Goal: Information Seeking & Learning: Learn about a topic

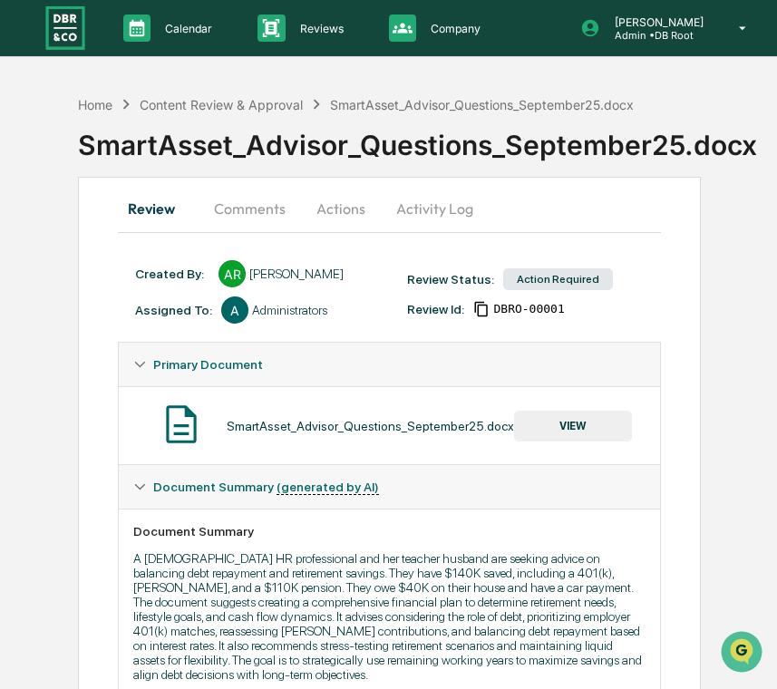
click at [311, 431] on div "SmartAsset_Advisor_Questions_September25.docx" at bounding box center [371, 426] width 288 height 15
click at [372, 577] on p "A 59-year-old HR professional and her teacher husband are seeking advice on bal…" at bounding box center [389, 616] width 513 height 131
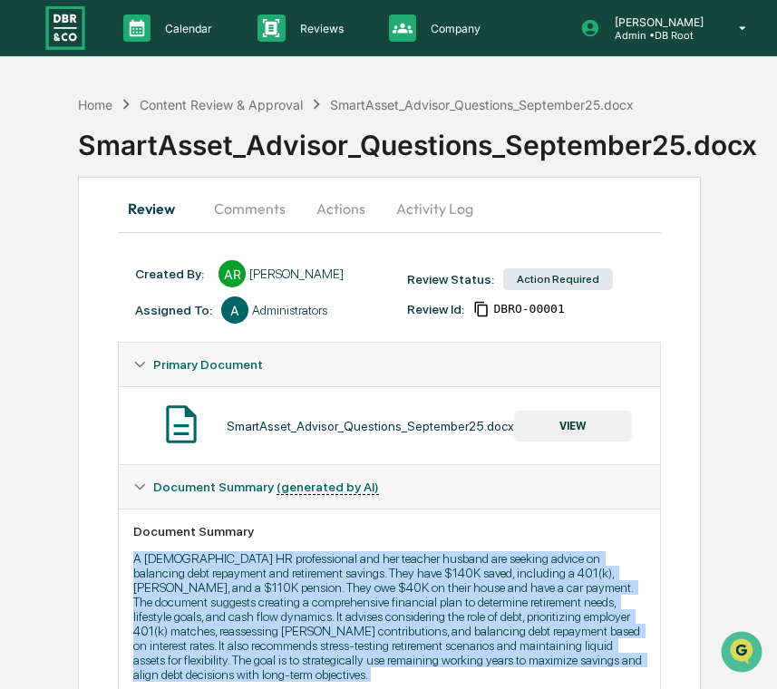
click at [372, 577] on p "A 59-year-old HR professional and her teacher husband are seeking advice on bal…" at bounding box center [389, 616] width 513 height 131
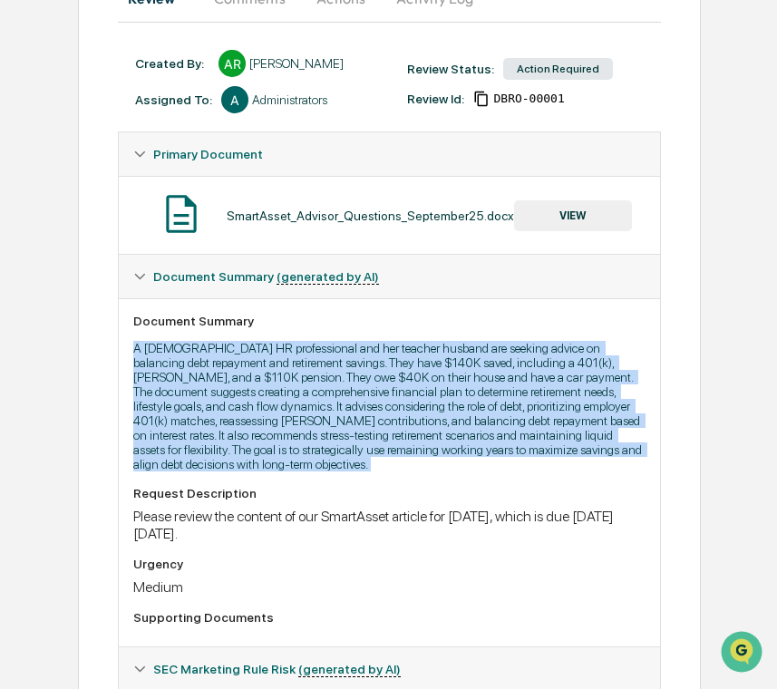
scroll to position [212, 0]
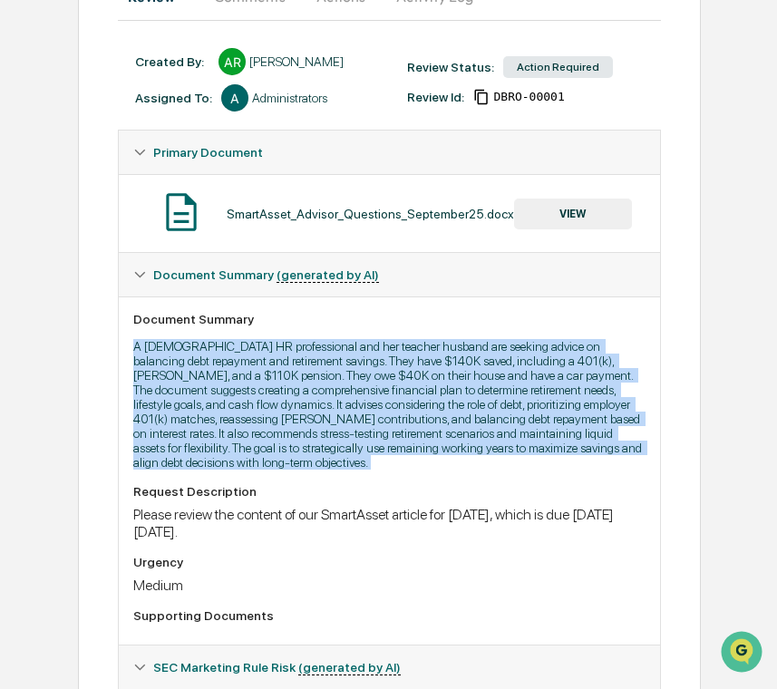
copy p "A 59-year-old HR professional and her teacher husband are seeking advice on bal…"
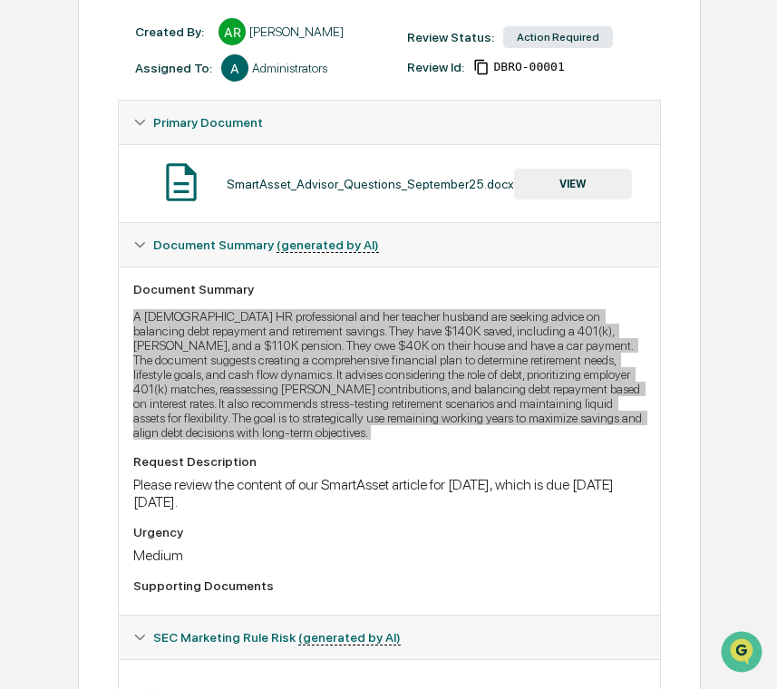
scroll to position [245, 0]
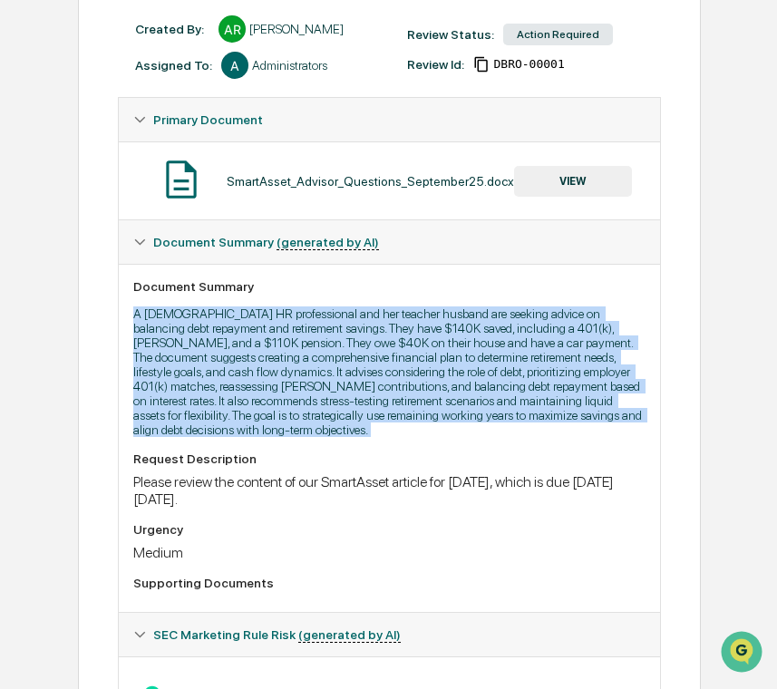
click at [266, 508] on div "Please review the content of our SmartAsset article for September 2025, which i…" at bounding box center [389, 490] width 513 height 34
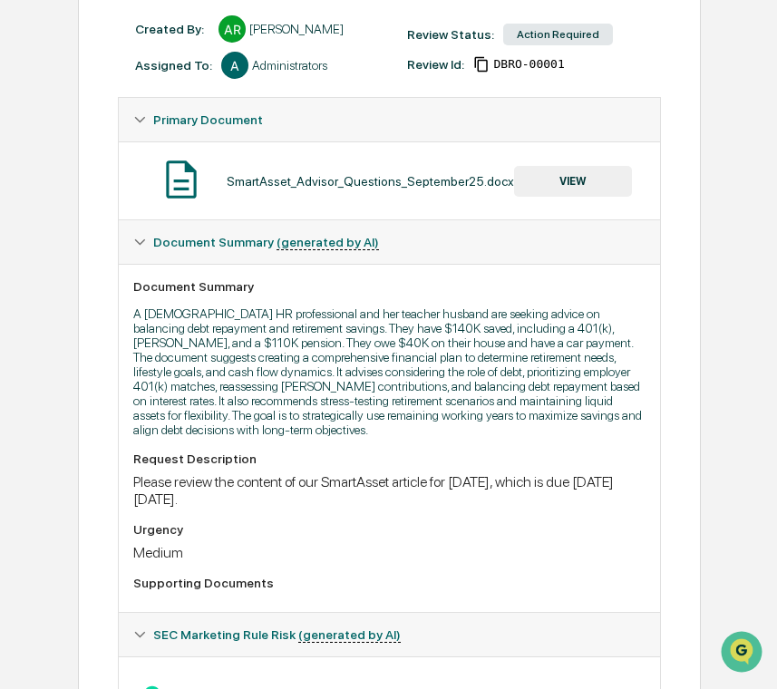
click at [266, 508] on div "Please review the content of our SmartAsset article for September 2025, which i…" at bounding box center [389, 490] width 513 height 34
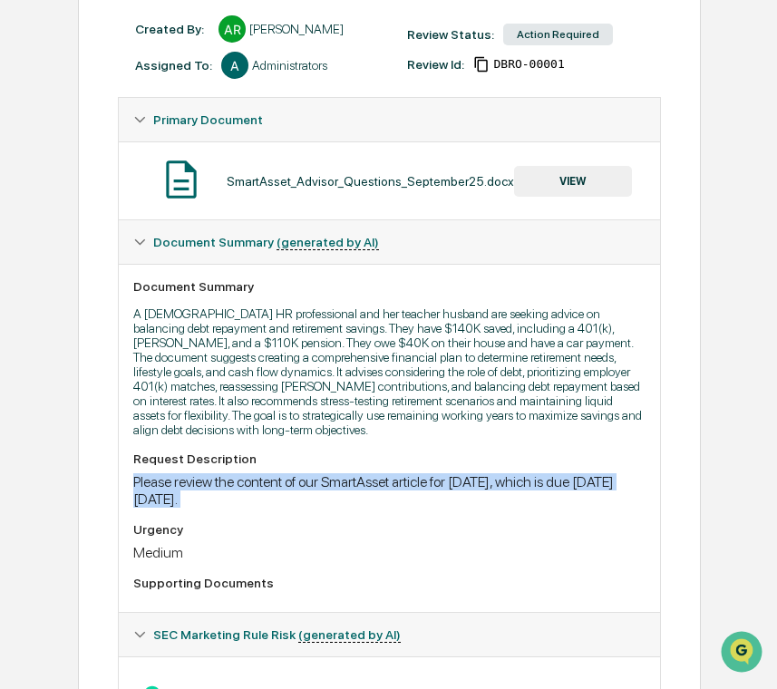
click at [266, 508] on div "Please review the content of our SmartAsset article for September 2025, which i…" at bounding box center [389, 490] width 513 height 34
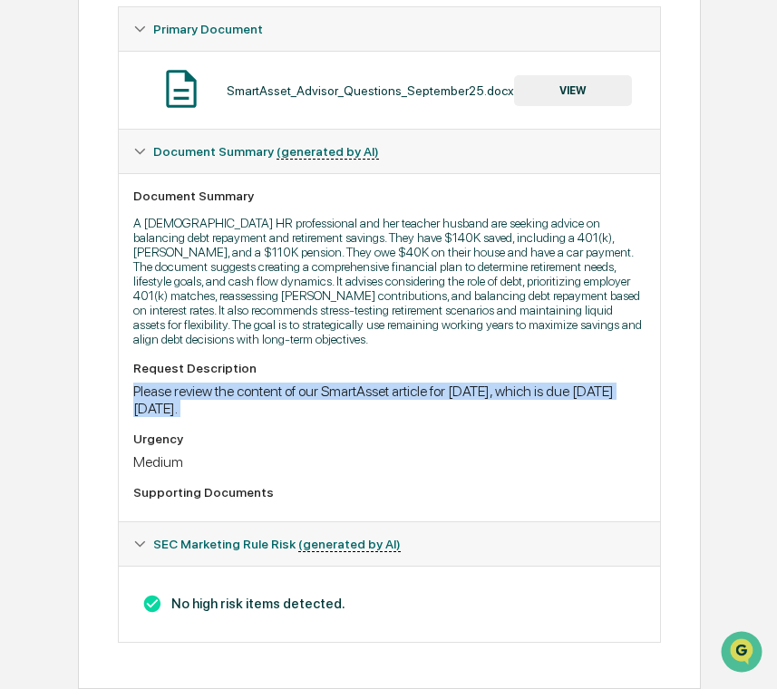
scroll to position [356, 0]
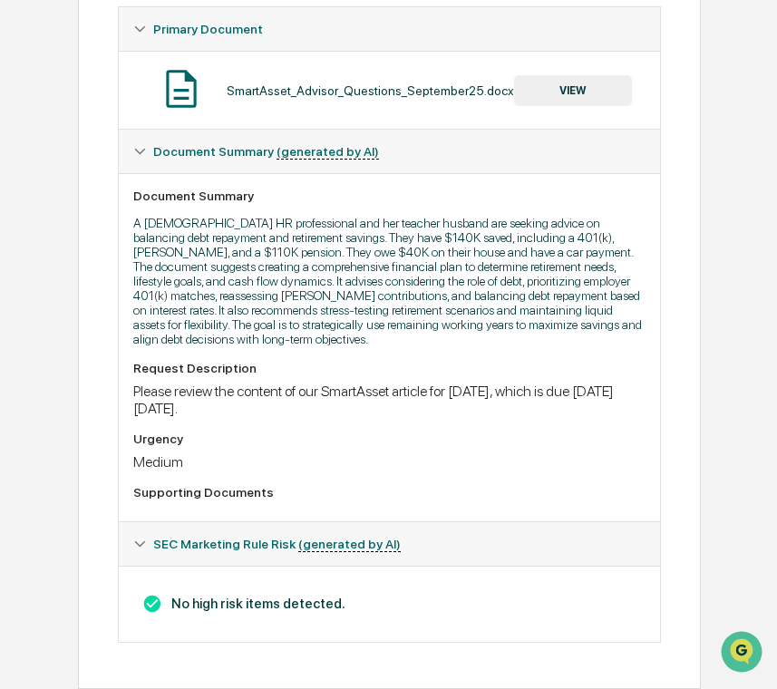
click at [270, 603] on h3 "No high risk items detected." at bounding box center [389, 604] width 513 height 20
copy body "No high risk items detected."
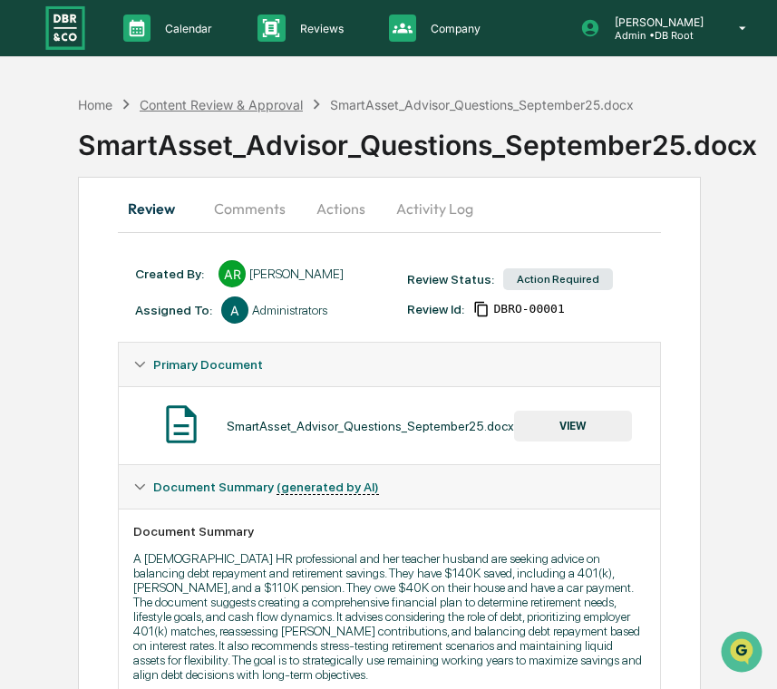
click at [258, 109] on div "Content Review & Approval" at bounding box center [221, 104] width 163 height 15
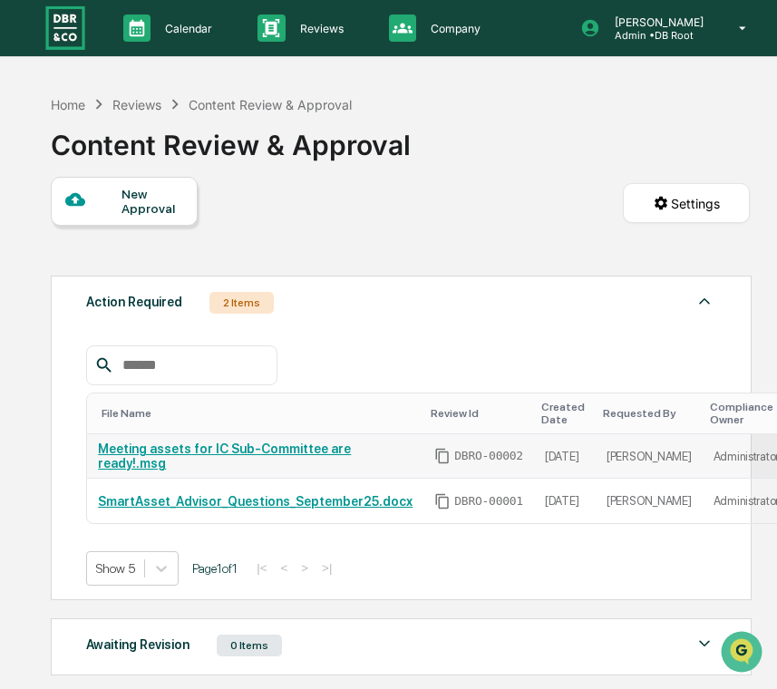
scroll to position [34, 0]
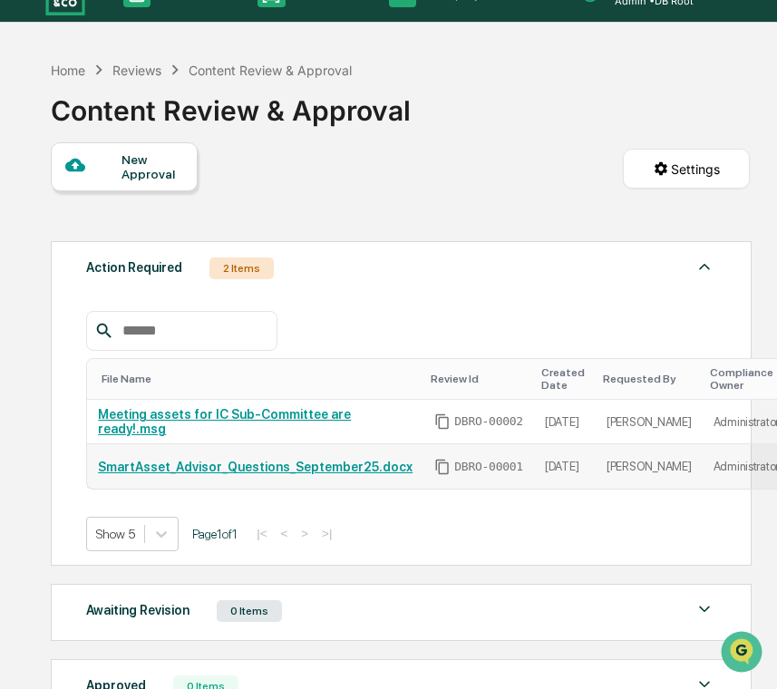
click at [375, 471] on link "SmartAsset_Advisor_Questions_September25.docx" at bounding box center [255, 467] width 315 height 15
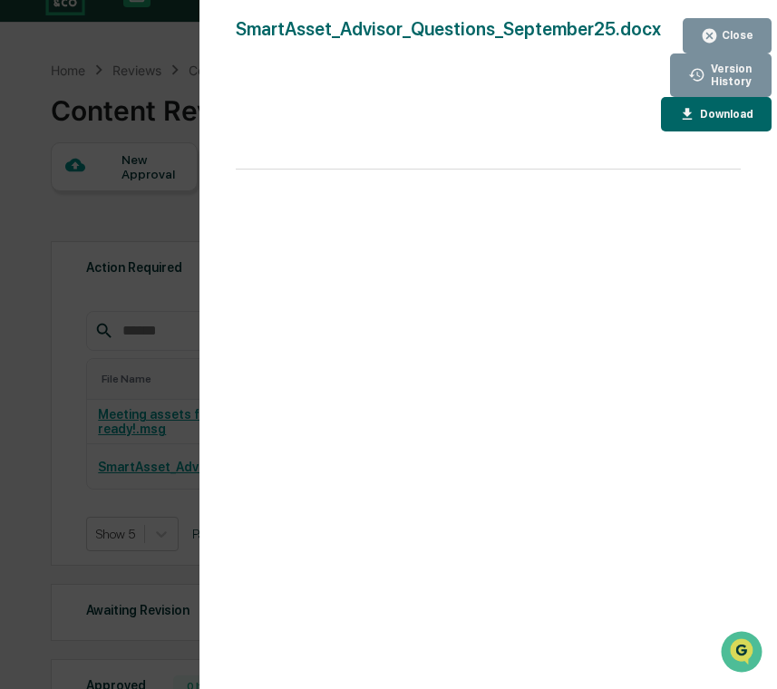
click at [107, 415] on div "Version History 09/23/2025, 02:02 PM Alec Root SmartAsset_Advisor_Questions_Sep…" at bounding box center [388, 344] width 777 height 689
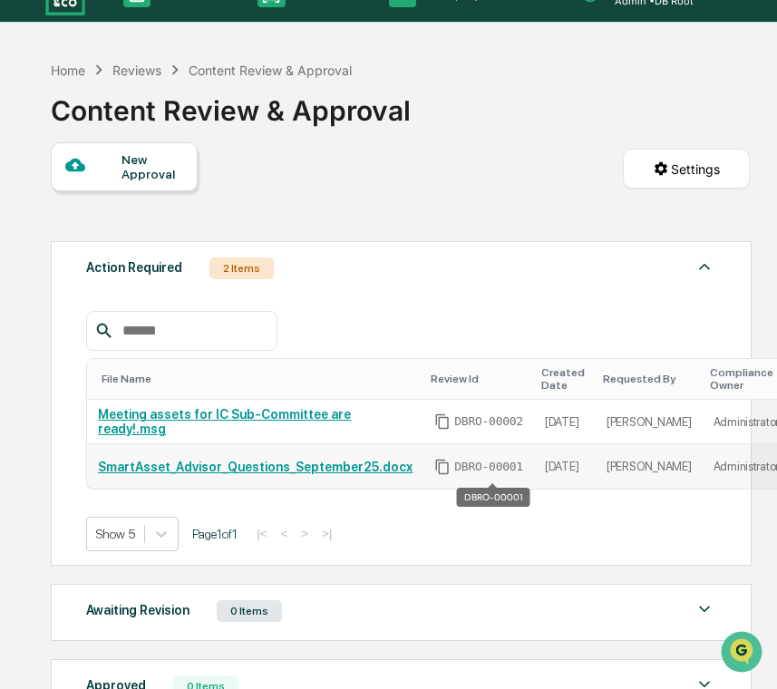
click at [523, 466] on span "DBRO-00001" at bounding box center [488, 467] width 69 height 15
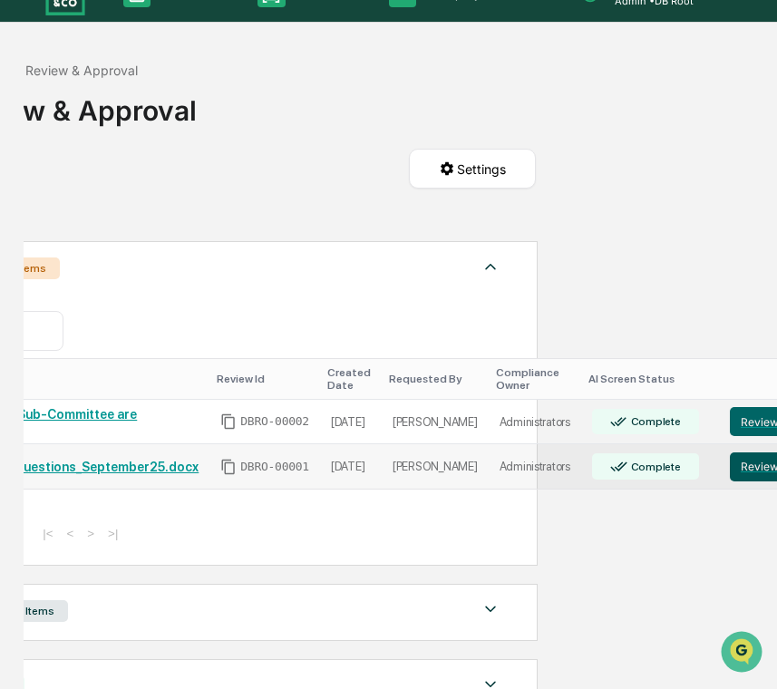
click at [730, 475] on button "Review" at bounding box center [760, 467] width 60 height 29
click at [190, 419] on div "Meeting assets for IC Sub-Committee are ready!.msg" at bounding box center [41, 421] width 315 height 29
click at [742, 429] on button "Review" at bounding box center [760, 421] width 60 height 29
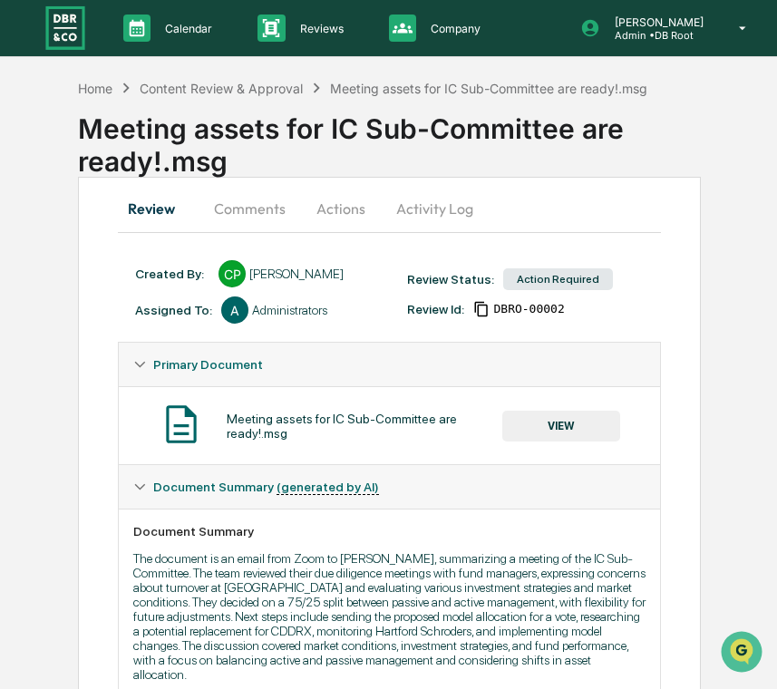
click at [336, 412] on div "Meeting assets for IC Sub-Committee are ready!.msg" at bounding box center [365, 426] width 276 height 29
copy div "Meeting assets for IC Sub-Committee are ready!.msg"
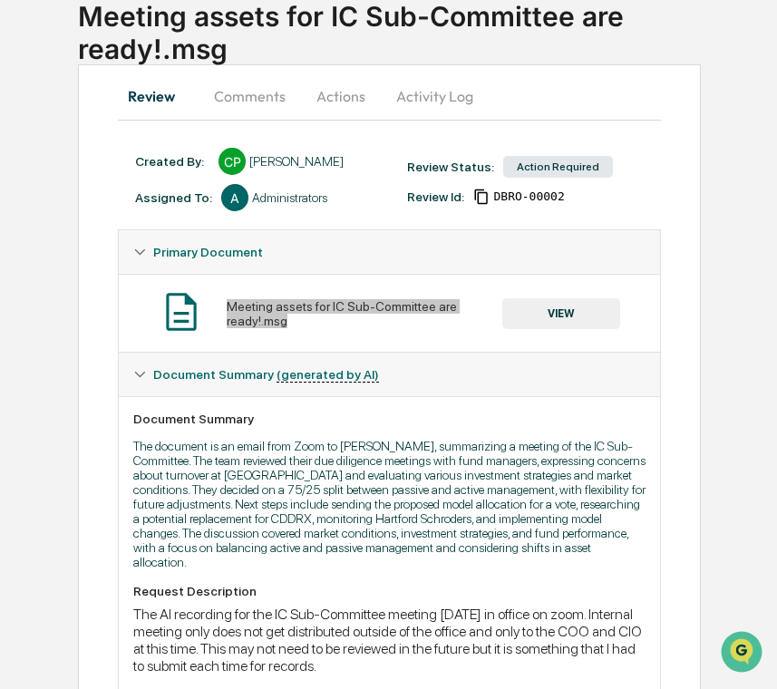
scroll to position [131, 0]
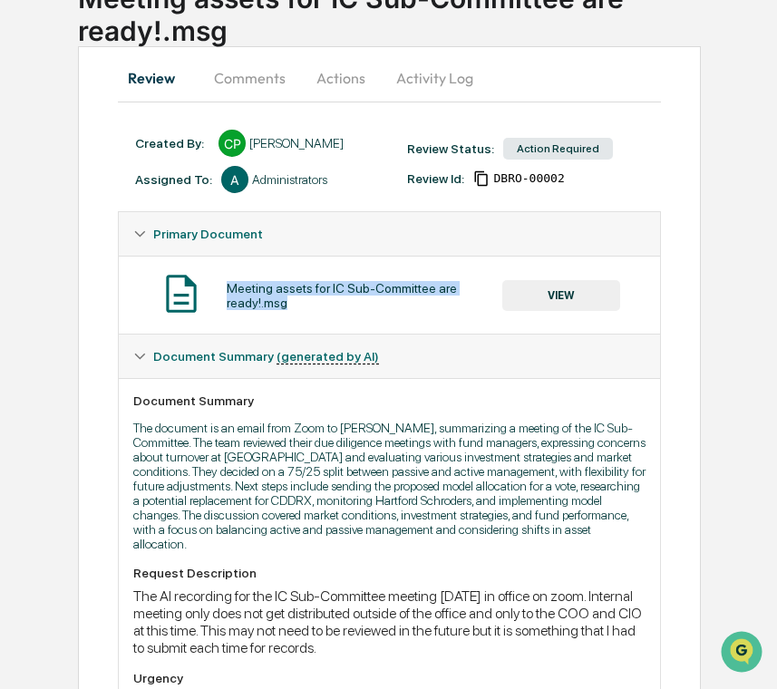
click at [320, 487] on p "The document is an email from Zoom to [PERSON_NAME], summarizing a meeting of t…" at bounding box center [389, 486] width 513 height 131
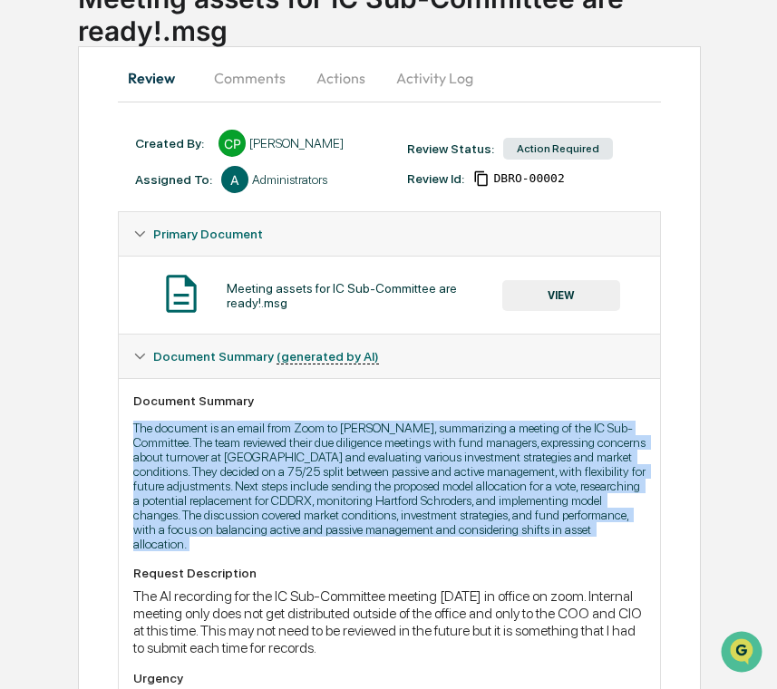
click at [320, 487] on p "The document is an email from Zoom to [PERSON_NAME], summarizing a meeting of t…" at bounding box center [389, 486] width 513 height 131
copy p "The document is an email from Zoom to [PERSON_NAME], summarizing a meeting of t…"
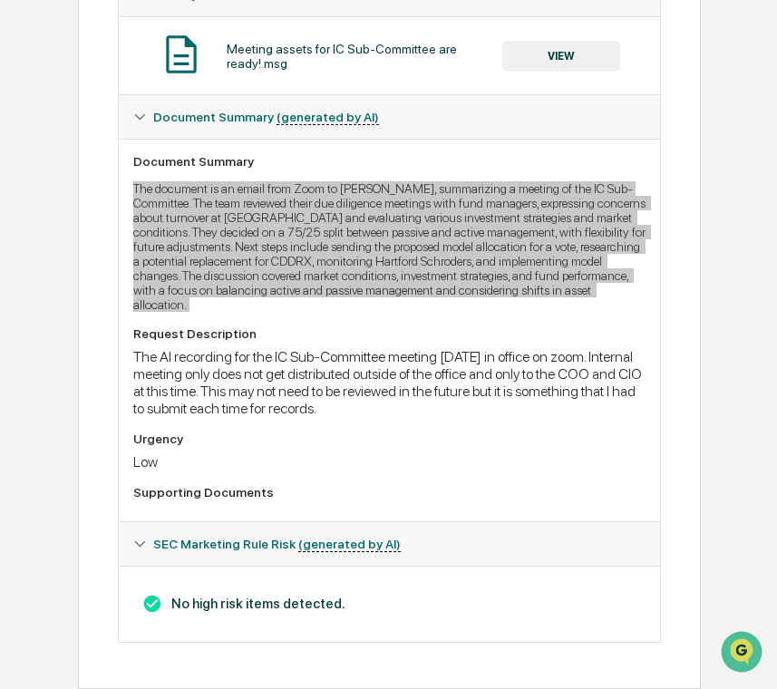
scroll to position [391, 0]
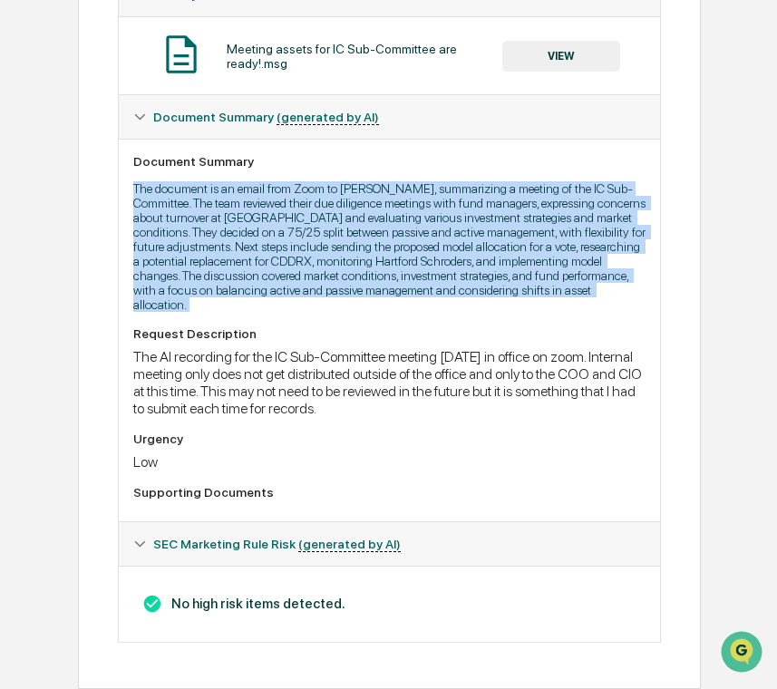
click at [282, 594] on h3 "No high risk items detected." at bounding box center [389, 604] width 513 height 20
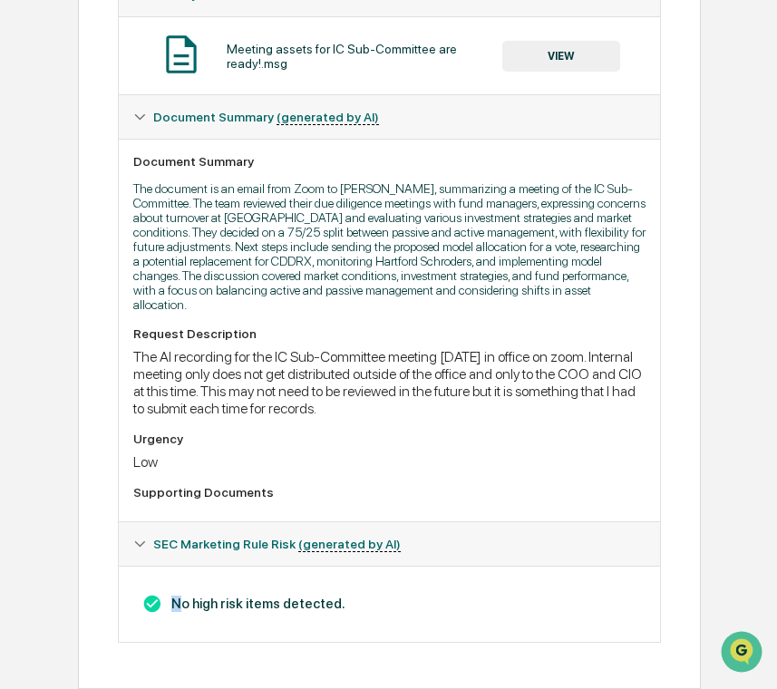
click at [282, 594] on h3 "No high risk items detected." at bounding box center [389, 604] width 513 height 20
click at [276, 598] on h3 "No high risk items detected." at bounding box center [389, 604] width 513 height 20
copy body "No high risk items detected."
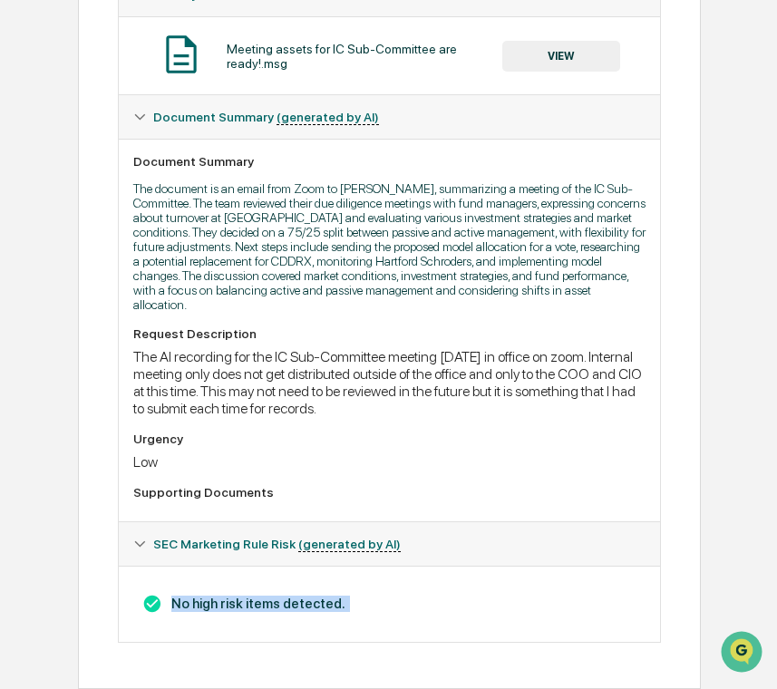
scroll to position [0, 0]
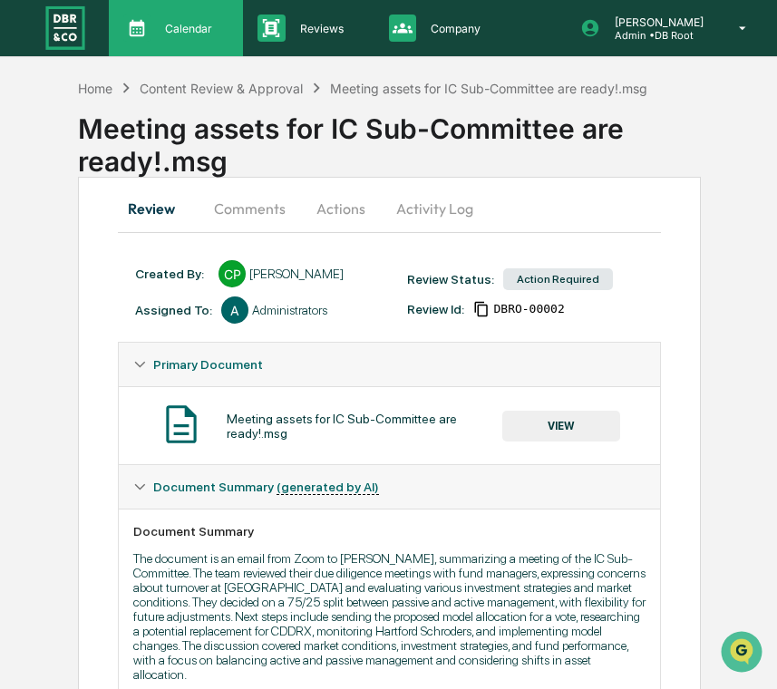
click at [207, 40] on div "Calendar Manage Tasks" at bounding box center [174, 28] width 116 height 27
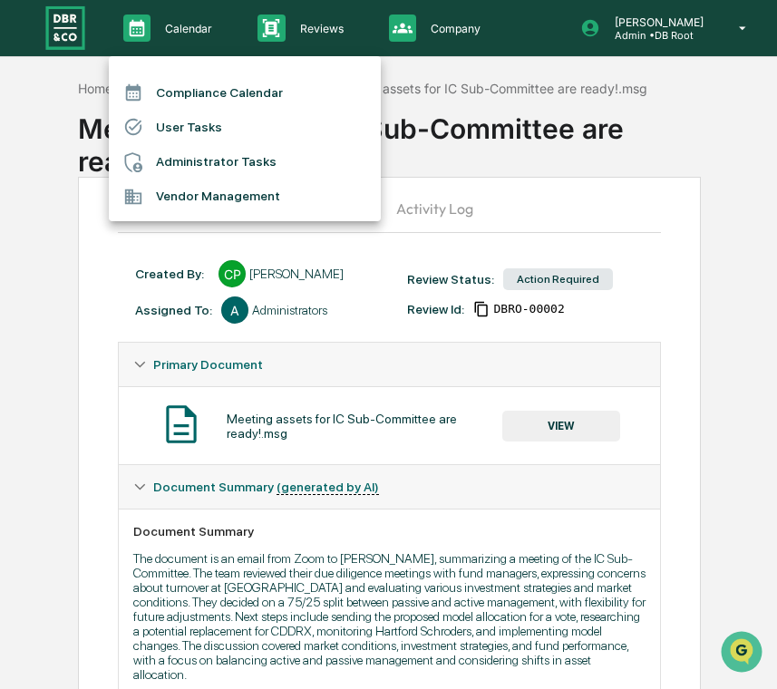
click at [316, 44] on div at bounding box center [388, 344] width 777 height 689
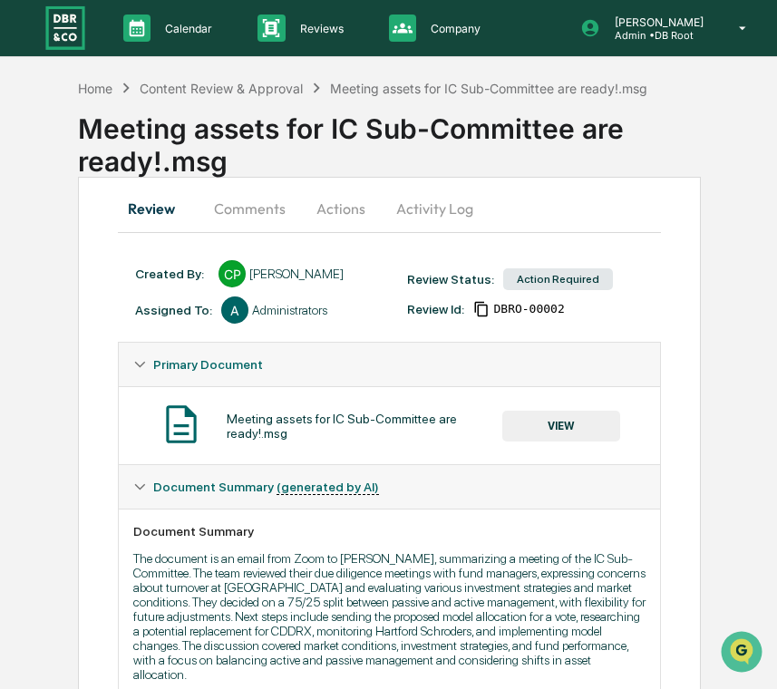
click at [334, 44] on div "Reviews Approval Management" at bounding box center [308, 28] width 131 height 56
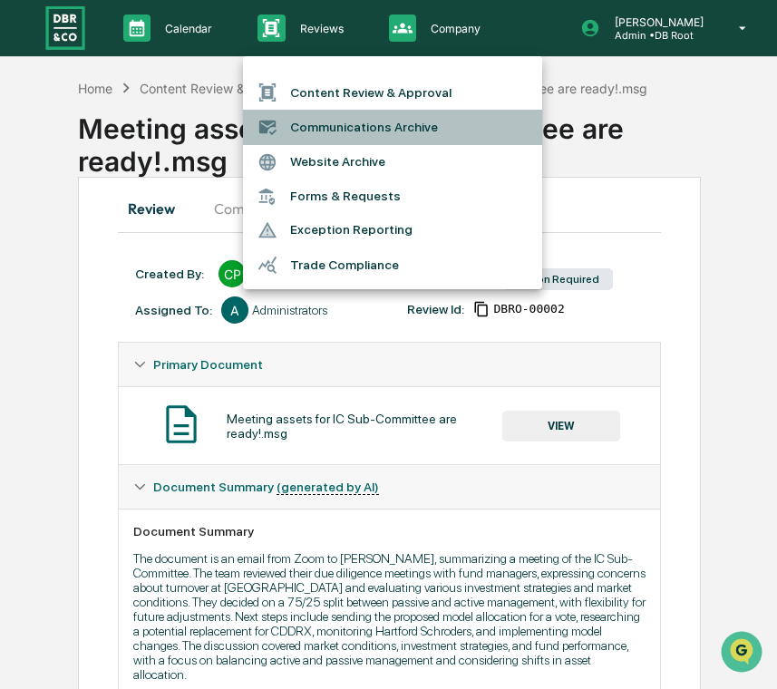
click at [361, 128] on li "Communications Archive" at bounding box center [392, 127] width 299 height 34
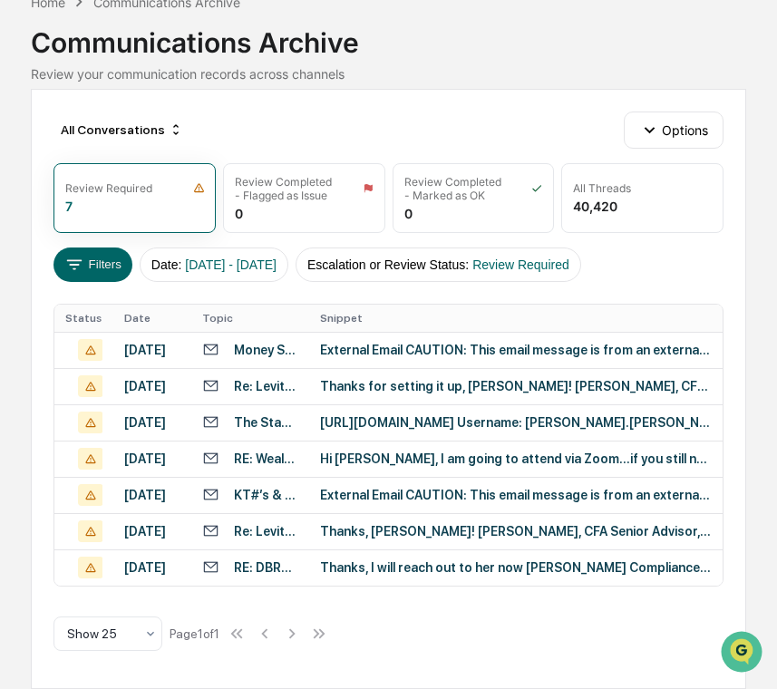
scroll to position [109, 0]
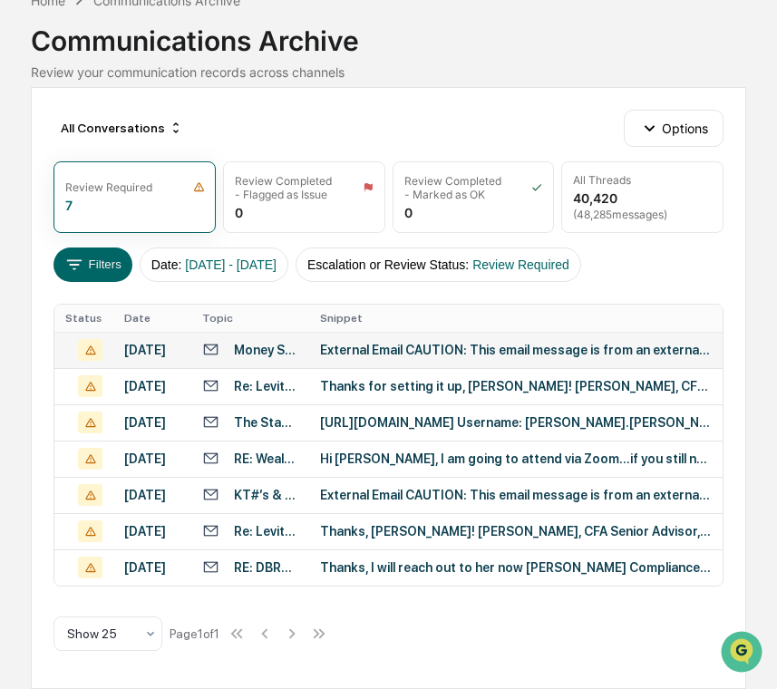
click at [324, 343] on div "External Email CAUTION: This email message is from an external organization. DO…" at bounding box center [516, 350] width 392 height 15
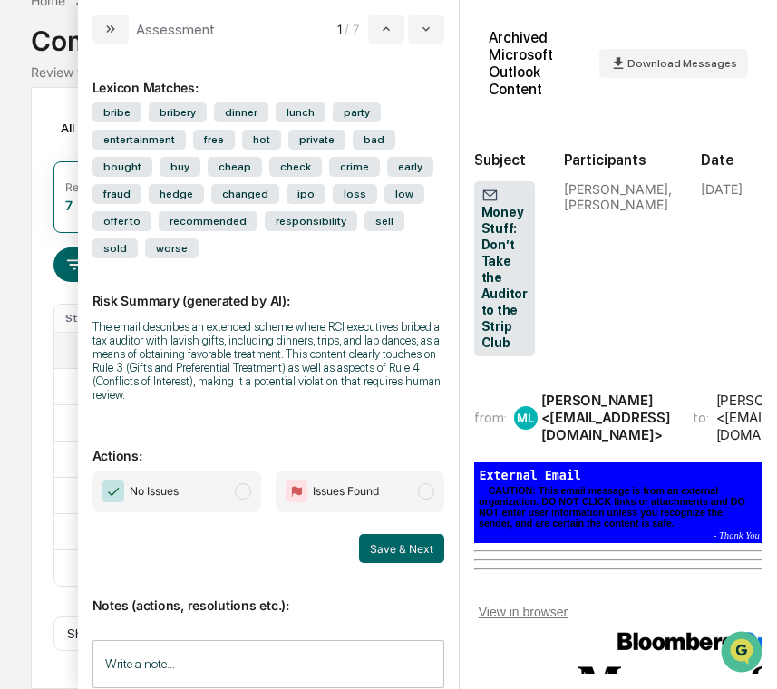
click at [19, 362] on div "Calendar Manage Tasks Reviews Approval Management Company People, Data, Setting…" at bounding box center [388, 294] width 777 height 789
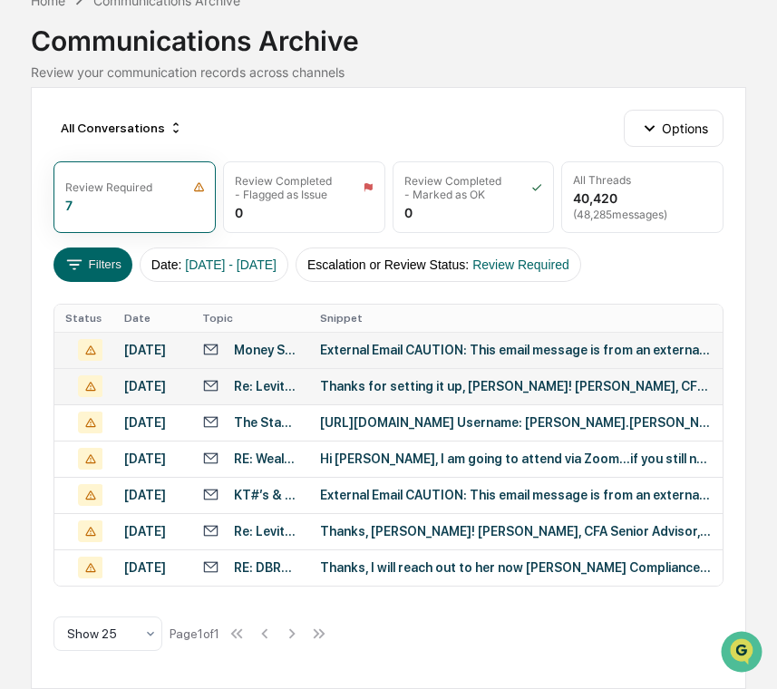
click at [395, 394] on div "Thanks for setting it up, [PERSON_NAME]! [PERSON_NAME], CFP® Financial Advisor …" at bounding box center [516, 386] width 392 height 15
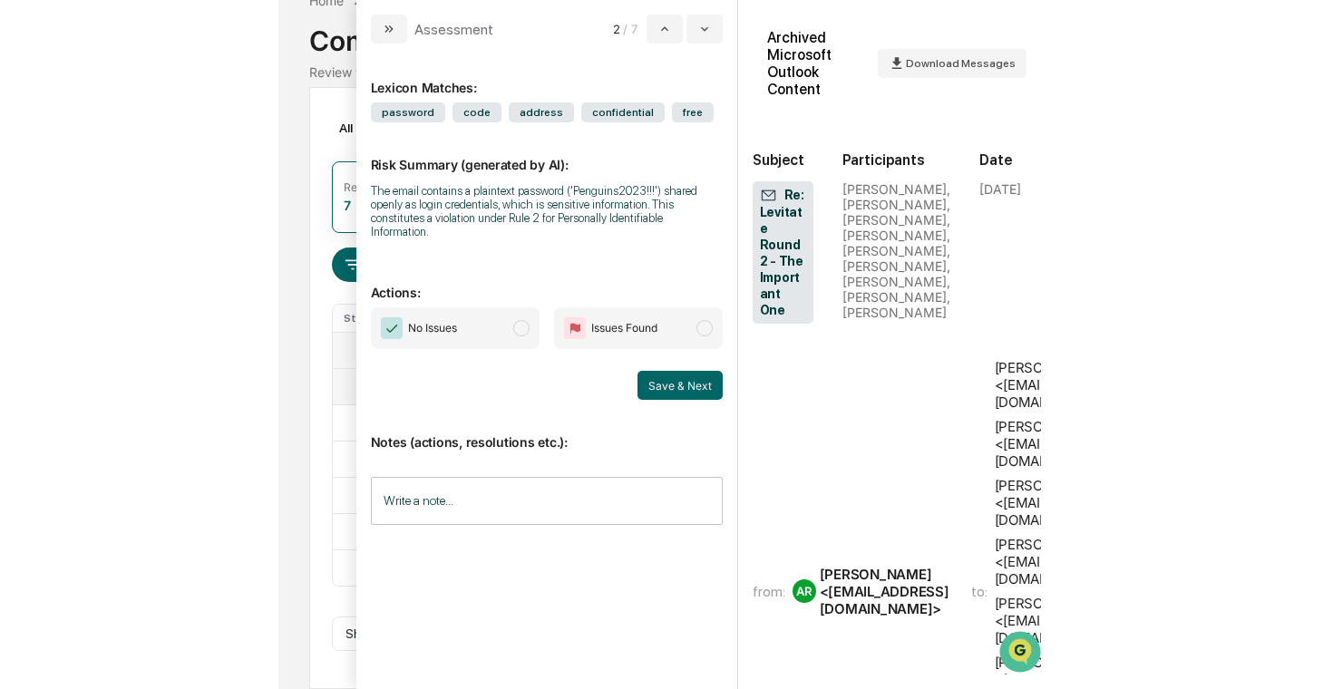
scroll to position [141, 0]
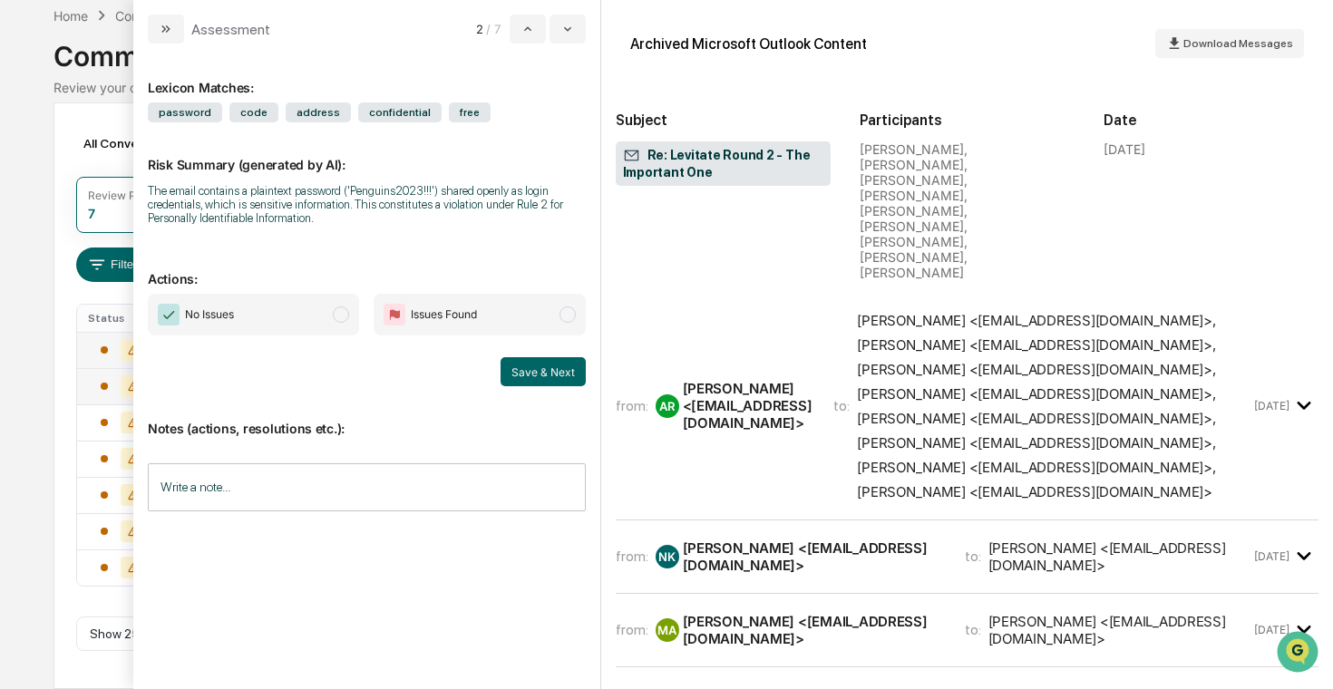
click at [776, 541] on icon "modal" at bounding box center [1305, 556] width 30 height 30
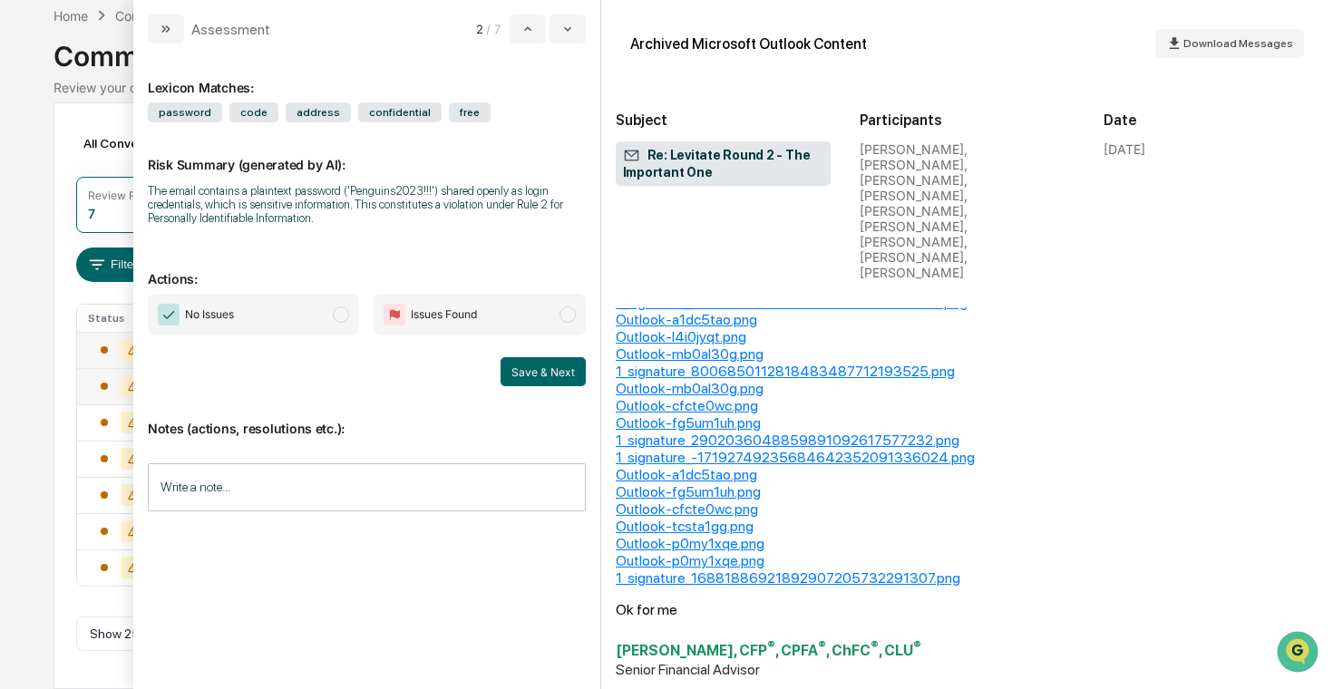
scroll to position [0, 0]
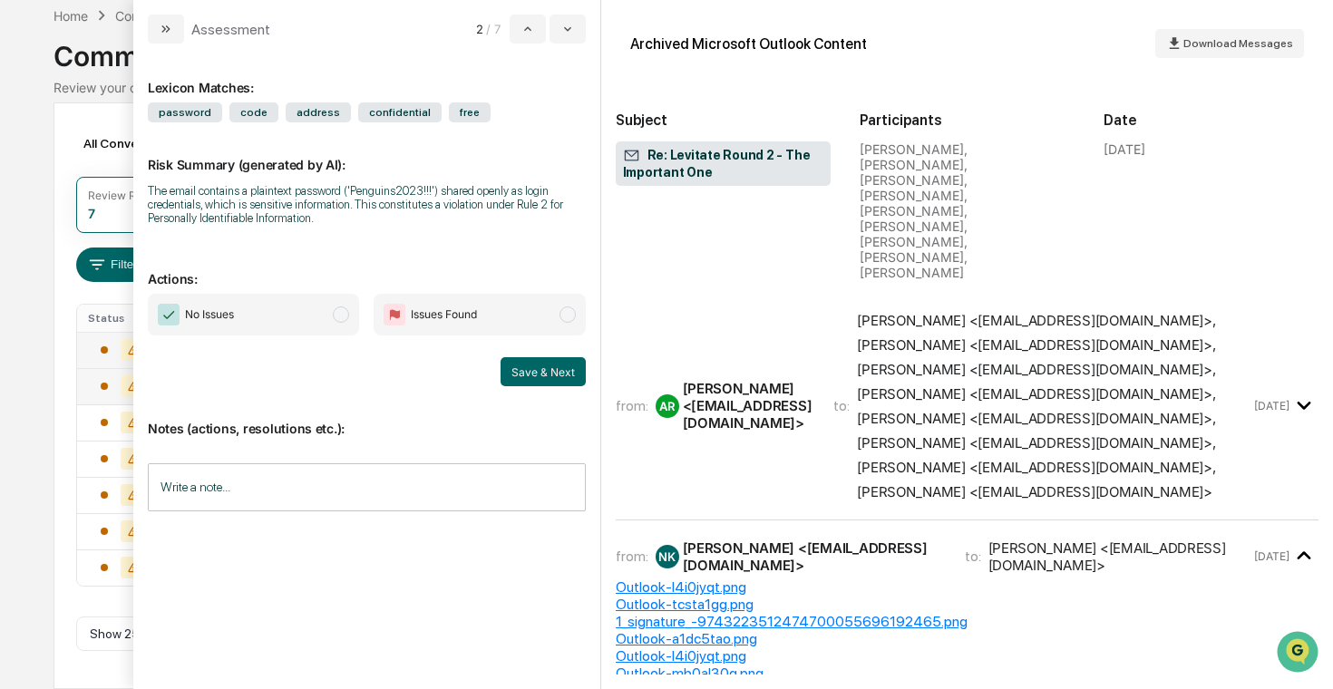
click at [776, 541] on icon "modal" at bounding box center [1305, 556] width 30 height 30
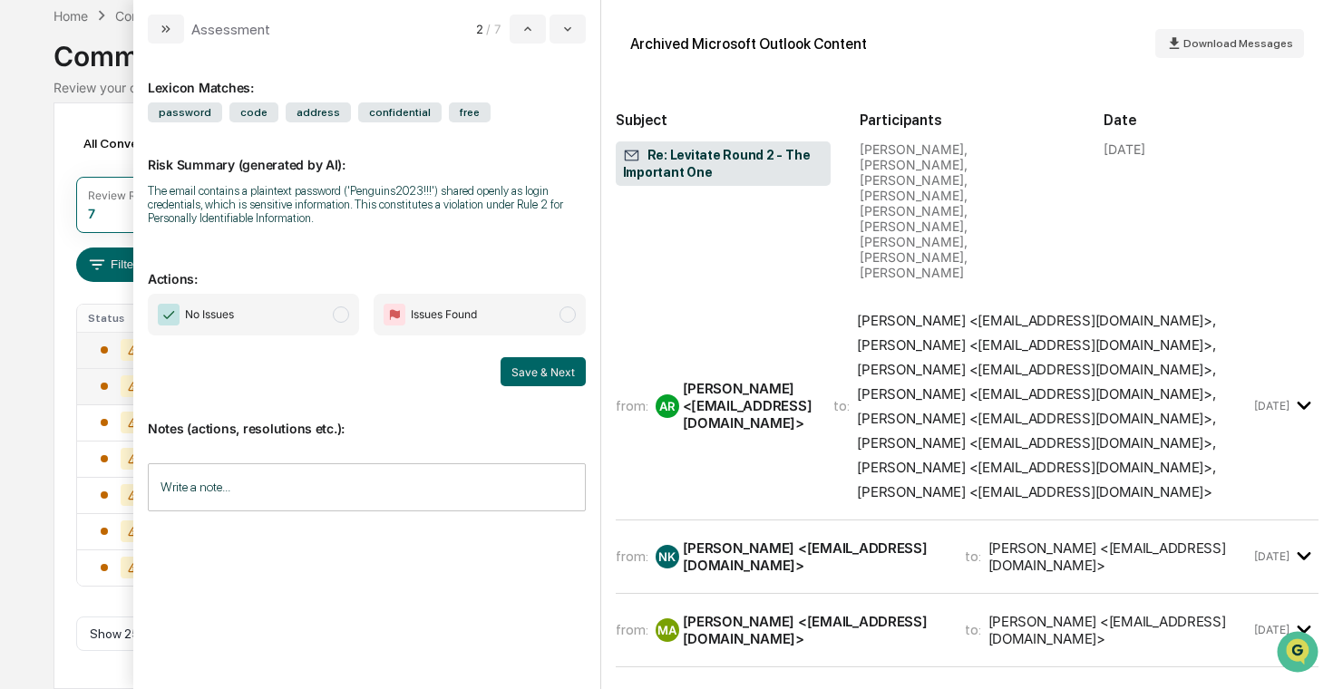
click at [776, 391] on icon "modal" at bounding box center [1305, 406] width 30 height 30
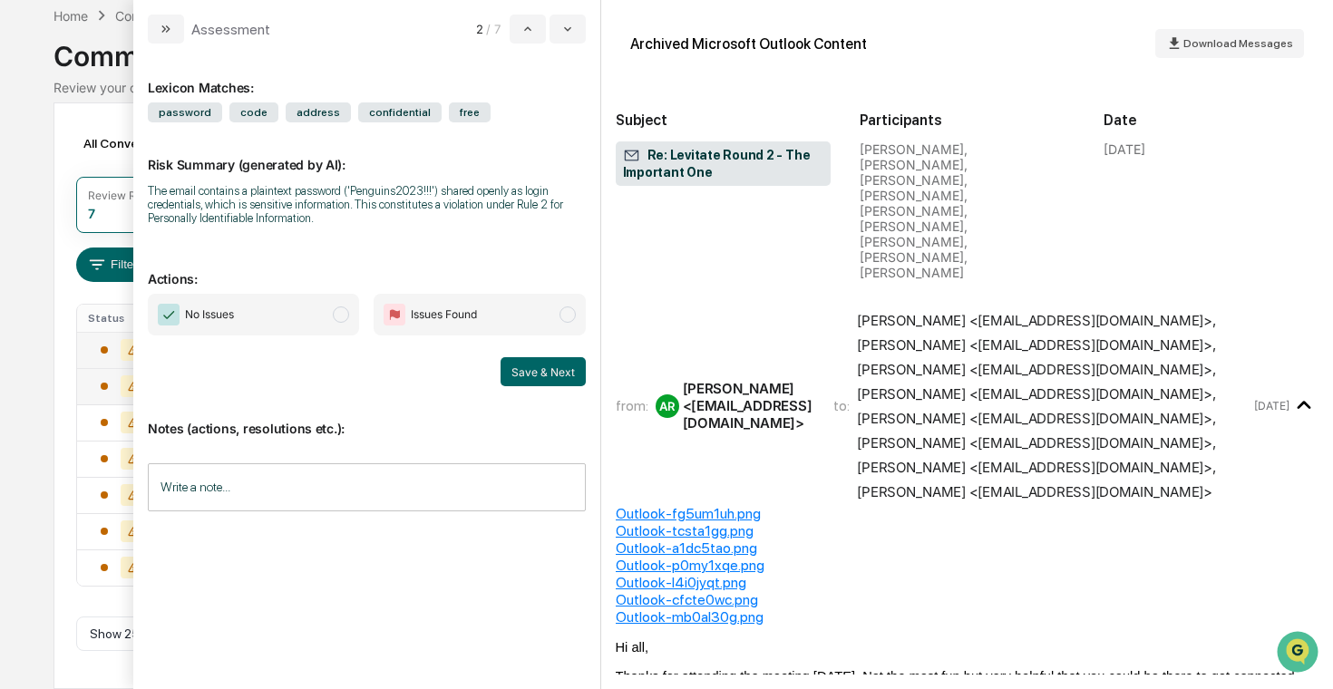
click at [776, 391] on icon "modal" at bounding box center [1305, 406] width 30 height 30
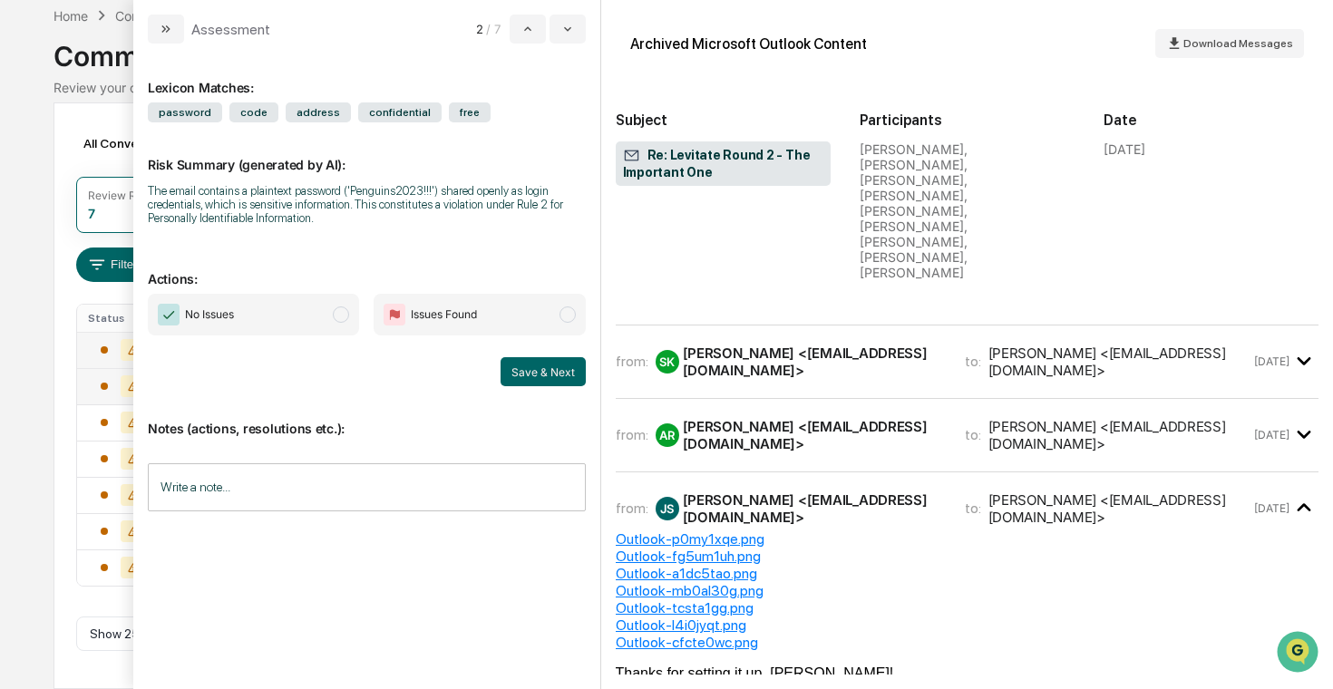
scroll to position [409, 0]
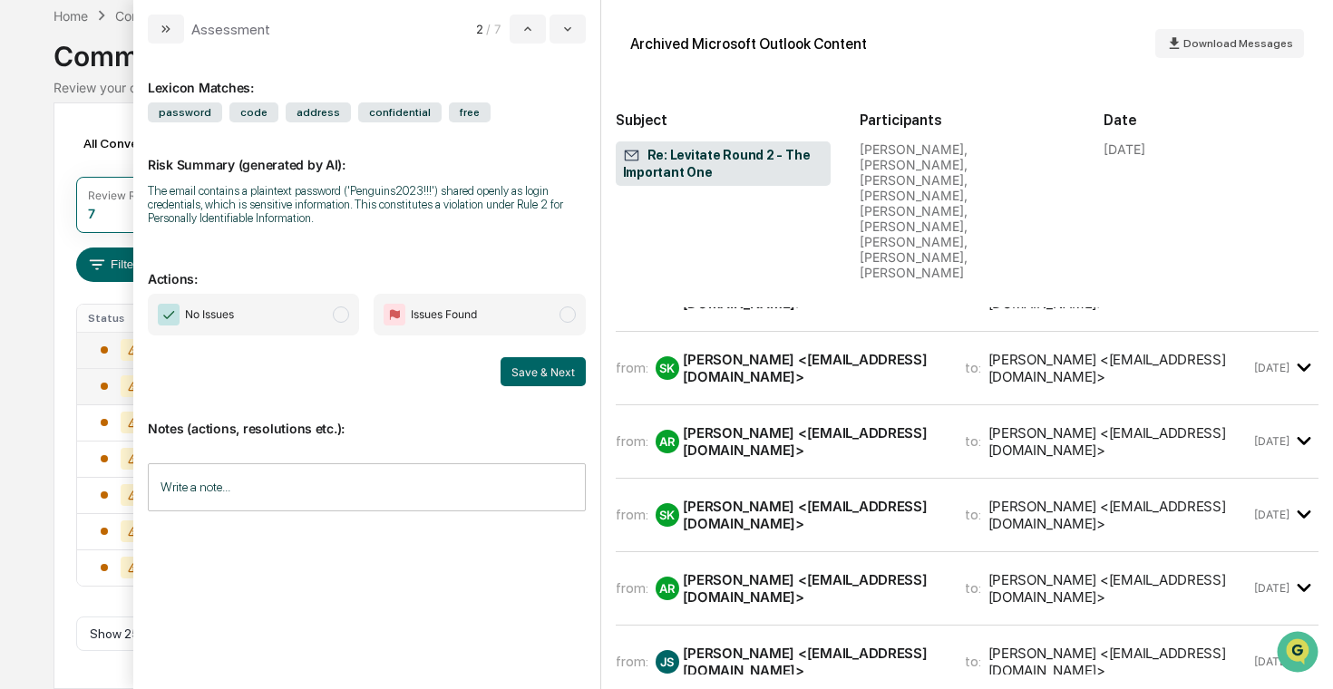
click at [776, 573] on div "[DATE]" at bounding box center [1286, 588] width 65 height 30
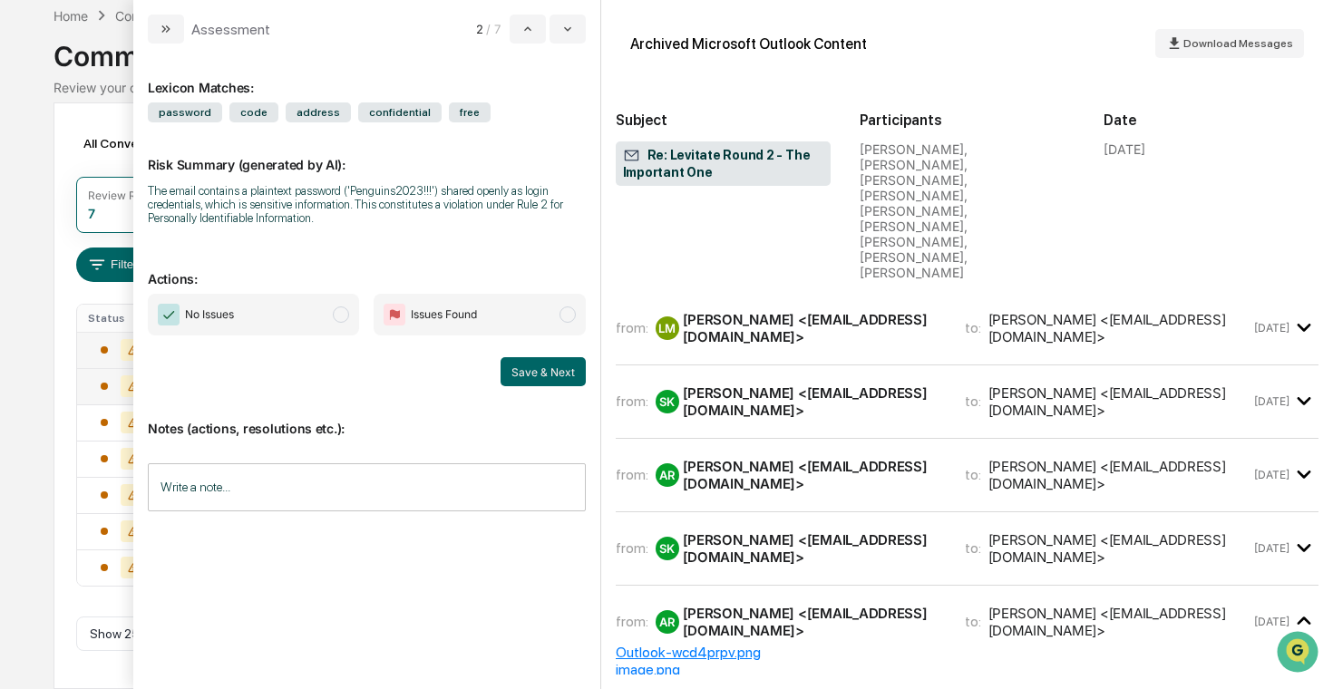
scroll to position [317, 0]
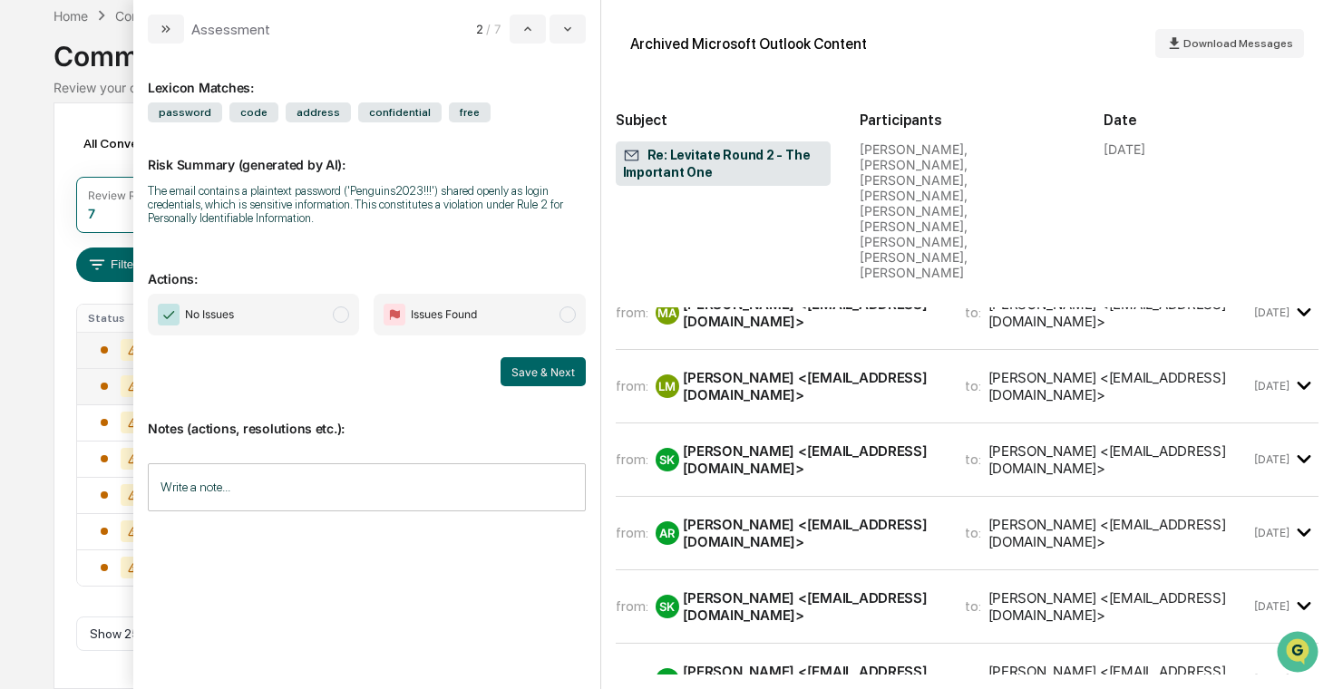
click at [776, 585] on div "from: SK [PERSON_NAME] <[EMAIL_ADDRESS][DOMAIN_NAME]> to: [PERSON_NAME] <[EMAIL…" at bounding box center [968, 607] width 704 height 44
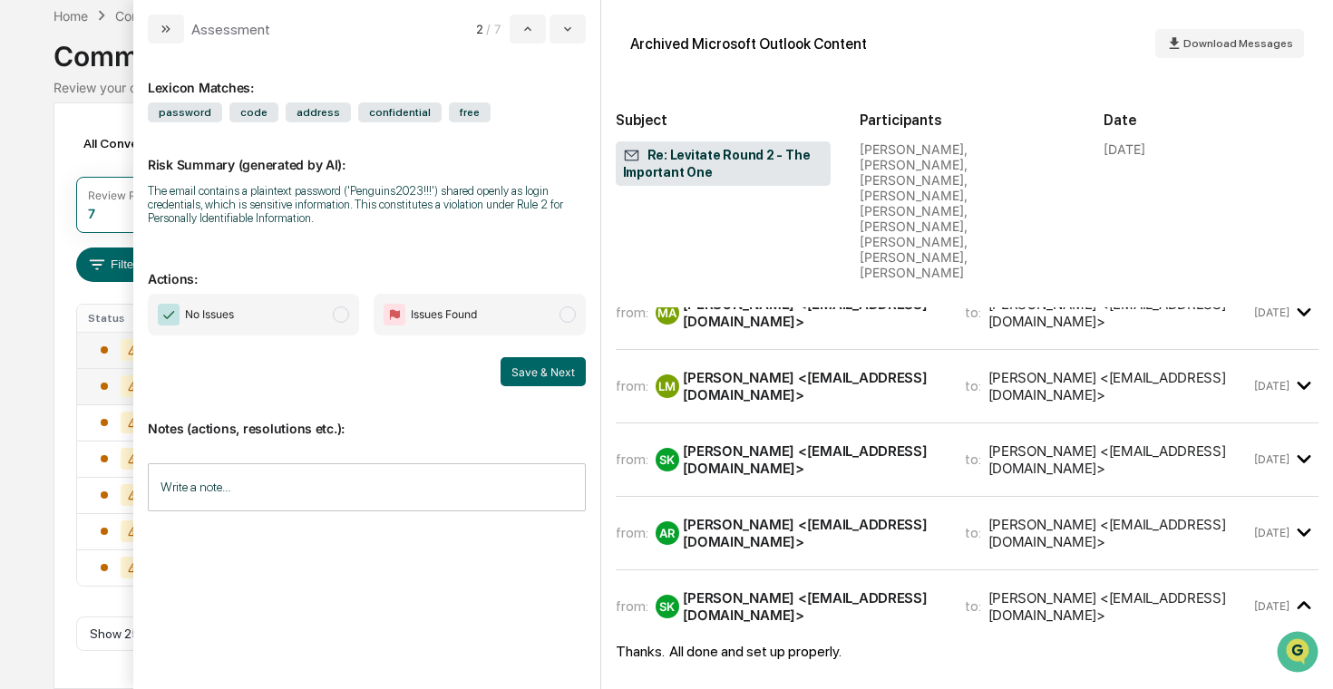
click at [776, 518] on div "[DATE]" at bounding box center [1286, 533] width 65 height 30
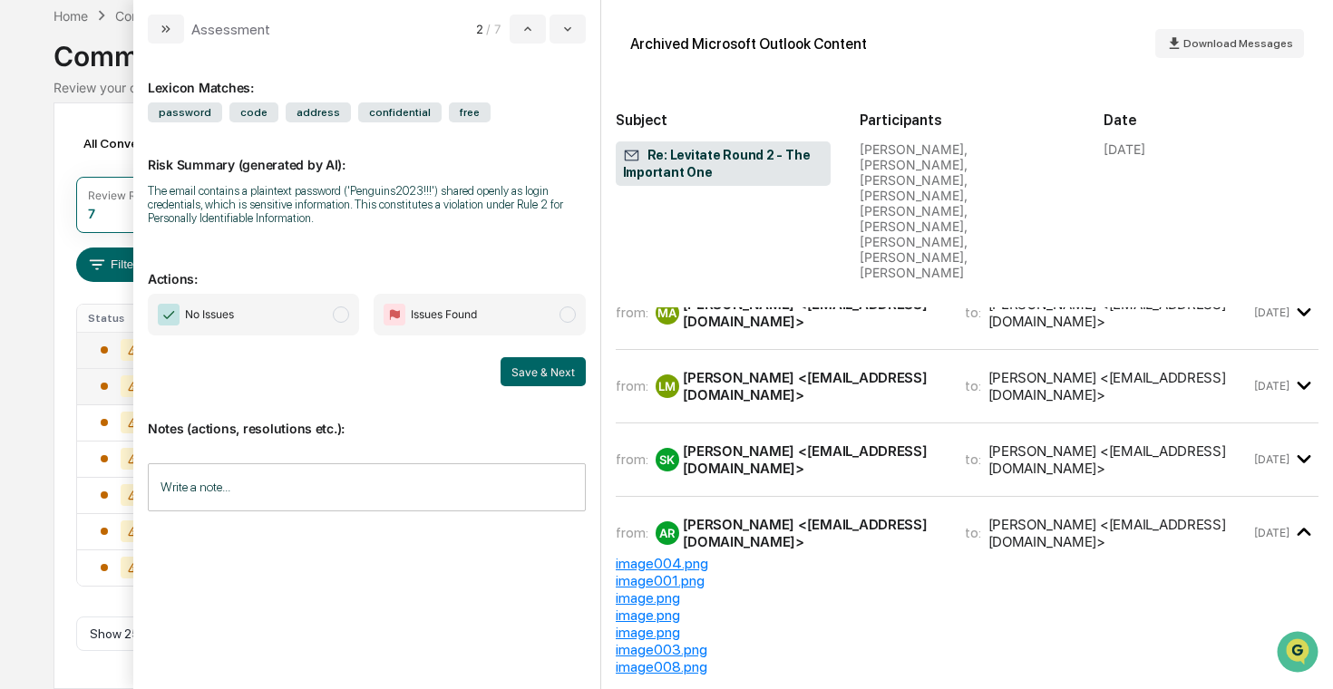
click at [776, 444] on icon "modal" at bounding box center [1305, 459] width 30 height 30
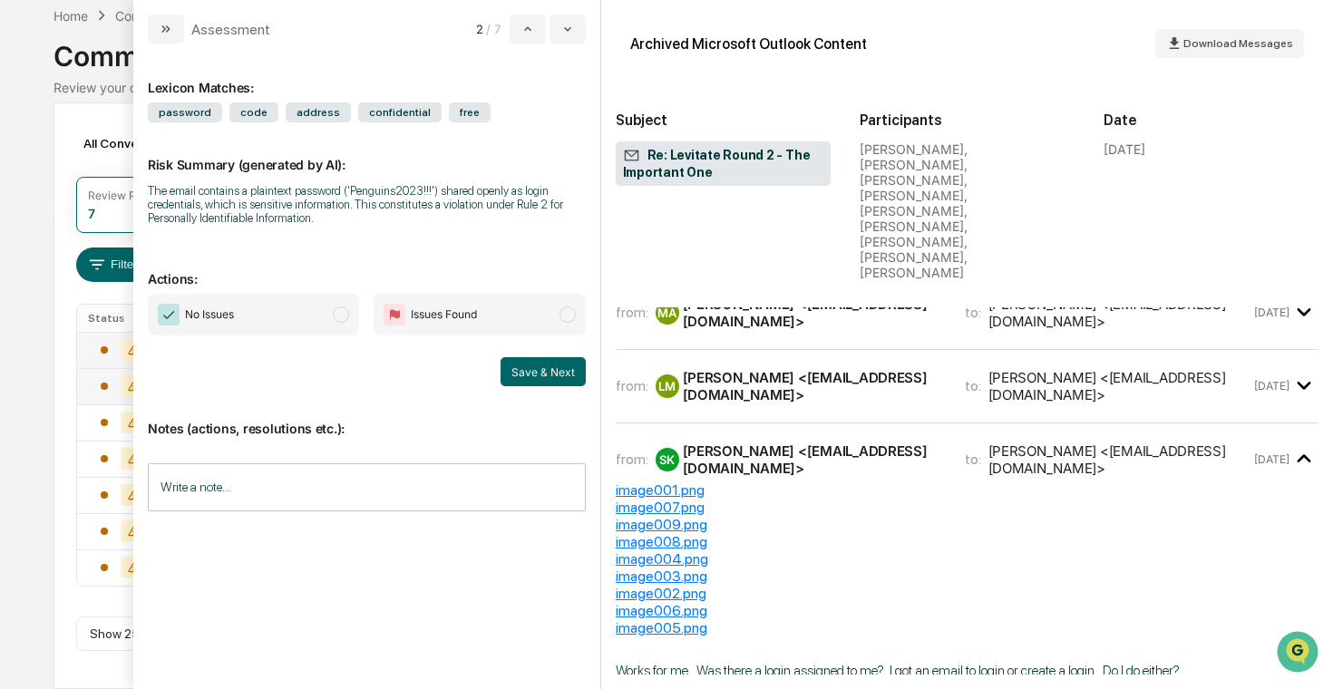
click at [776, 371] on div "[DATE]" at bounding box center [1286, 386] width 65 height 30
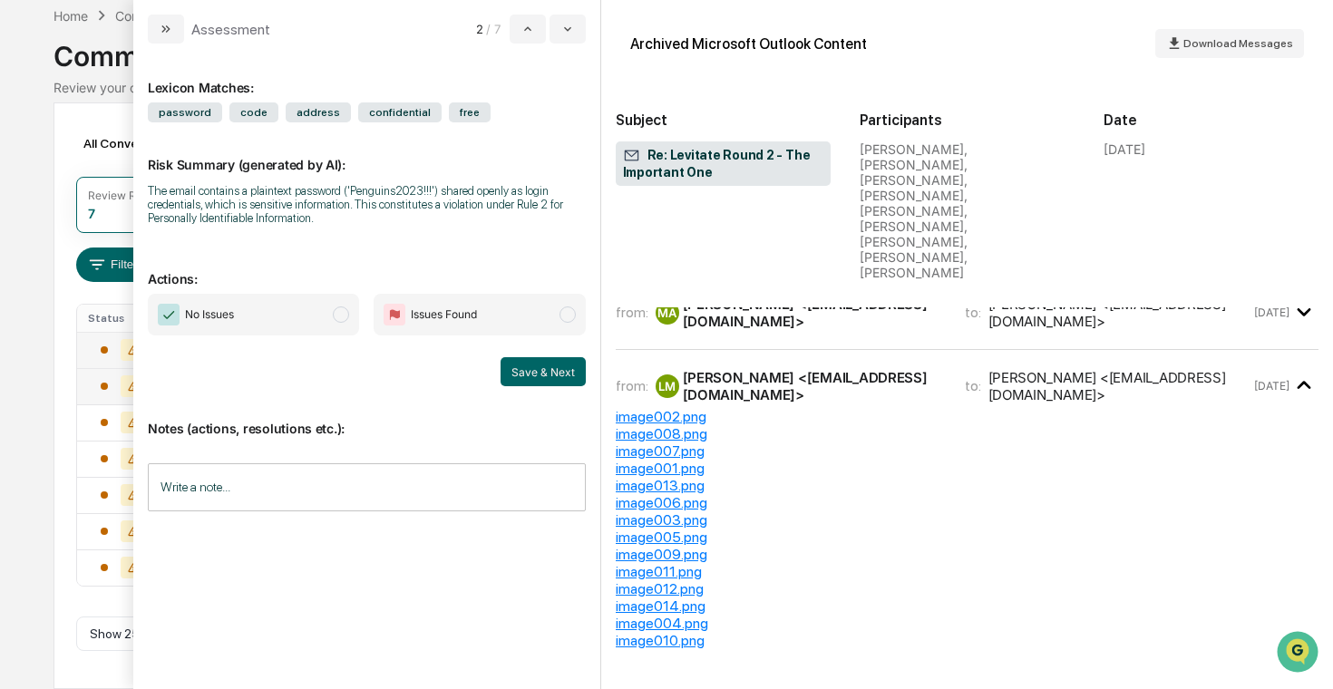
click at [430, 187] on div "The email contains a plaintext password ('Penguins2023!!!') shared openly as lo…" at bounding box center [367, 204] width 438 height 41
copy div "Penguins2023"
click at [776, 477] on div "image013.png" at bounding box center [968, 485] width 704 height 17
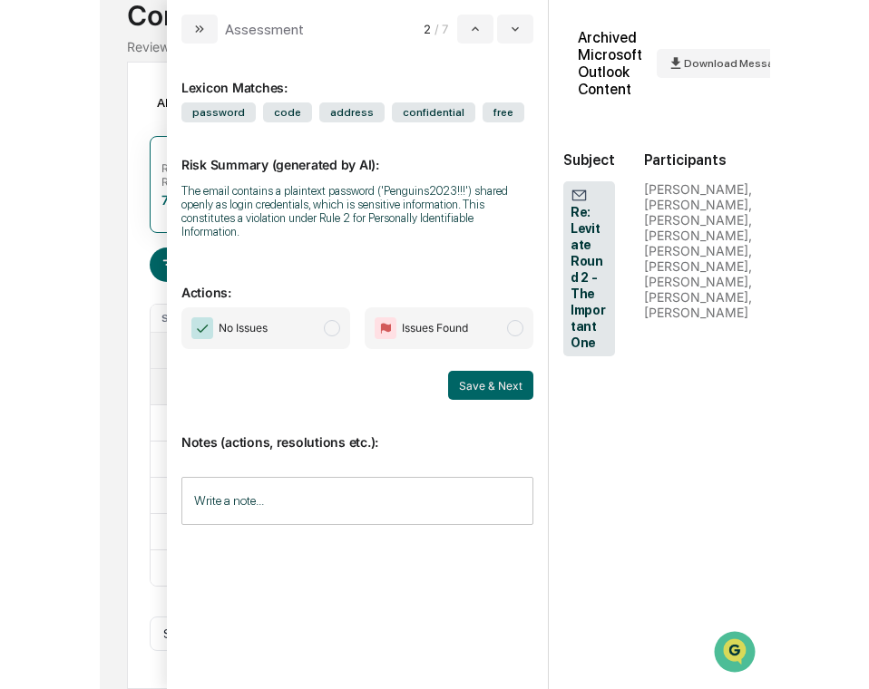
scroll to position [6591, 249]
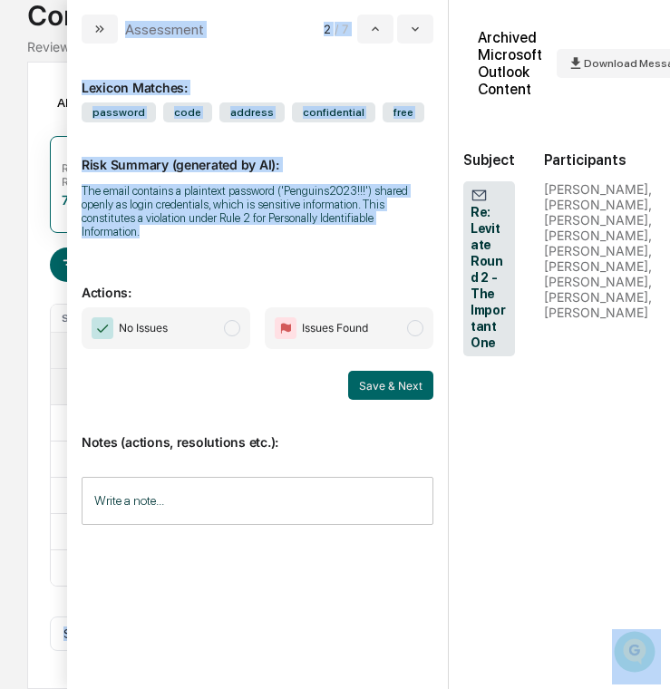
drag, startPoint x: 288, startPoint y: 234, endPoint x: 31, endPoint y: 201, distance: 258.7
click at [31, 201] on body "Calendar Manage Tasks Reviews Approval Management Company People, Data, Setting…" at bounding box center [335, 282] width 670 height 814
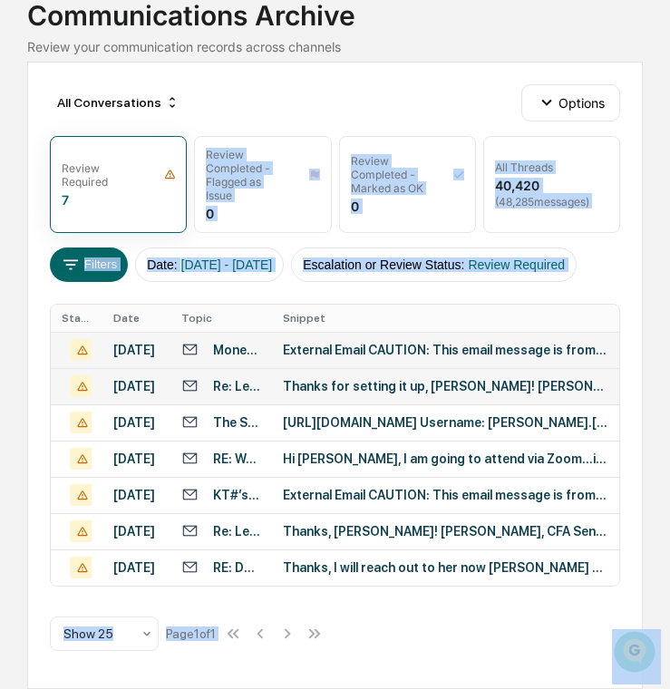
click at [31, 201] on div "All Conversations Options Review Required 7 Review Completed - Flagged as Issue…" at bounding box center [335, 376] width 617 height 628
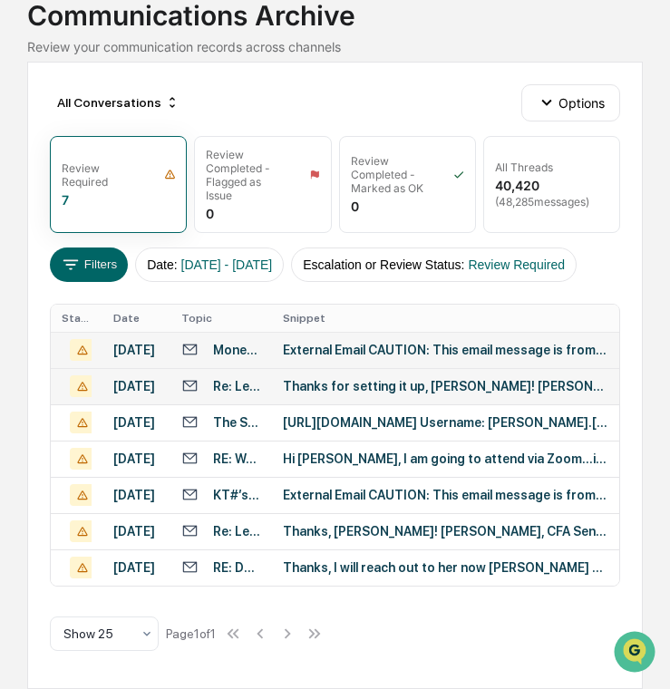
click at [141, 394] on div "[DATE]" at bounding box center [136, 386] width 46 height 15
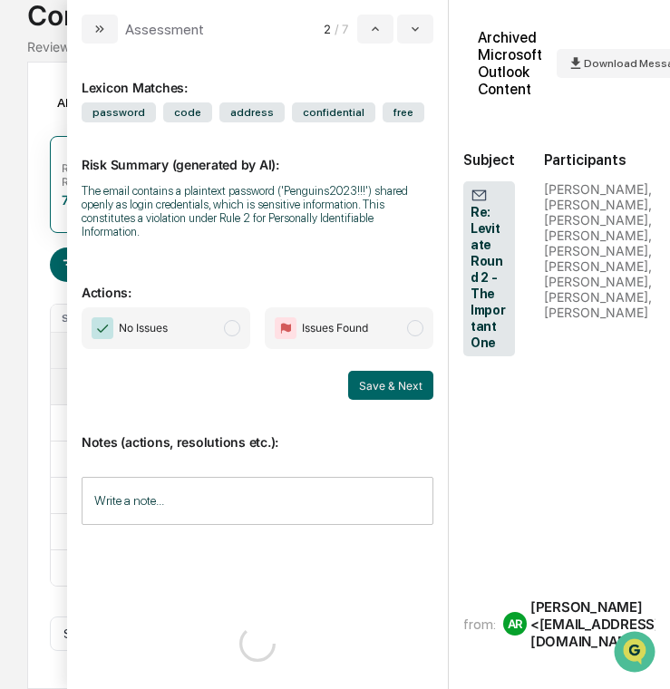
click at [233, 219] on div "The email contains a plaintext password ('Penguins2023!!!') shared openly as lo…" at bounding box center [258, 211] width 352 height 54
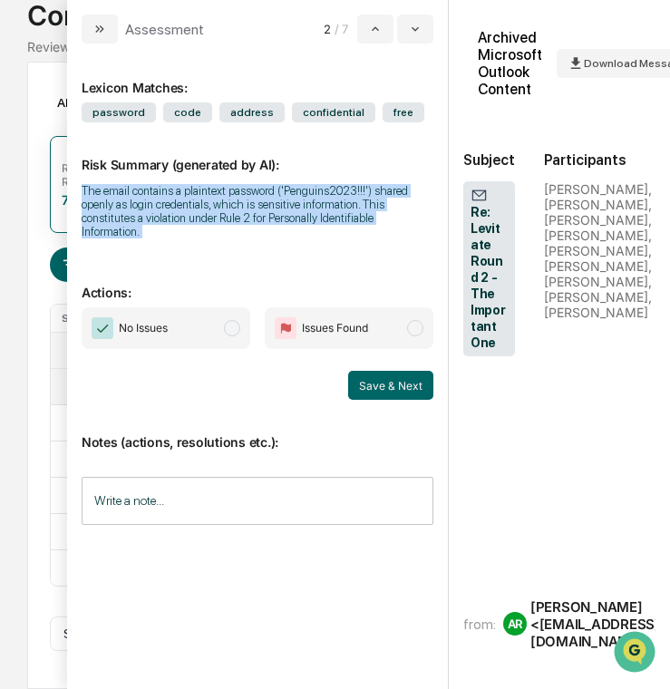
click at [233, 219] on div "The email contains a plaintext password ('Penguins2023!!!') shared openly as lo…" at bounding box center [258, 211] width 352 height 54
copy div "The email contains a plaintext password ('Penguins2023!!!') shared openly as lo…"
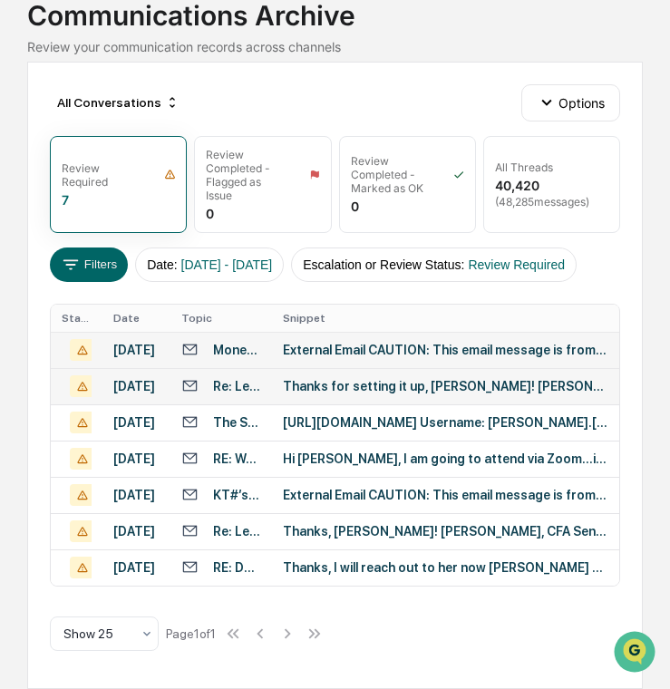
click at [3, 132] on div "Calendar Manage Tasks Reviews Approval Management Company People, Data, Setting…" at bounding box center [335, 282] width 670 height 814
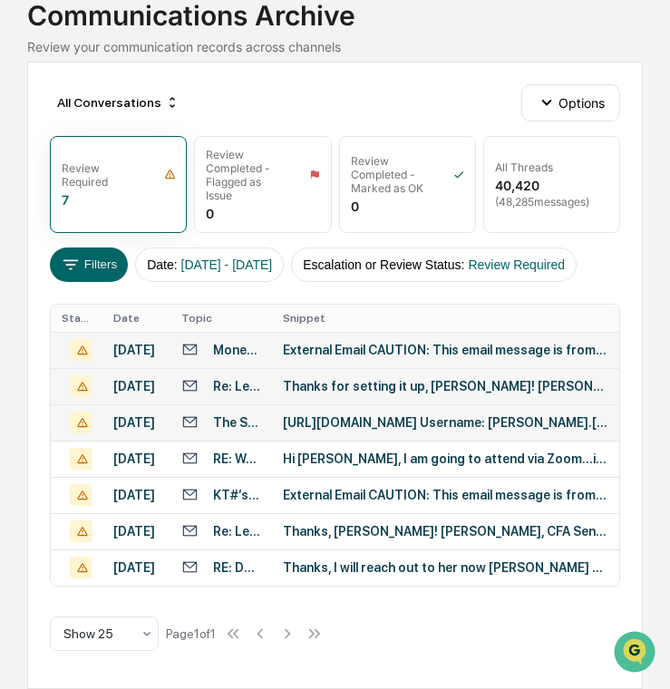
click at [142, 430] on div "[DATE]" at bounding box center [136, 422] width 46 height 15
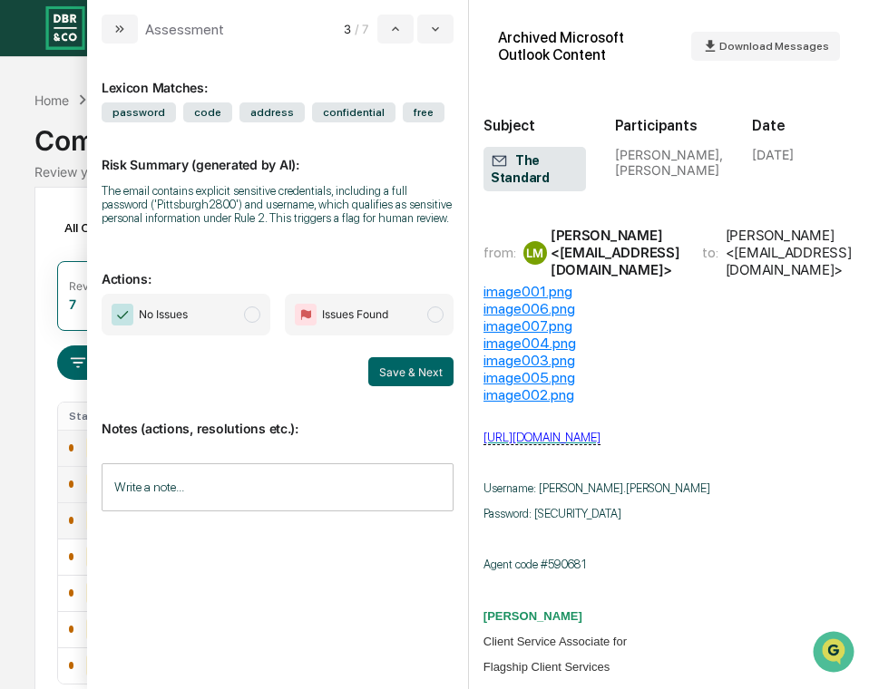
click at [407, 195] on div "The email contains explicit sensitive credentials, including a full password ('…" at bounding box center [278, 204] width 352 height 41
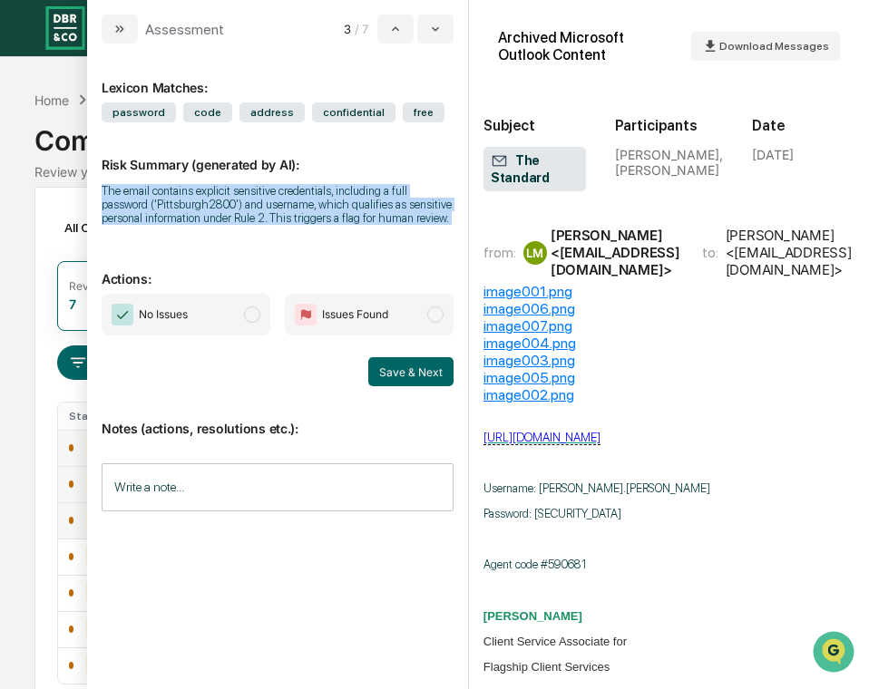
click at [407, 195] on div "The email contains explicit sensitive credentials, including a full password ('…" at bounding box center [278, 204] width 352 height 41
click at [445, 24] on button "modal" at bounding box center [435, 29] width 36 height 29
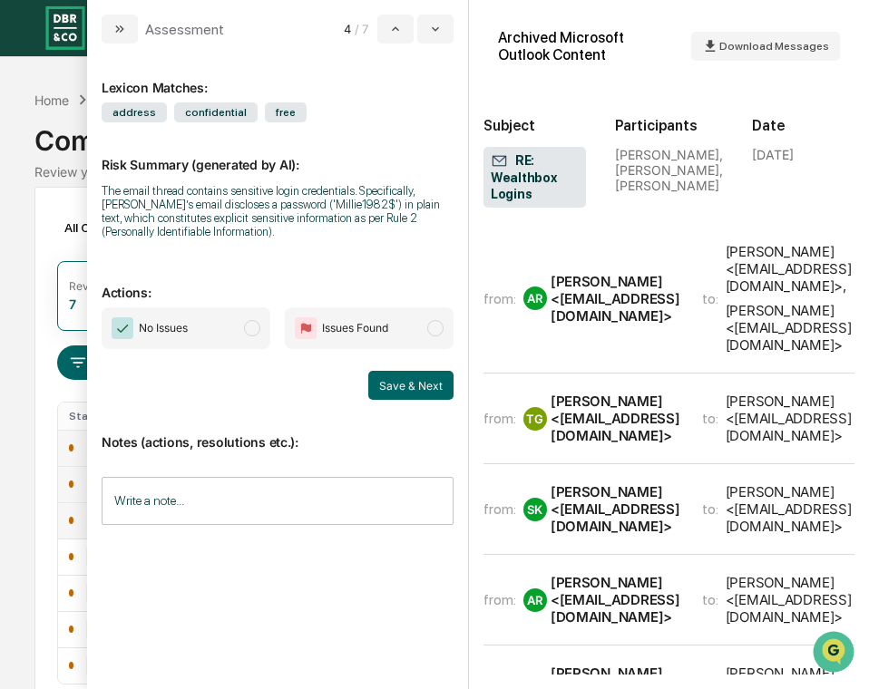
click at [265, 235] on div "The email thread contains sensitive login credentials. Specifically, [PERSON_NA…" at bounding box center [278, 211] width 352 height 54
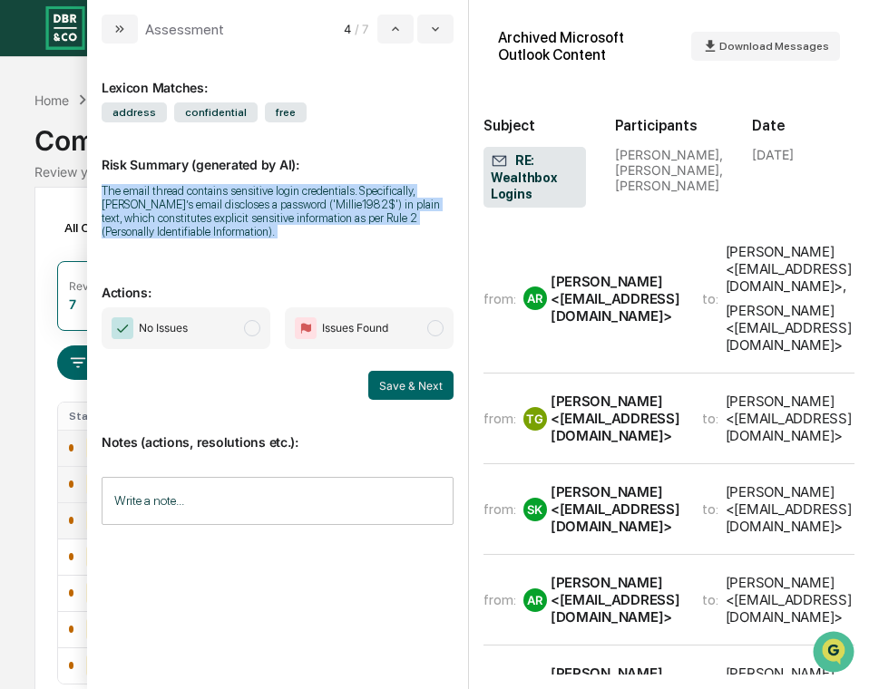
click at [265, 235] on div "The email thread contains sensitive login credentials. Specifically, [PERSON_NA…" at bounding box center [278, 211] width 352 height 54
copy div "The email thread contains sensitive login credentials. Specifically, [PERSON_NA…"
click at [446, 34] on button "modal" at bounding box center [435, 29] width 36 height 29
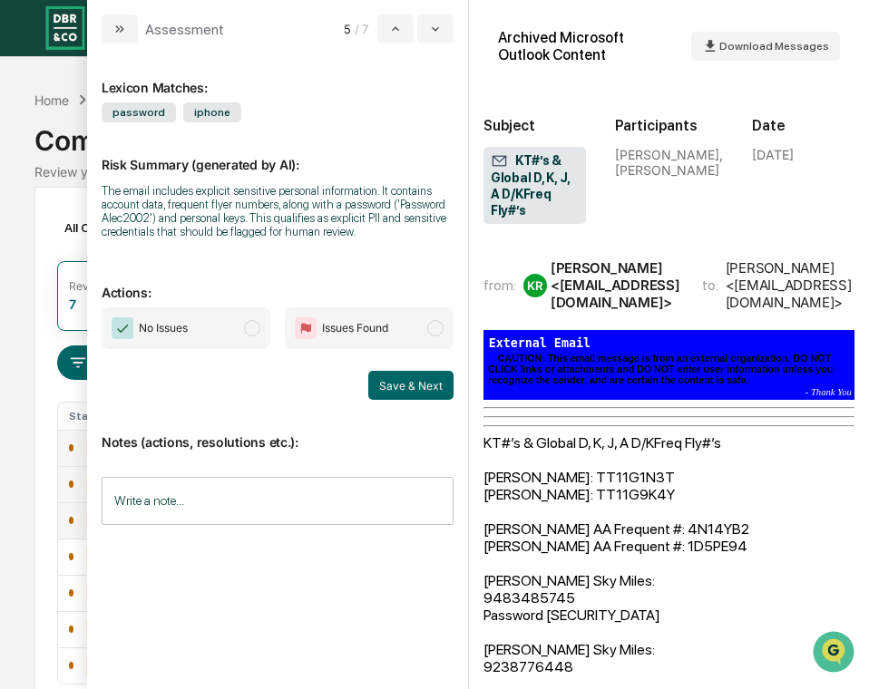
click at [215, 216] on div "The email includes explicit sensitive personal information. It contains account…" at bounding box center [278, 211] width 352 height 54
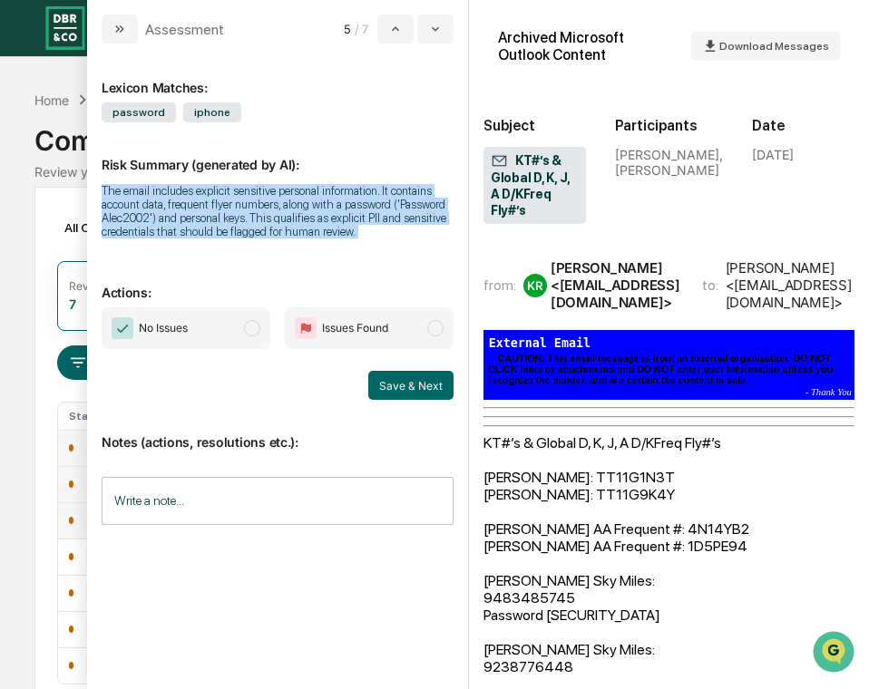
click at [215, 216] on div "The email includes explicit sensitive personal information. It contains account…" at bounding box center [278, 211] width 352 height 54
click at [390, 250] on div "Risk Summary (generated by AI): The email includes explicit sensitive personal …" at bounding box center [278, 186] width 352 height 128
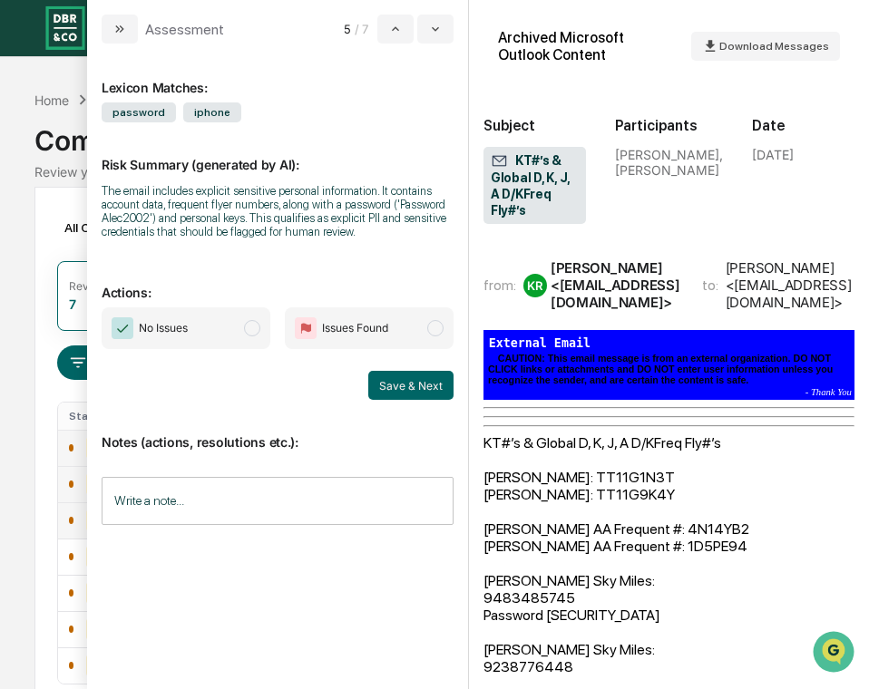
click at [366, 239] on div "The email includes explicit sensitive personal information. It contains account…" at bounding box center [278, 211] width 352 height 54
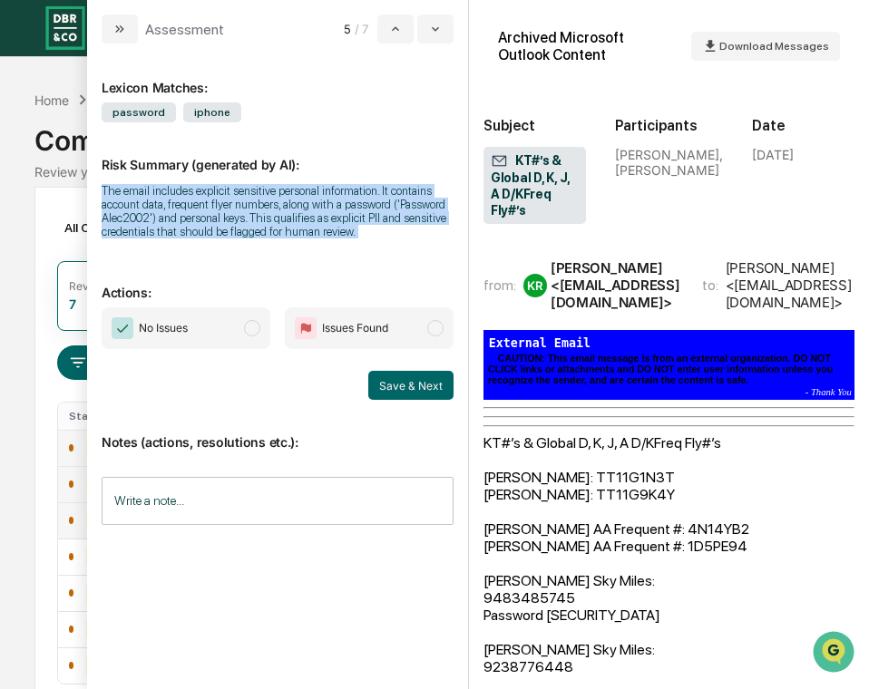
click at [366, 239] on div "The email includes explicit sensitive personal information. It contains account…" at bounding box center [278, 211] width 352 height 54
click at [447, 25] on button "modal" at bounding box center [435, 29] width 36 height 29
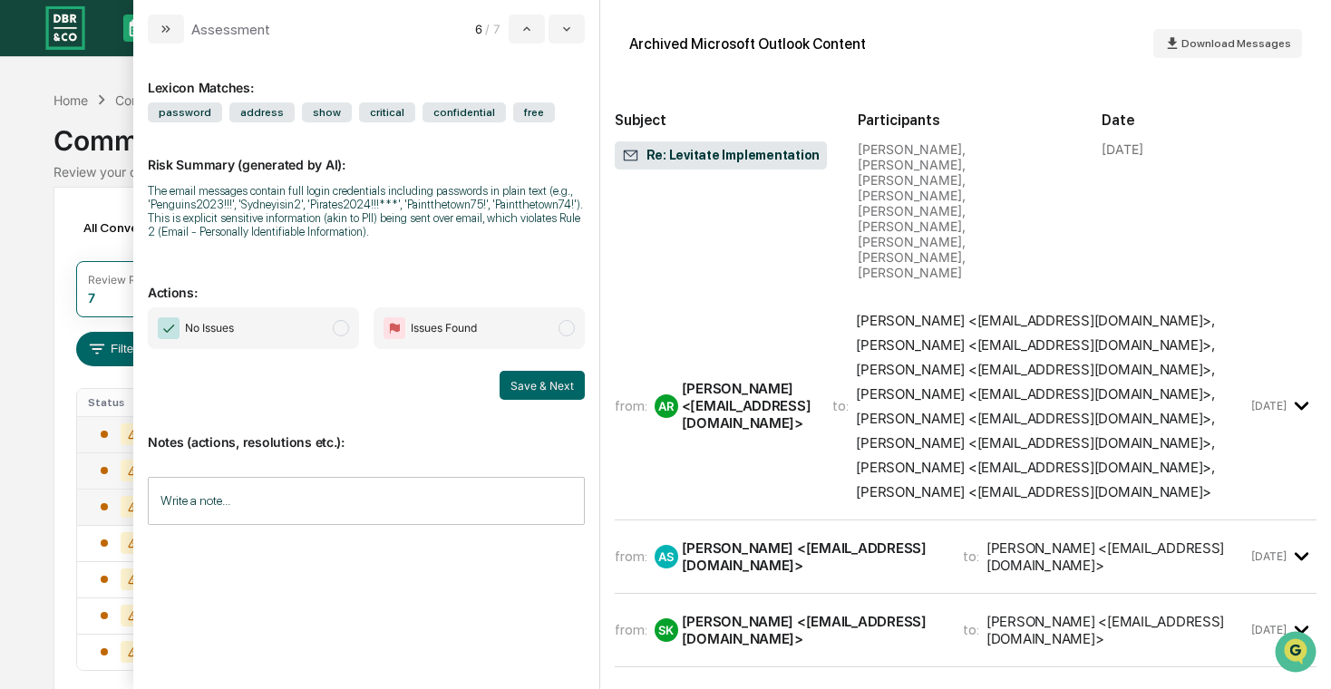
click at [776, 541] on icon "modal" at bounding box center [1302, 556] width 30 height 30
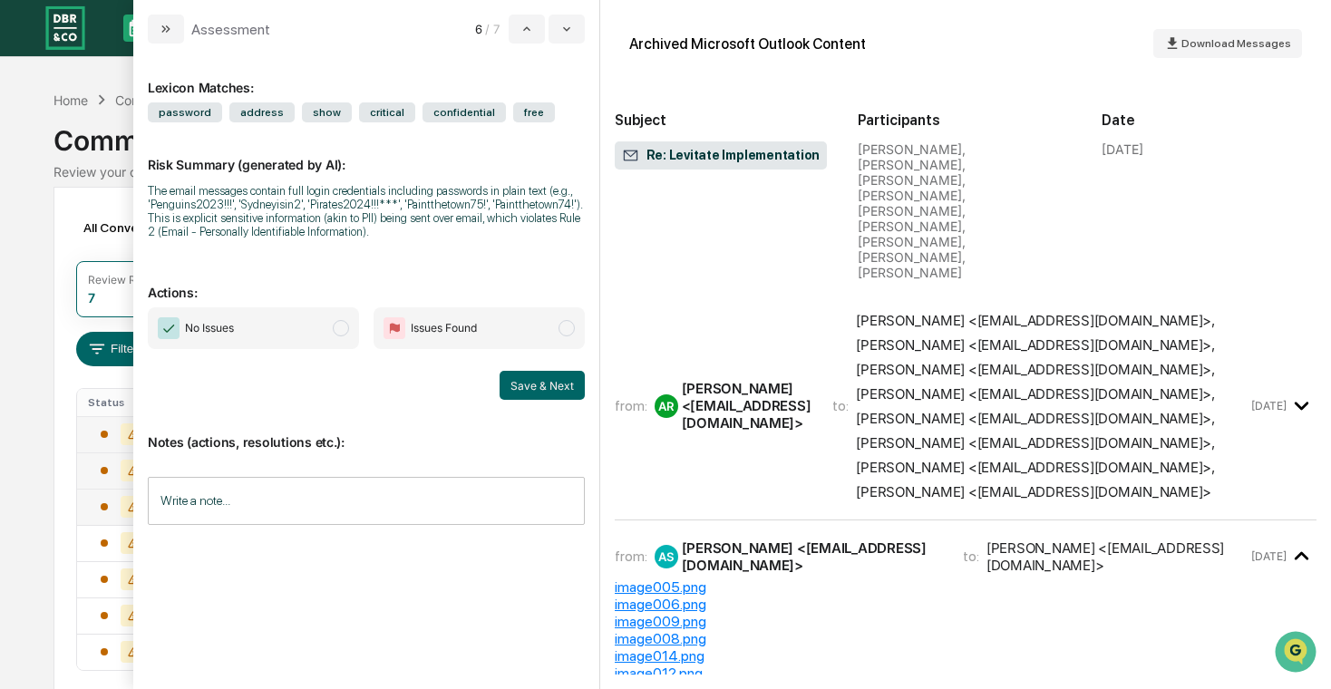
click at [776, 391] on icon "modal" at bounding box center [1302, 406] width 30 height 30
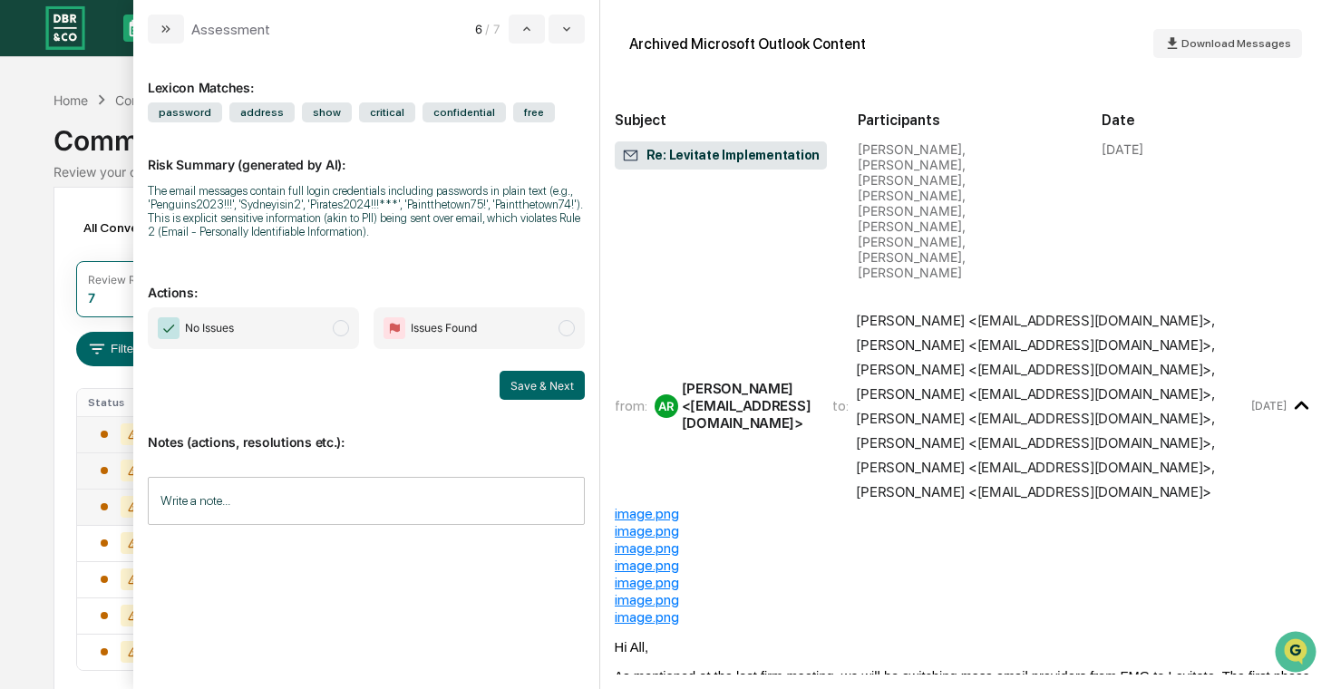
click at [776, 391] on icon "modal" at bounding box center [1302, 406] width 30 height 30
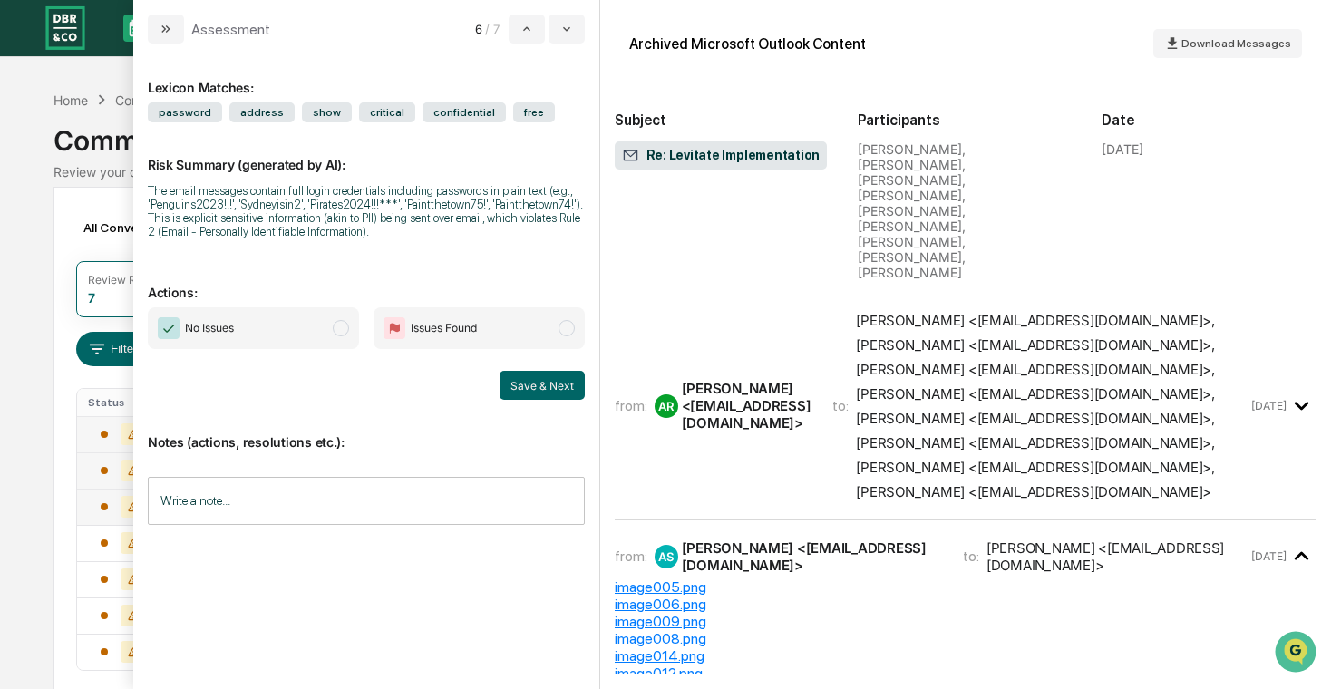
click at [776, 541] on div "[DATE]" at bounding box center [1284, 556] width 65 height 30
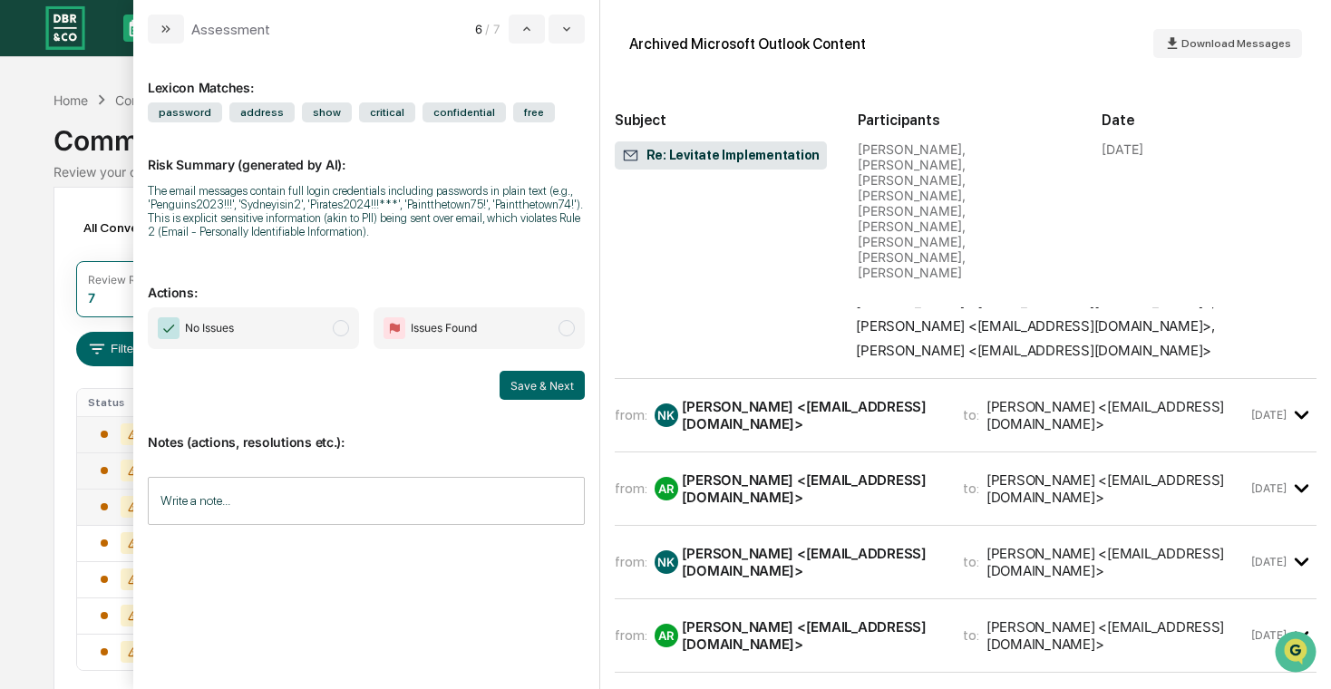
scroll to position [1321, 0]
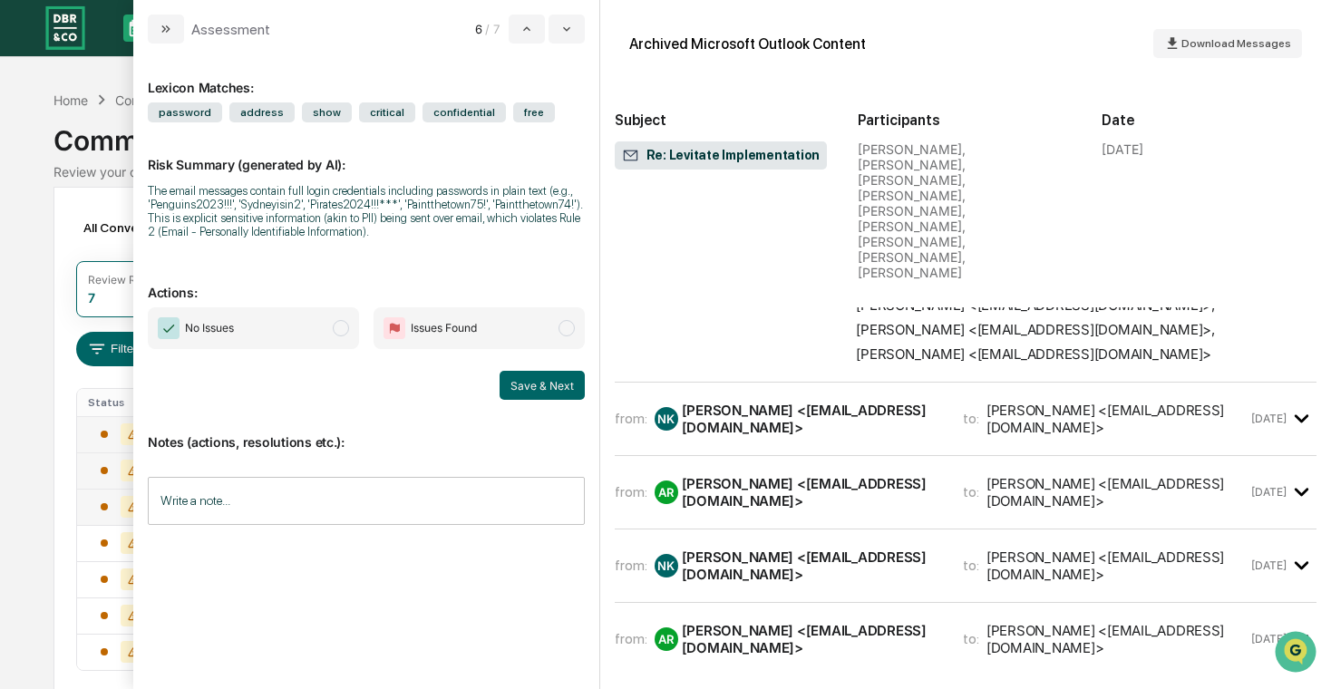
click at [776, 624] on div "[DATE]" at bounding box center [1284, 639] width 65 height 30
click at [776, 559] on time "[DATE]" at bounding box center [1269, 566] width 35 height 14
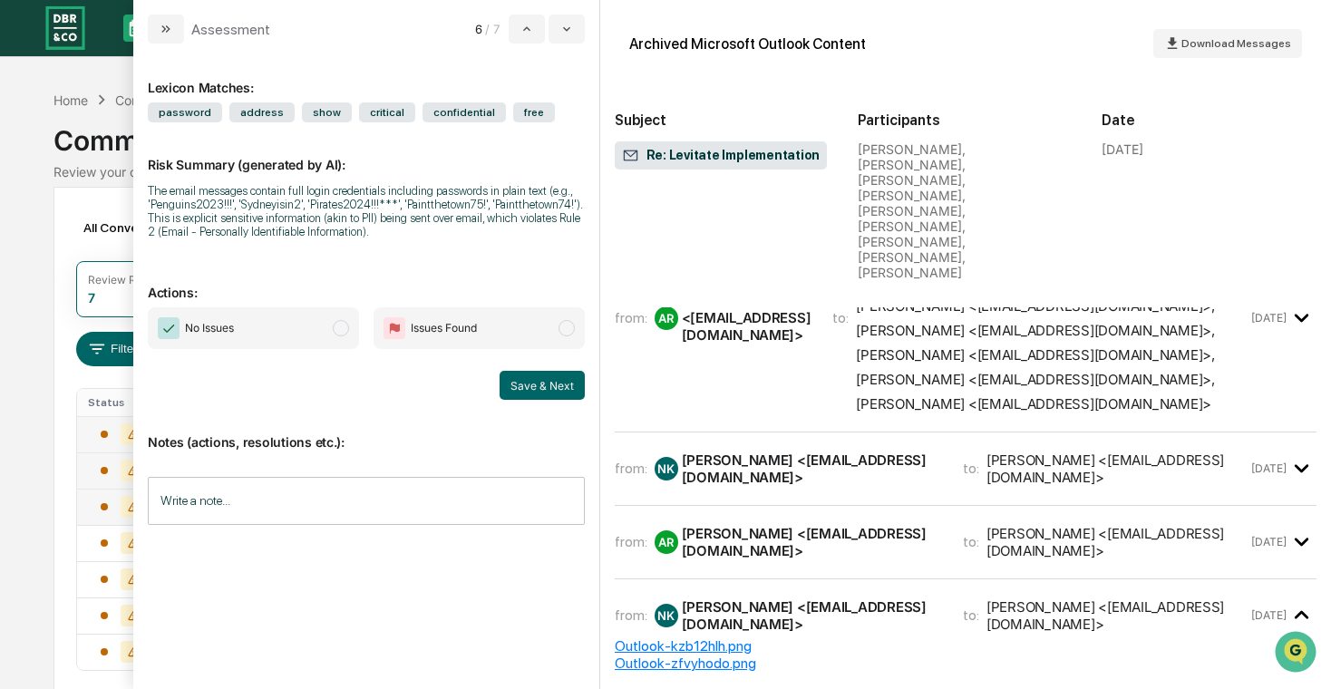
click at [776, 535] on time "[DATE]" at bounding box center [1269, 542] width 35 height 14
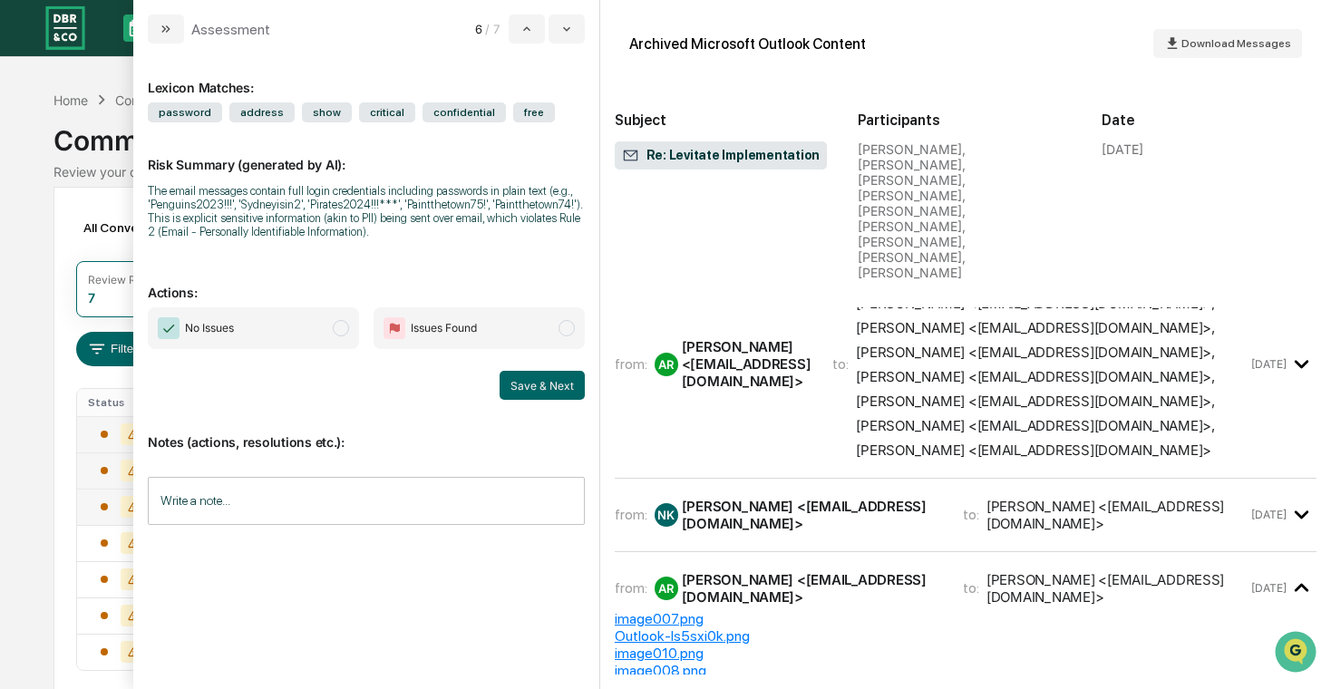
click at [776, 508] on time "[DATE]" at bounding box center [1269, 515] width 35 height 14
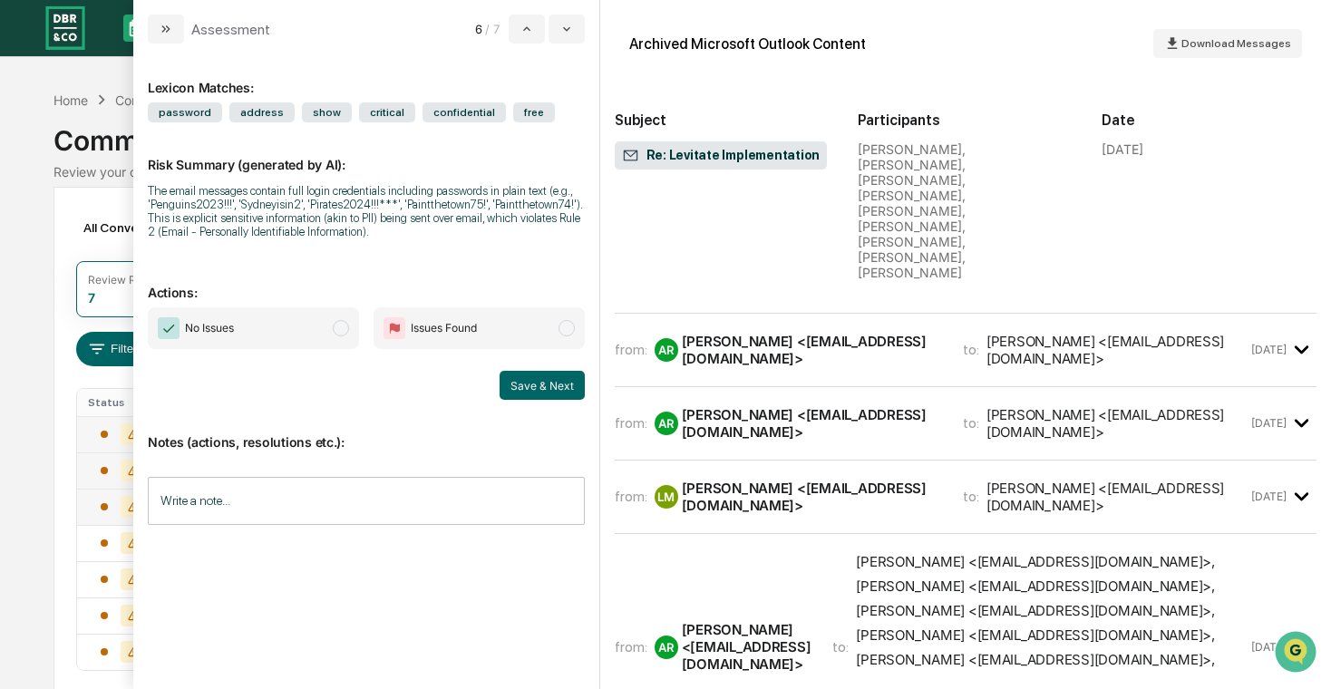
scroll to position [847, 0]
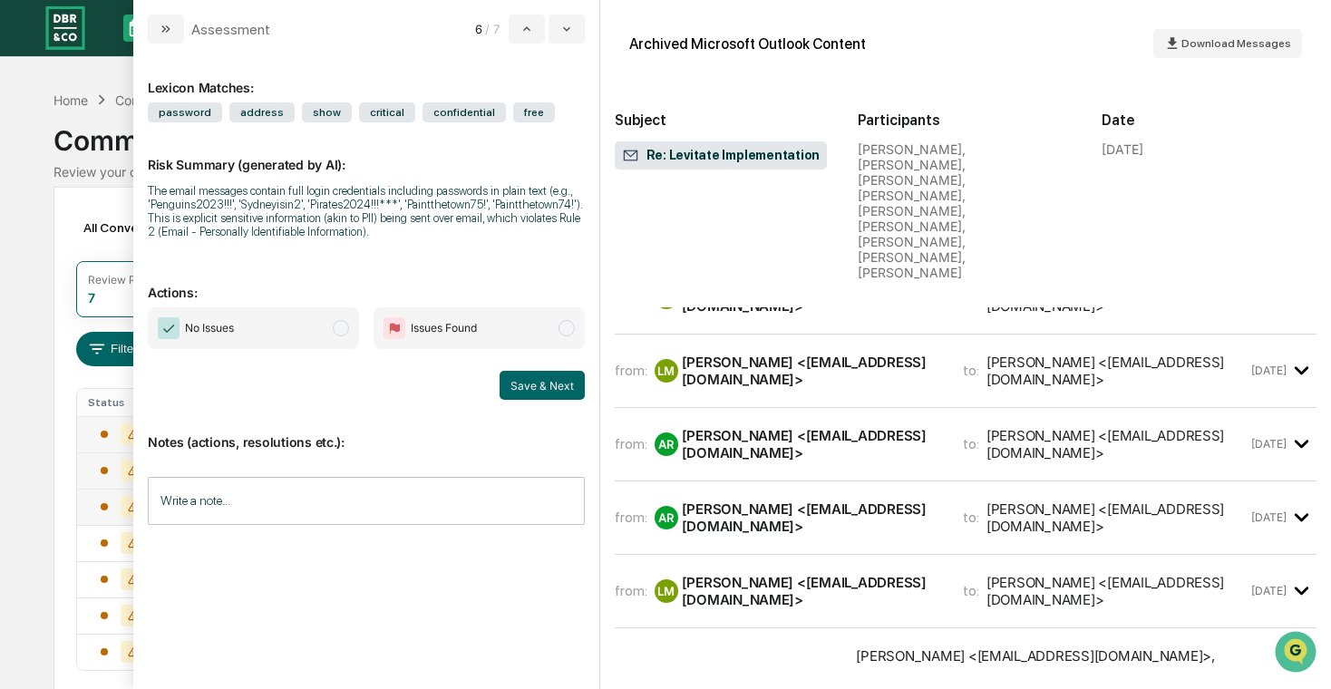
click at [776, 584] on time "[DATE]" at bounding box center [1269, 591] width 35 height 14
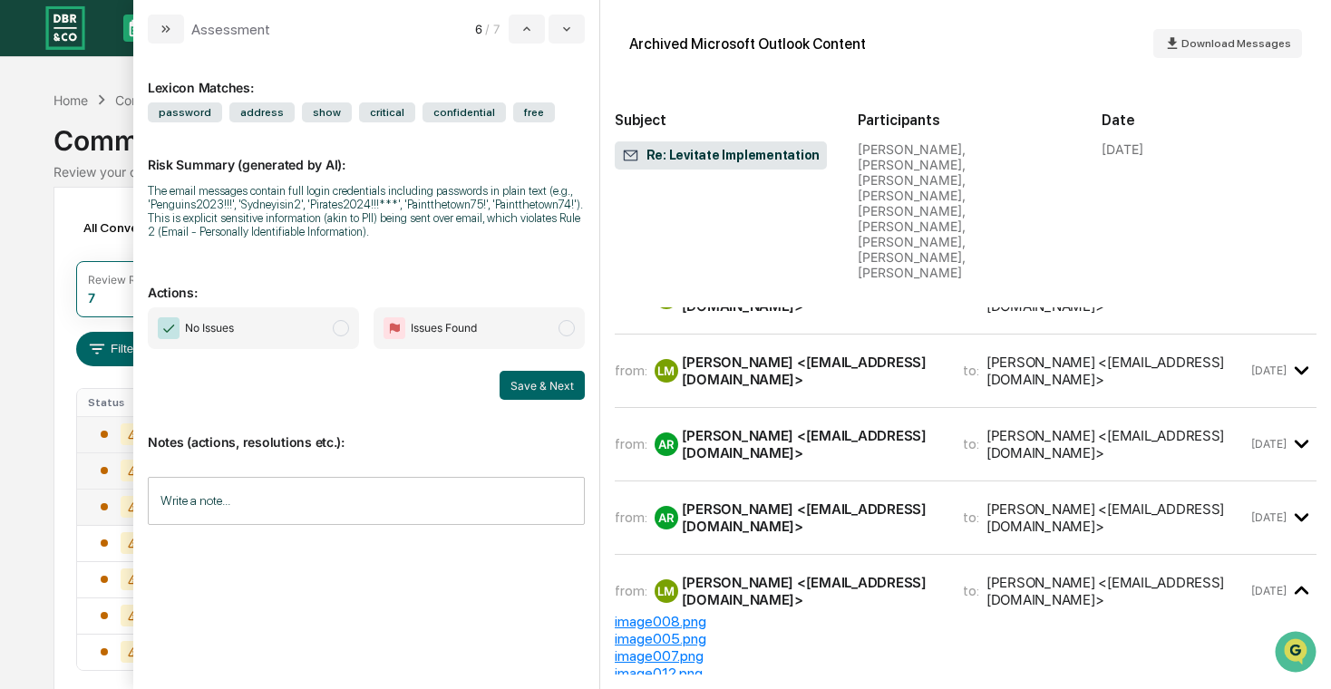
click at [776, 502] on div "[DATE]" at bounding box center [1284, 517] width 65 height 30
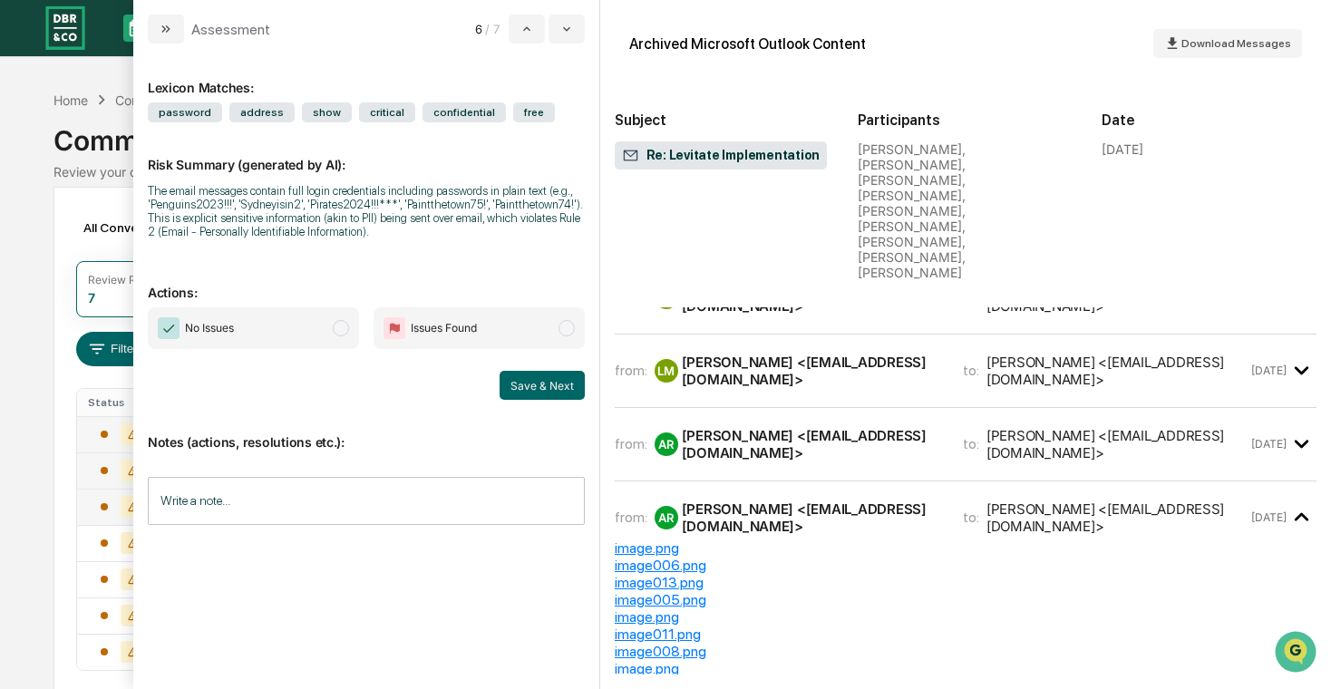
click at [776, 437] on time "[DATE]" at bounding box center [1269, 444] width 35 height 14
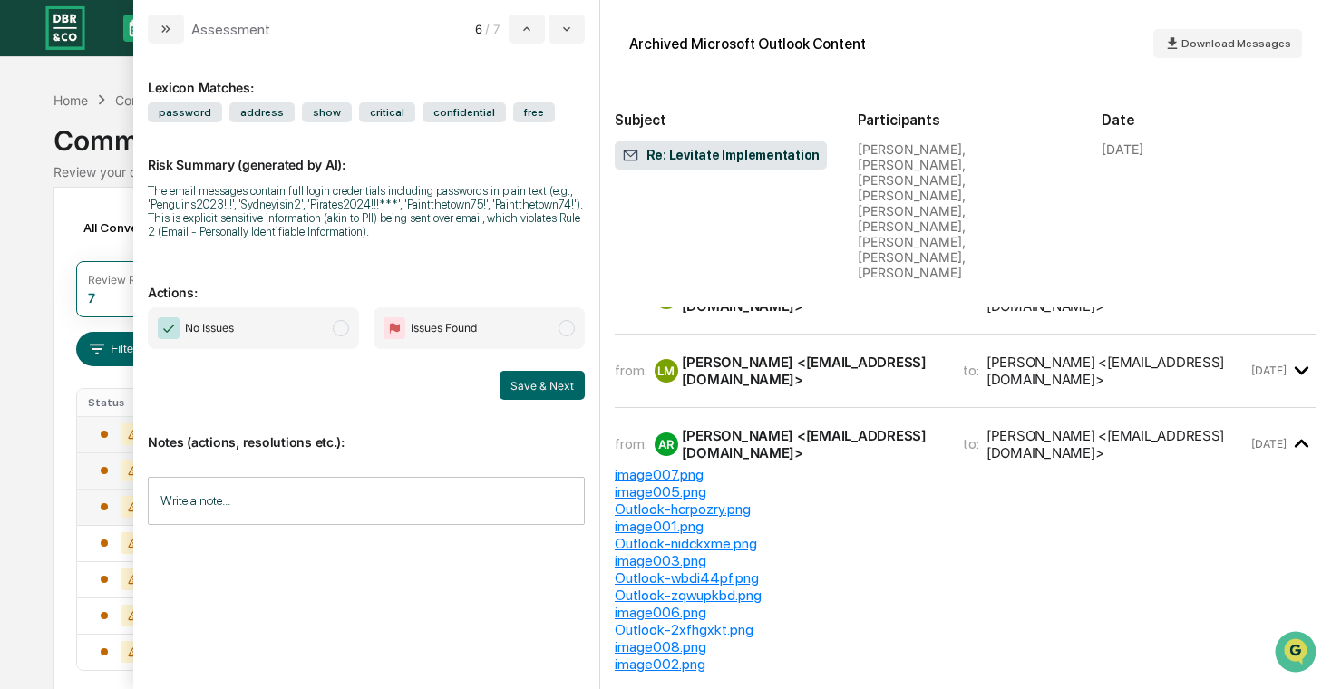
click at [776, 232] on div "Archived Microsoft Outlook Content Download Messages Subject Re: Levitate Imple…" at bounding box center [966, 161] width 702 height 293
click at [776, 356] on div "[DATE]" at bounding box center [1284, 371] width 65 height 30
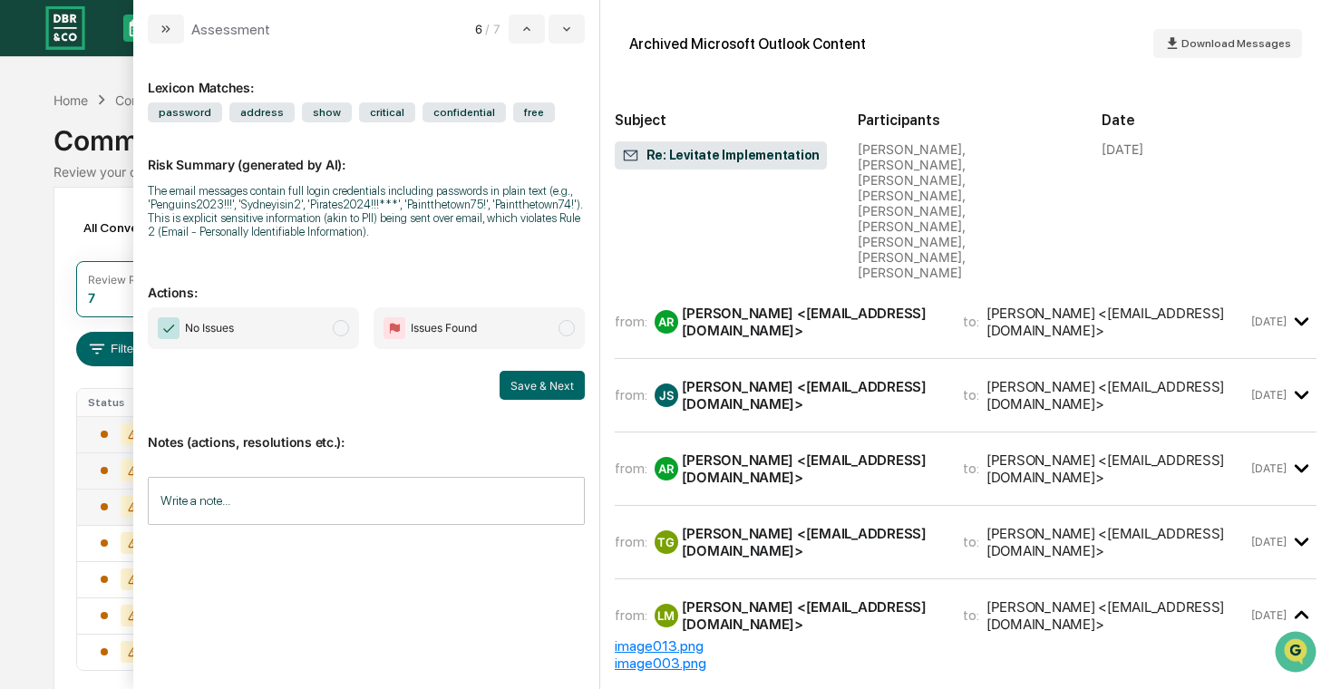
scroll to position [606, 0]
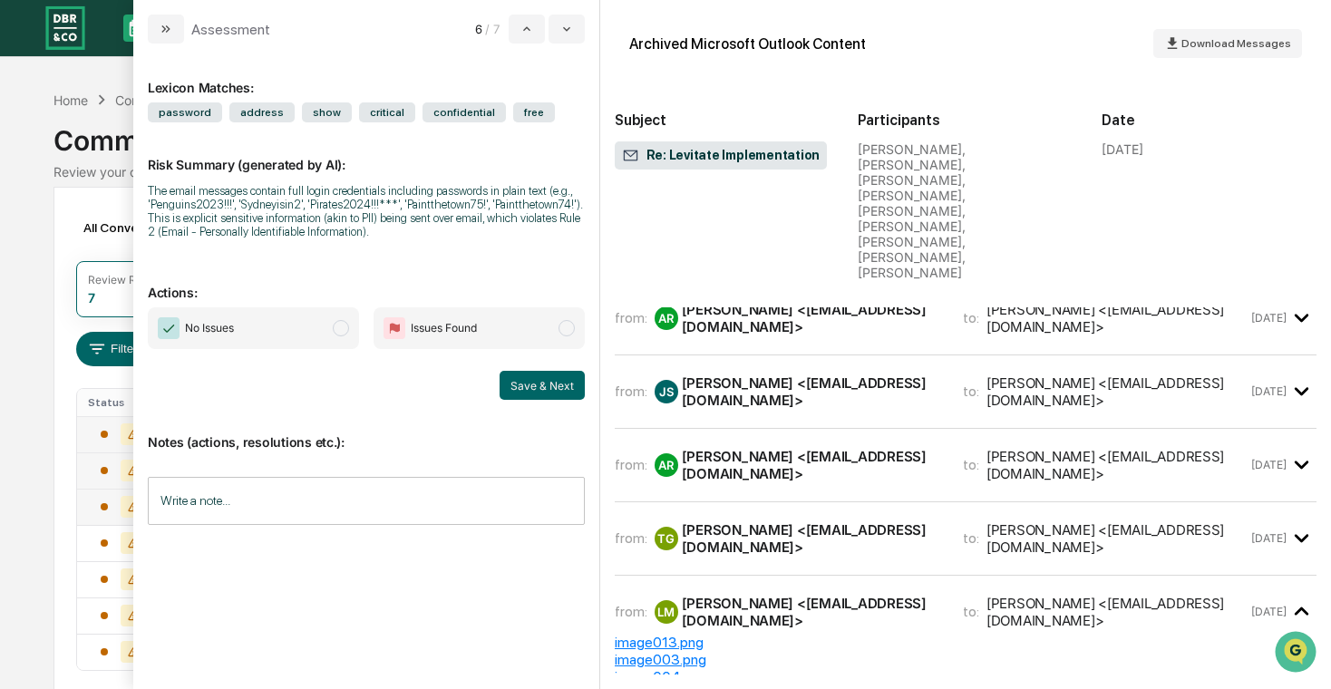
click at [776, 523] on div "[DATE]" at bounding box center [1284, 538] width 65 height 30
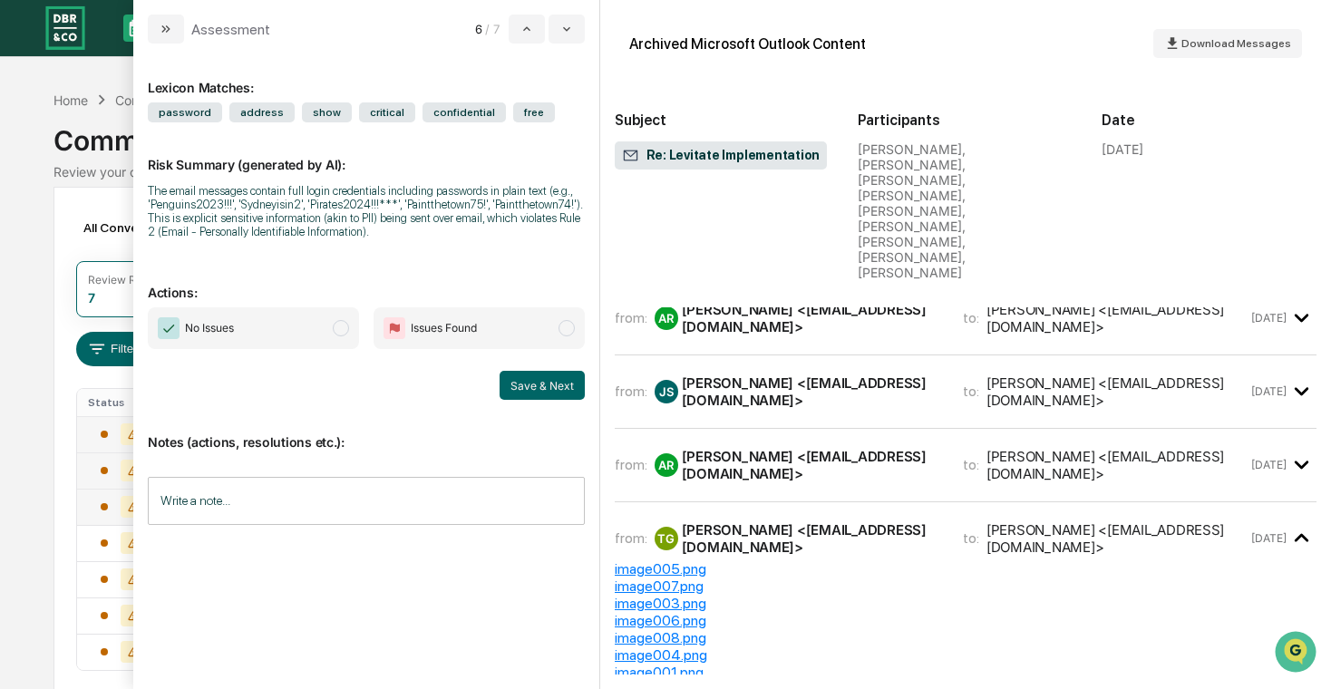
click at [776, 458] on time "[DATE]" at bounding box center [1269, 465] width 35 height 14
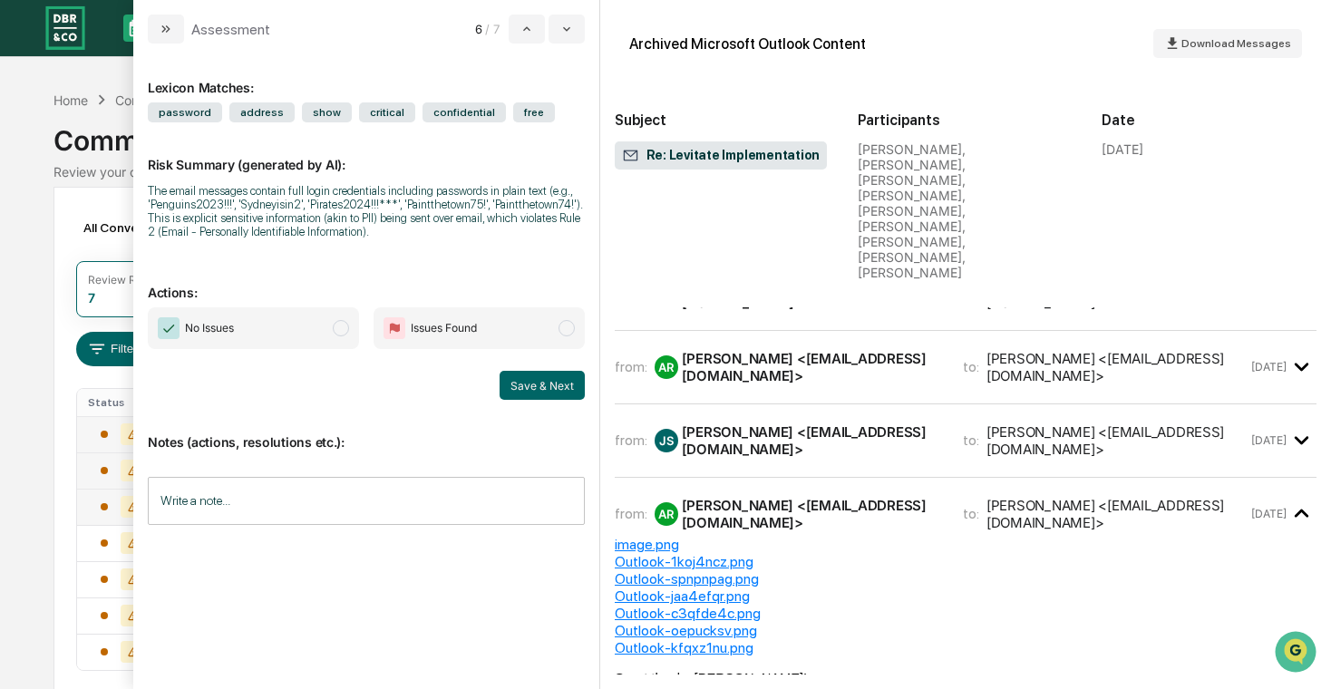
click at [776, 419] on div "from: JS [PERSON_NAME] <[EMAIL_ADDRESS][DOMAIN_NAME]> to: [PERSON_NAME] <[EMAIL…" at bounding box center [966, 441] width 702 height 44
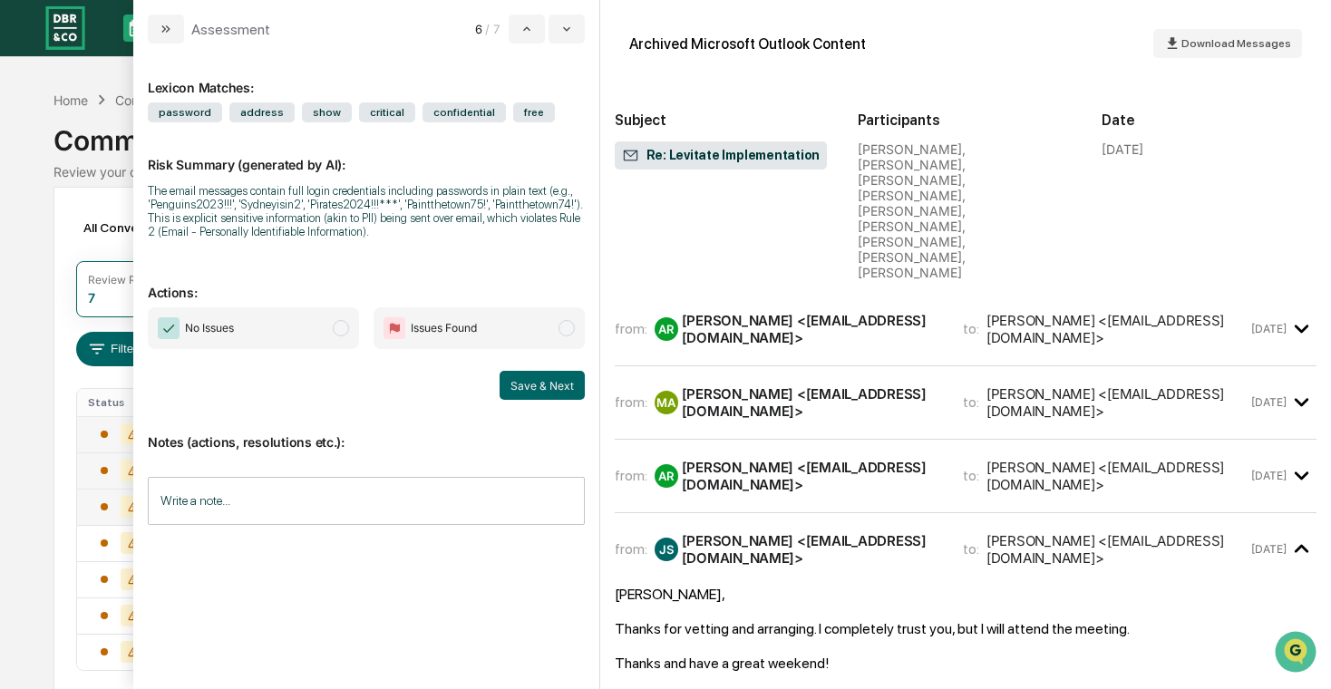
scroll to position [415, 0]
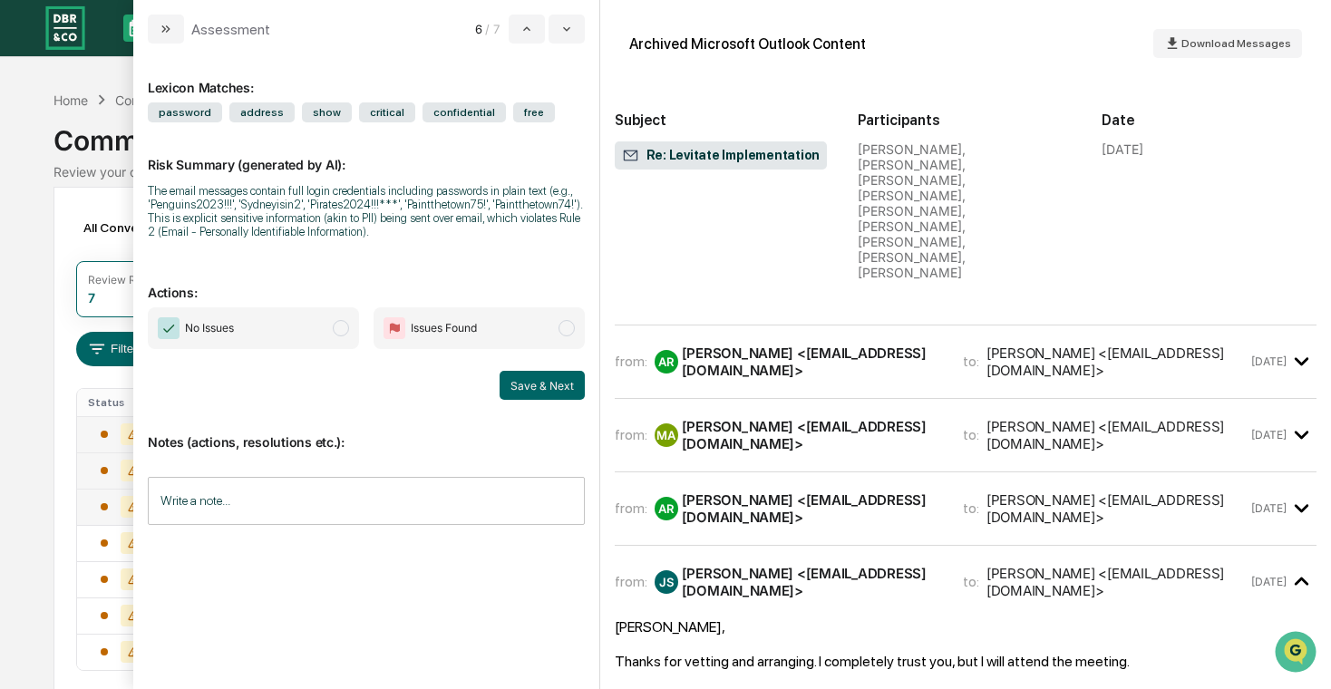
click at [776, 487] on div "from: AR [PERSON_NAME] <[EMAIL_ADDRESS][DOMAIN_NAME]> to: [PERSON_NAME] <[EMAIL…" at bounding box center [966, 509] width 702 height 44
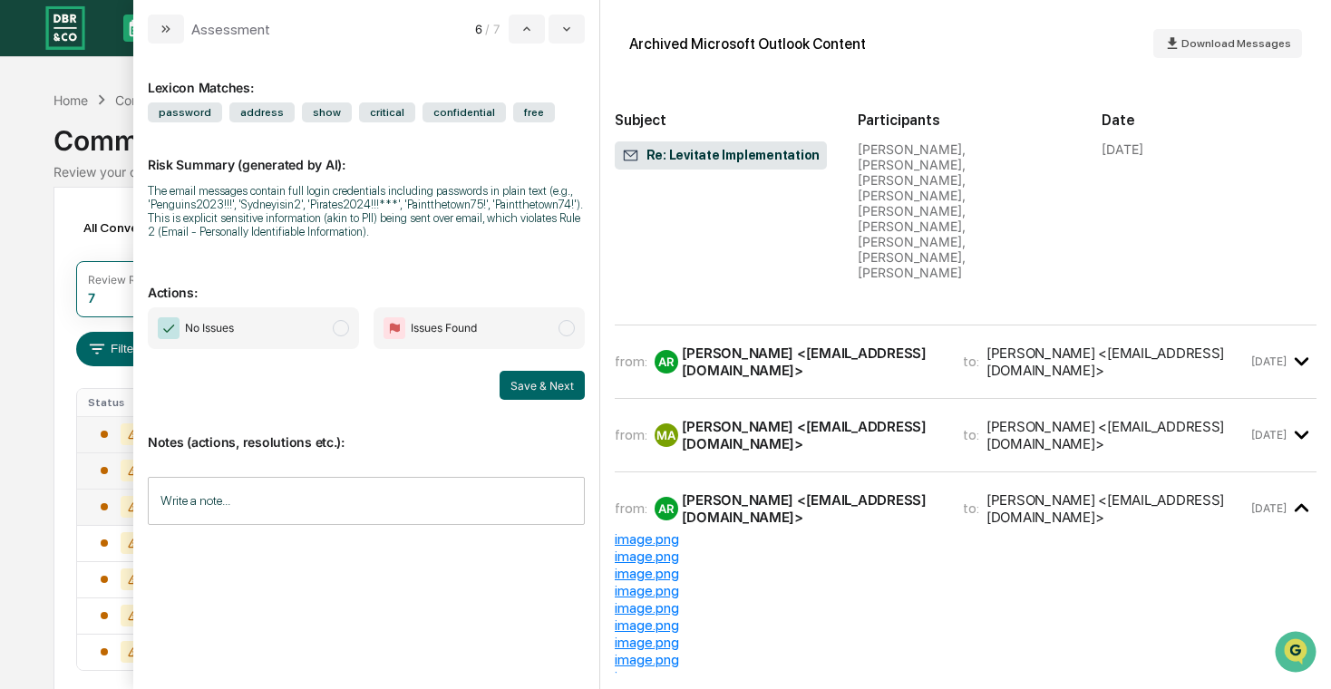
click at [776, 420] on div "[DATE]" at bounding box center [1284, 435] width 65 height 30
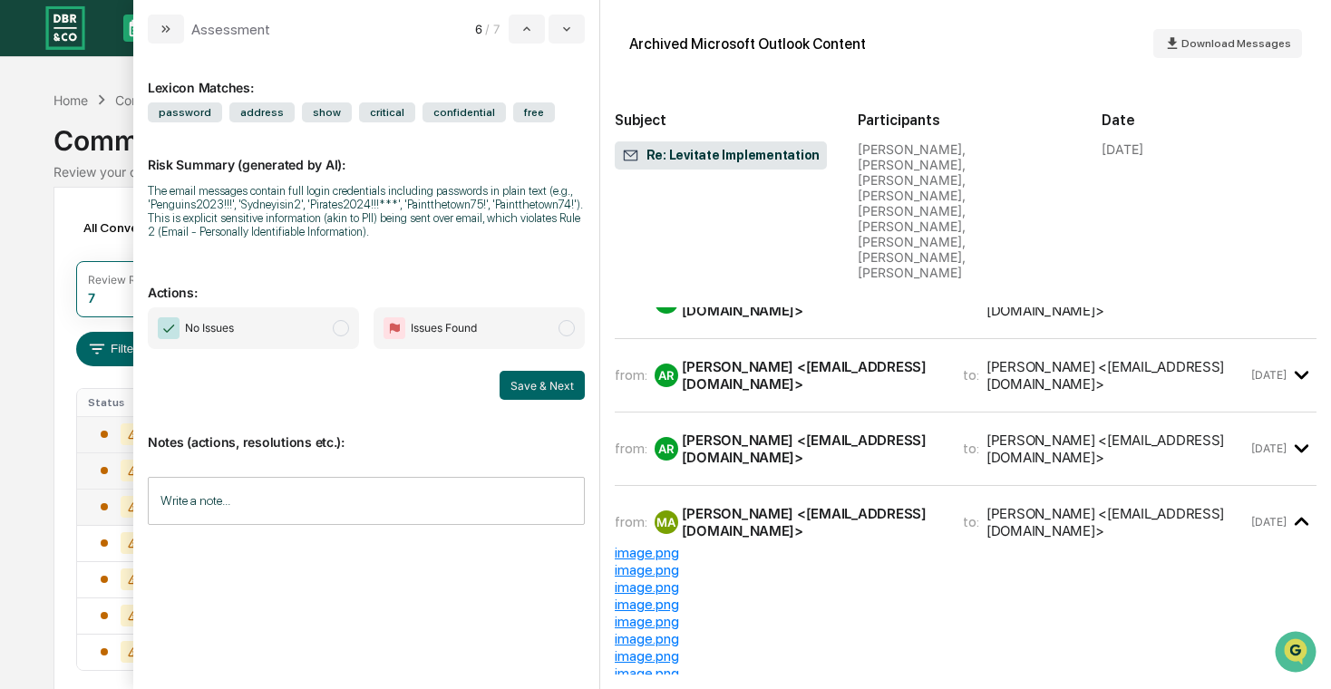
click at [776, 434] on div "[DATE]" at bounding box center [1284, 449] width 65 height 30
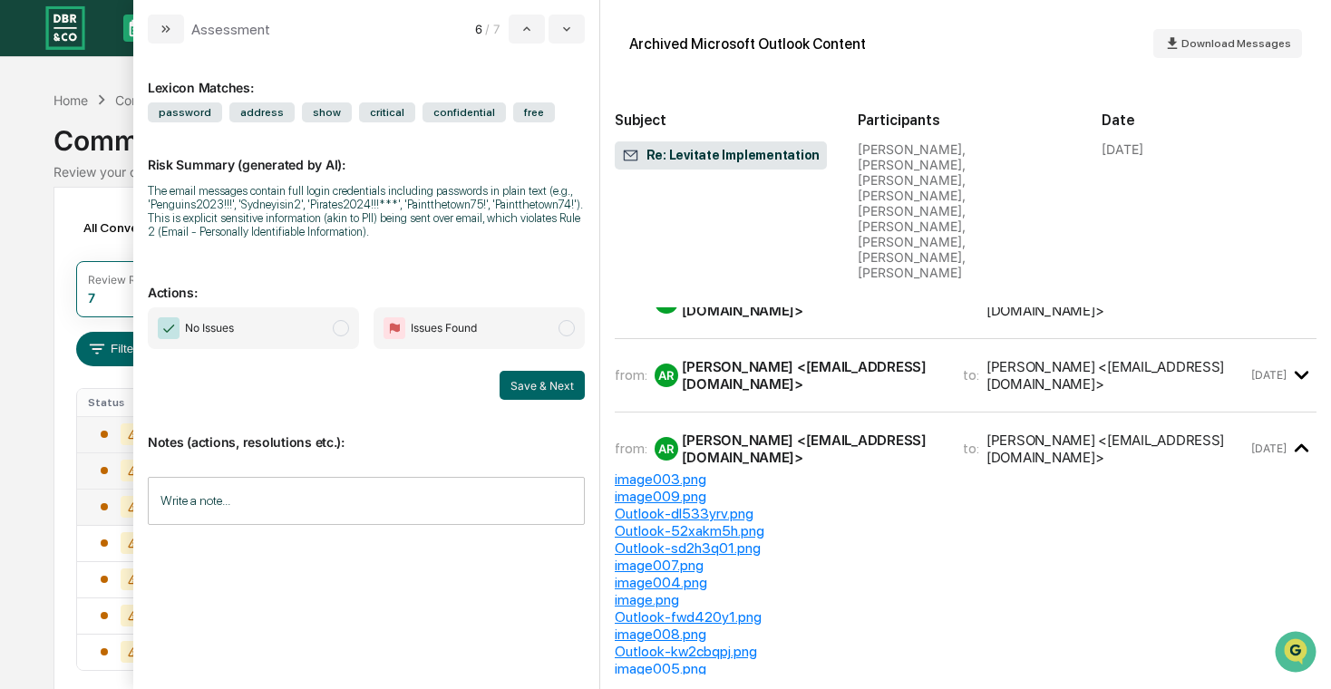
click at [776, 368] on time "[DATE]" at bounding box center [1269, 375] width 35 height 14
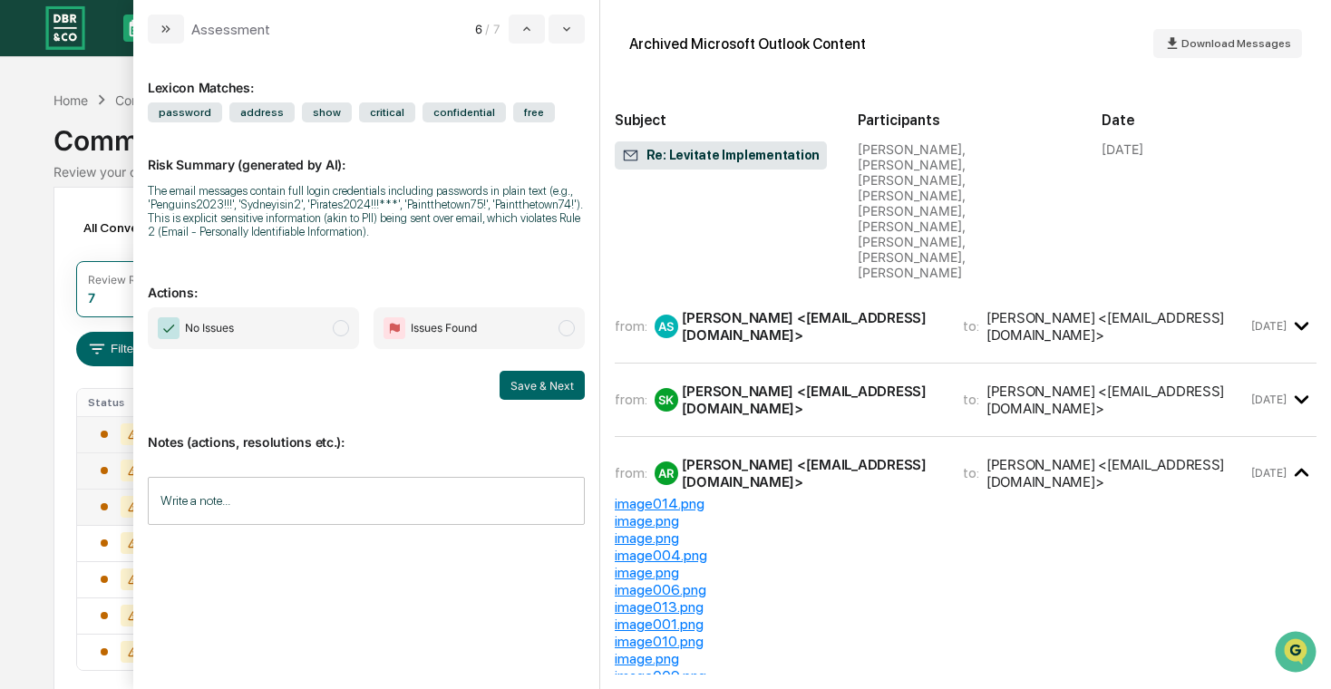
scroll to position [161, 0]
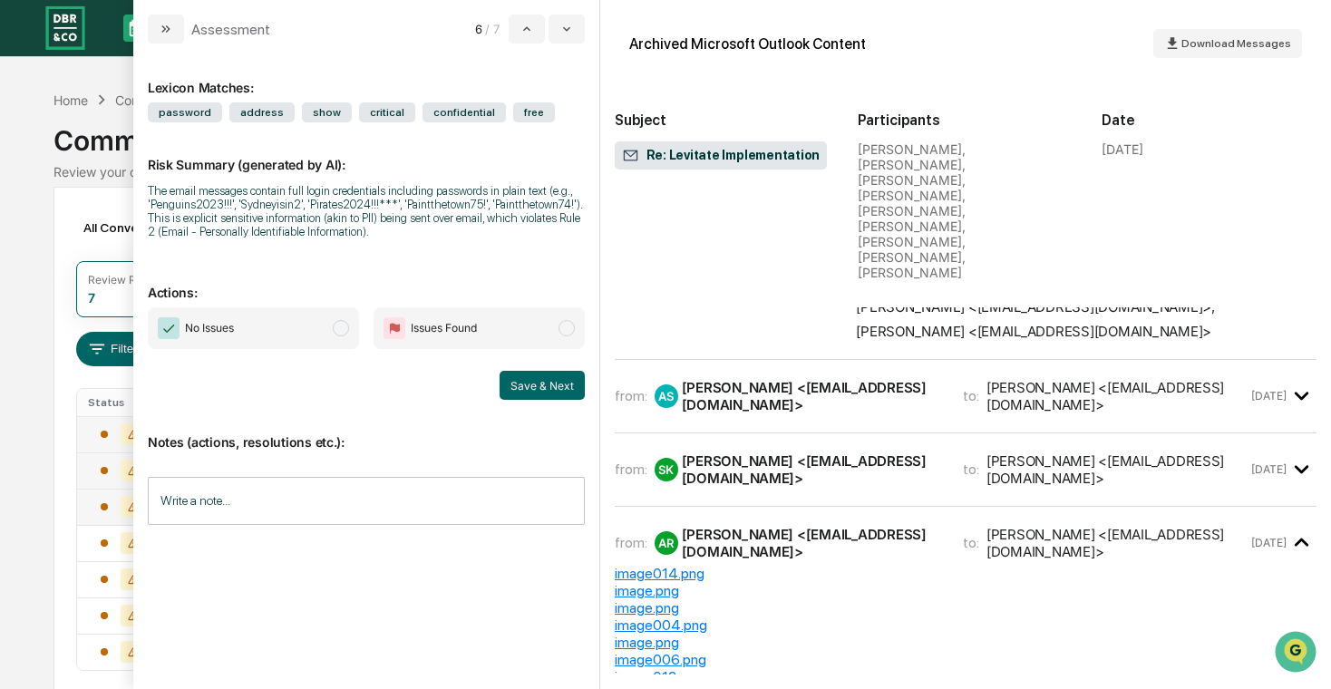
click at [776, 463] on time "[DATE]" at bounding box center [1269, 470] width 35 height 14
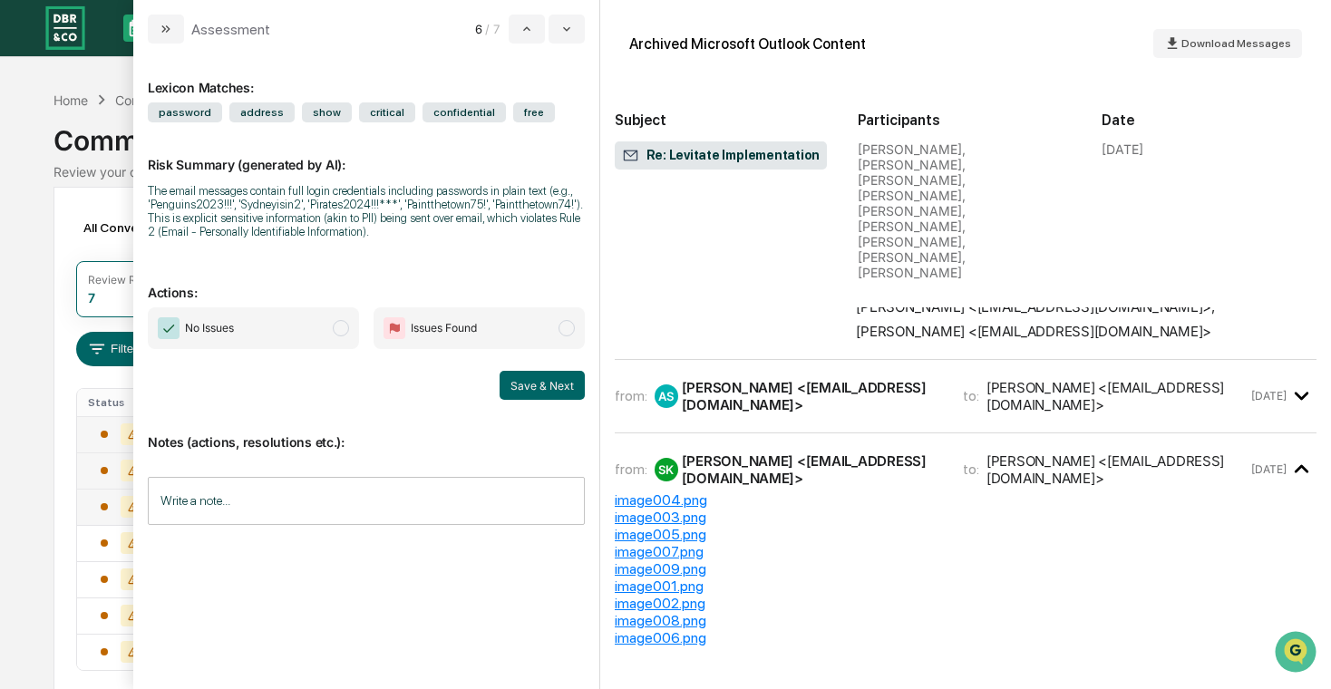
click at [776, 389] on time "[DATE]" at bounding box center [1269, 396] width 35 height 14
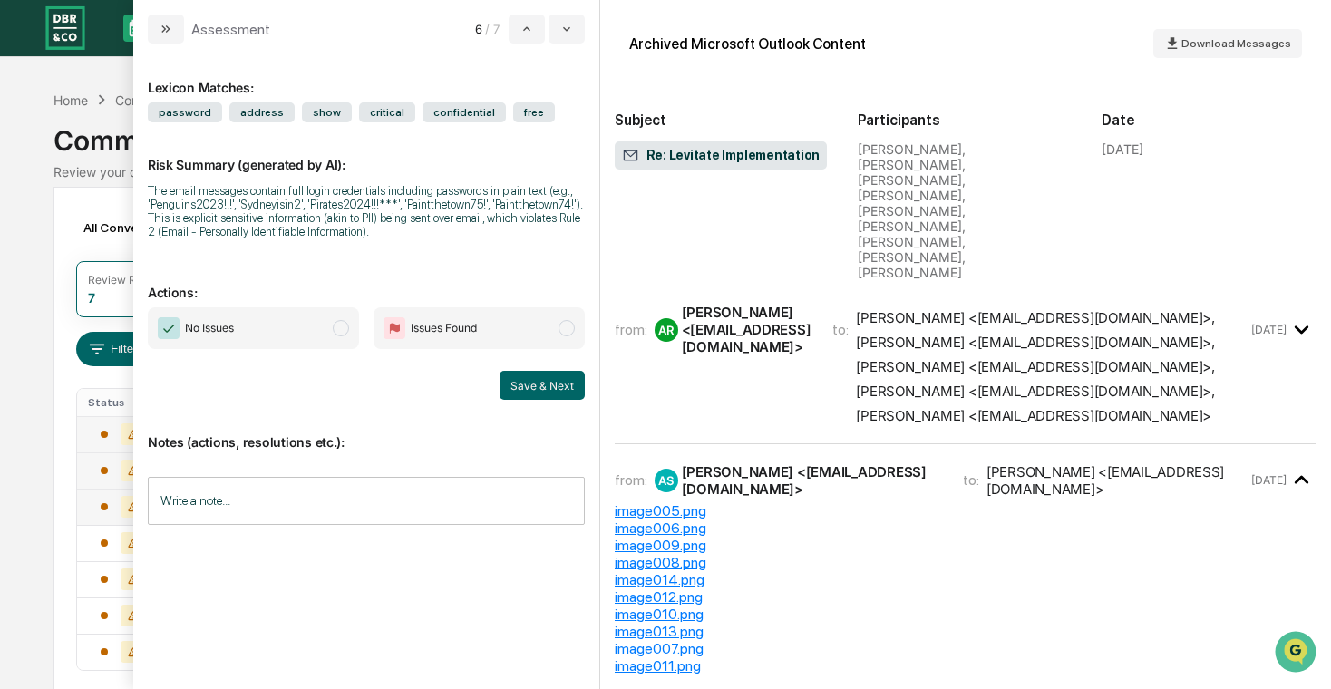
scroll to position [73, 0]
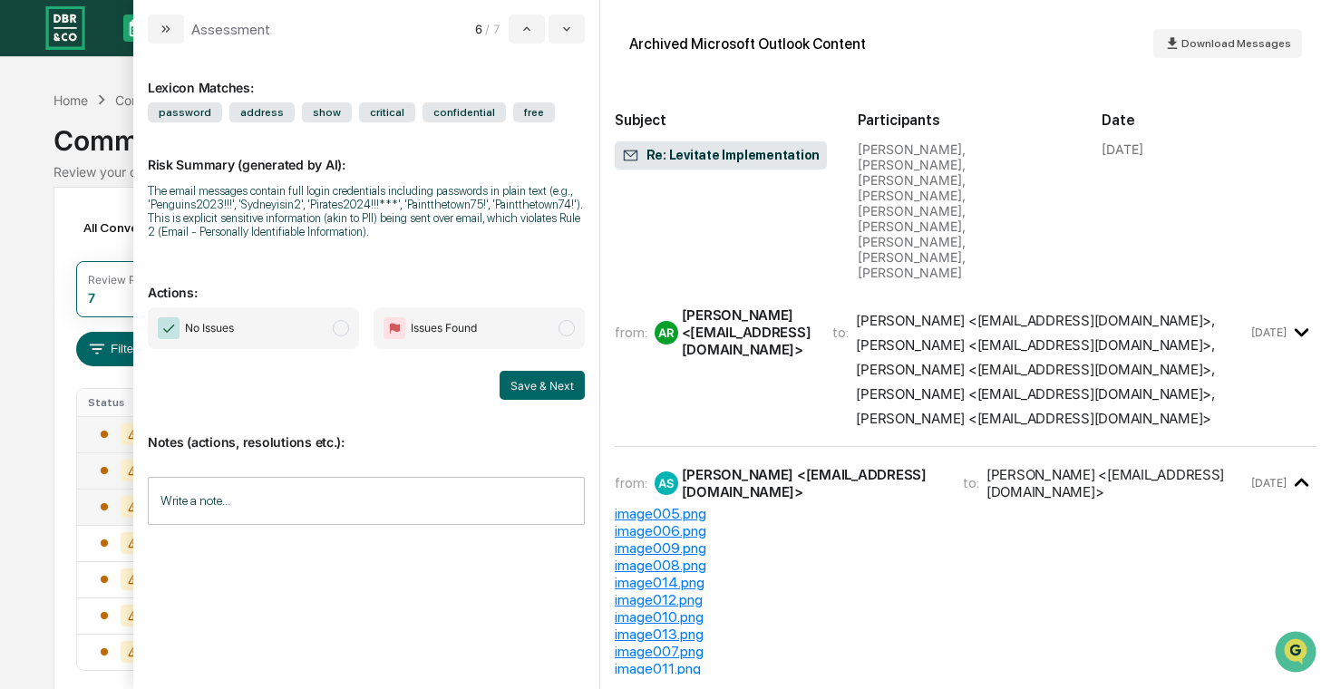
click at [776, 327] on div "from: AR [PERSON_NAME] <[EMAIL_ADDRESS][DOMAIN_NAME]> to: [PERSON_NAME] <[EMAIL…" at bounding box center [966, 333] width 702 height 198
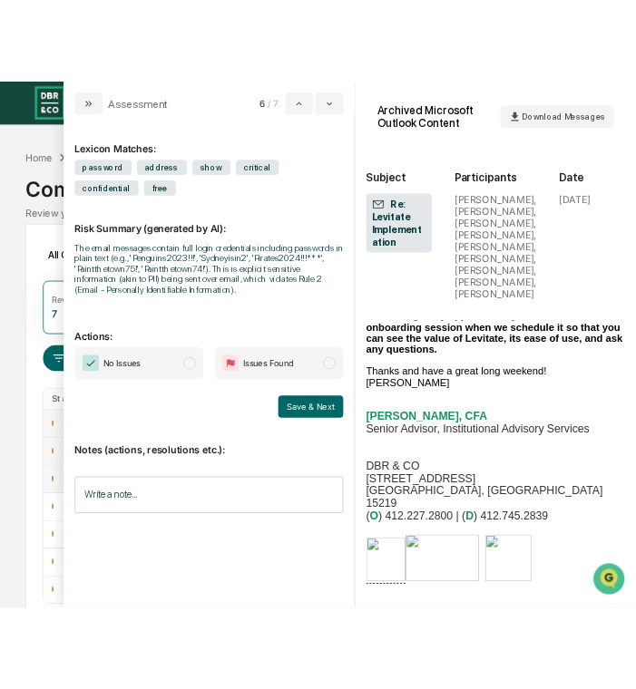
scroll to position [76920, 0]
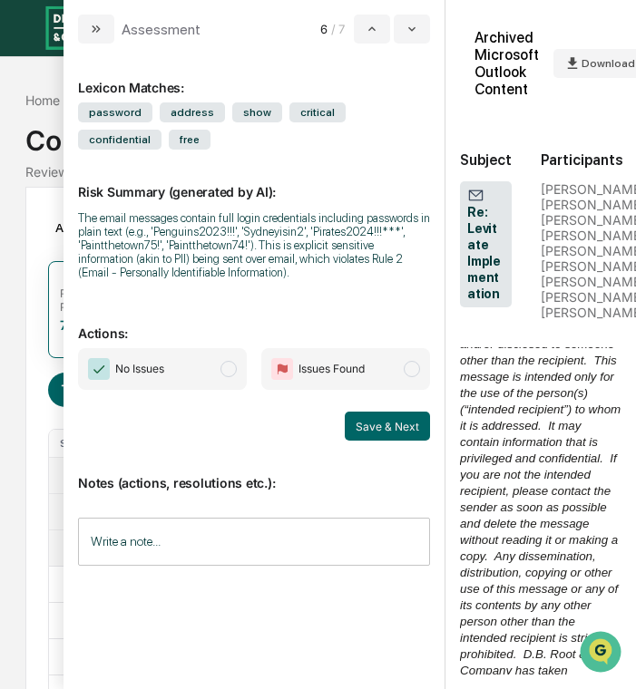
click at [213, 265] on div "The email messages contain full login credentials including passwords in plain …" at bounding box center [254, 245] width 352 height 68
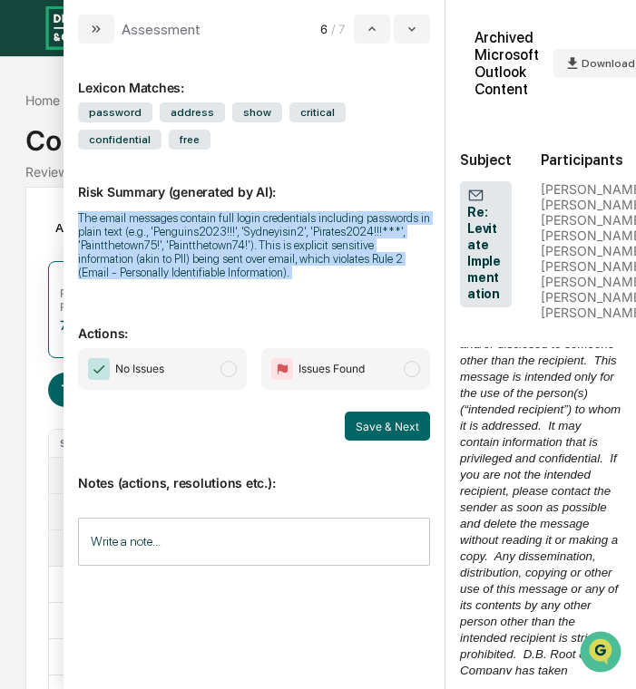
click at [213, 265] on div "The email messages contain full login credentials including passwords in plain …" at bounding box center [254, 245] width 352 height 68
copy div "The email messages contain full login credentials including passwords in plain …"
click at [405, 26] on icon "modal" at bounding box center [412, 29] width 15 height 15
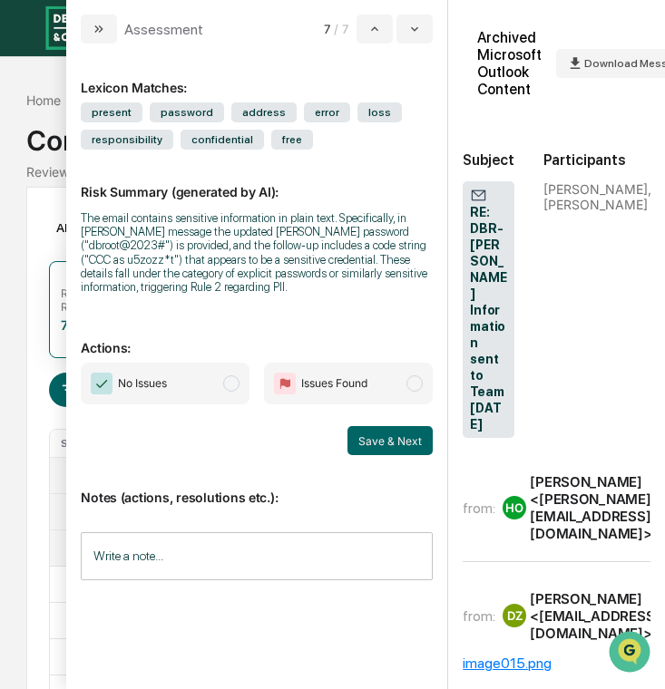
click at [200, 256] on div "The email contains sensitive information in plain text. Specifically, in [PERSO…" at bounding box center [257, 252] width 352 height 83
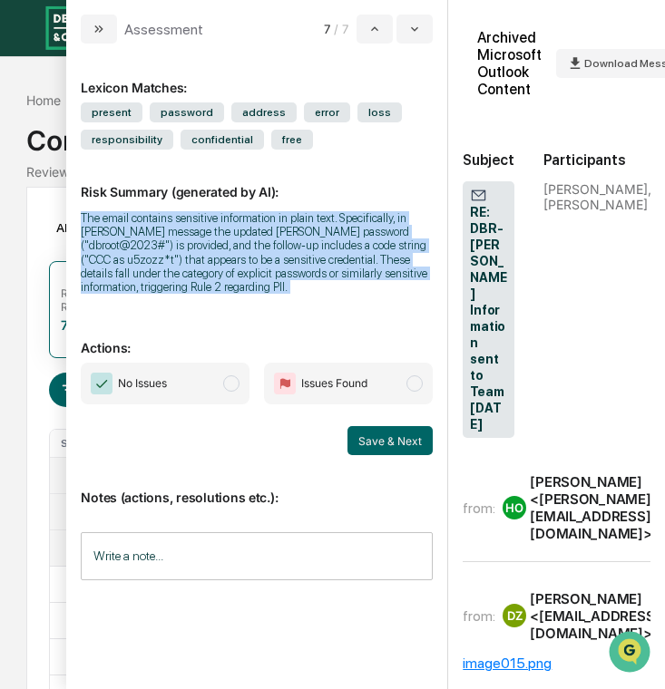
click at [200, 256] on div "The email contains sensitive information in plain text. Specifically, in [PERSO…" at bounding box center [257, 252] width 352 height 83
copy div "The email contains sensitive information in plain text. Specifically, in [PERSO…"
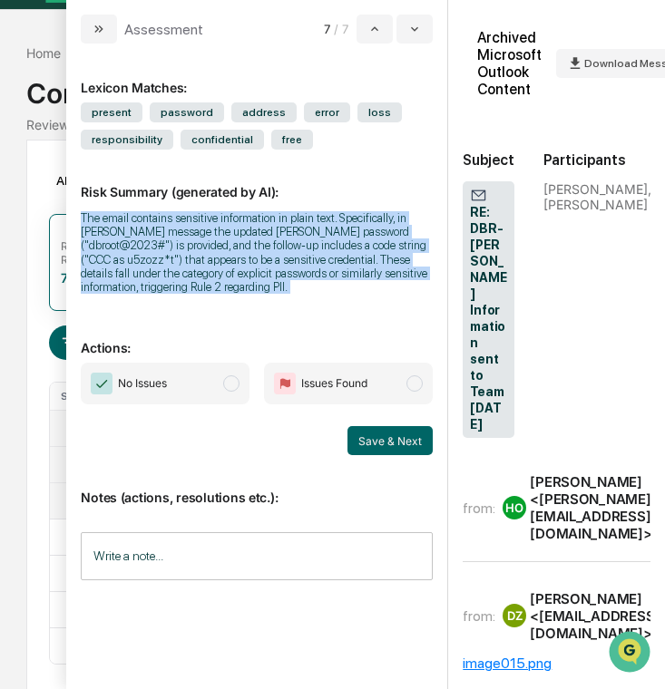
scroll to position [50, 1]
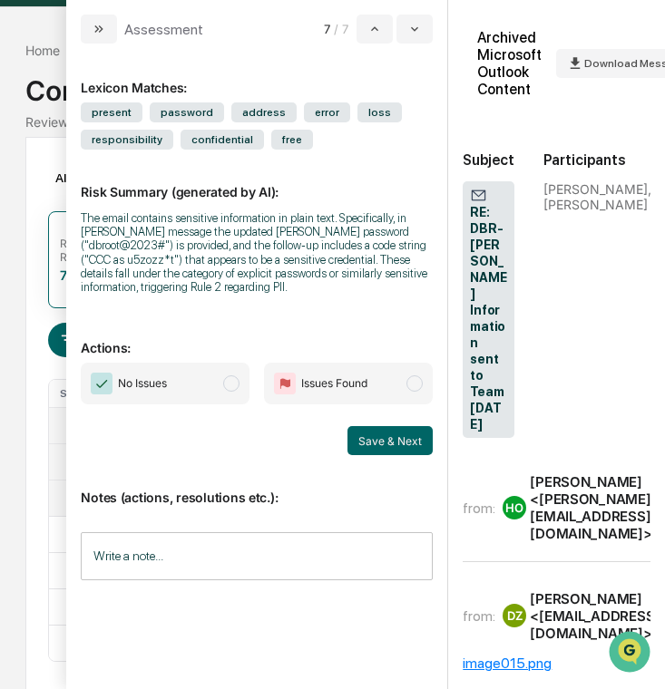
click at [15, 326] on div "Calendar Manage Tasks Reviews Approval Management Company People, Data, Setting…" at bounding box center [331, 357] width 665 height 814
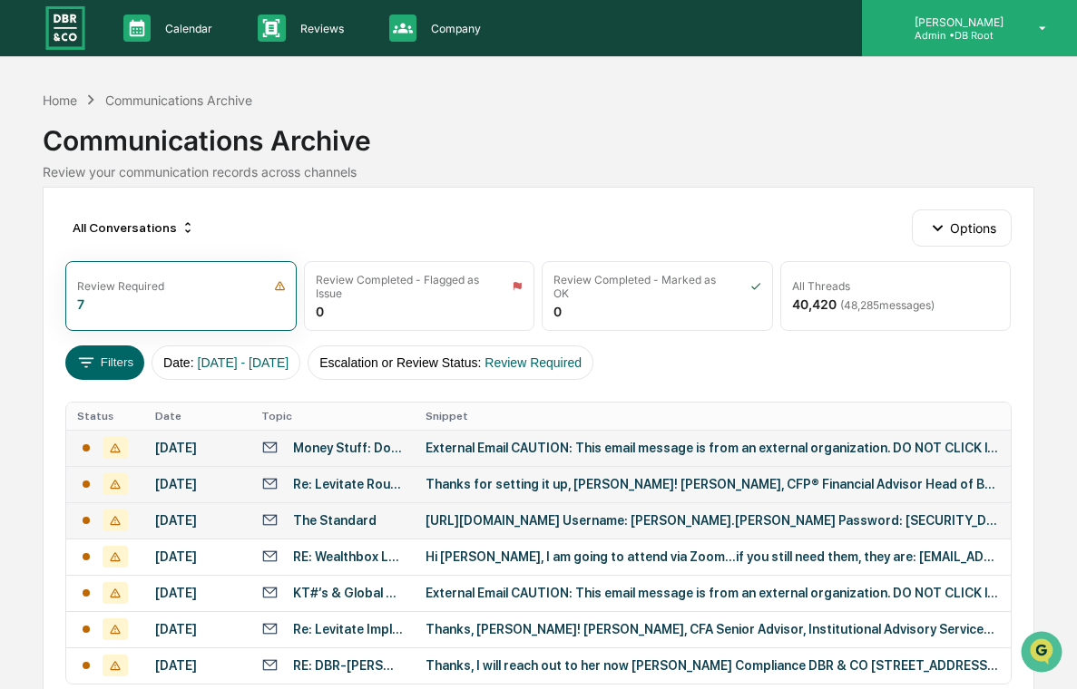
click at [776, 15] on div "[PERSON_NAME] Admin • DB Root" at bounding box center [969, 28] width 215 height 56
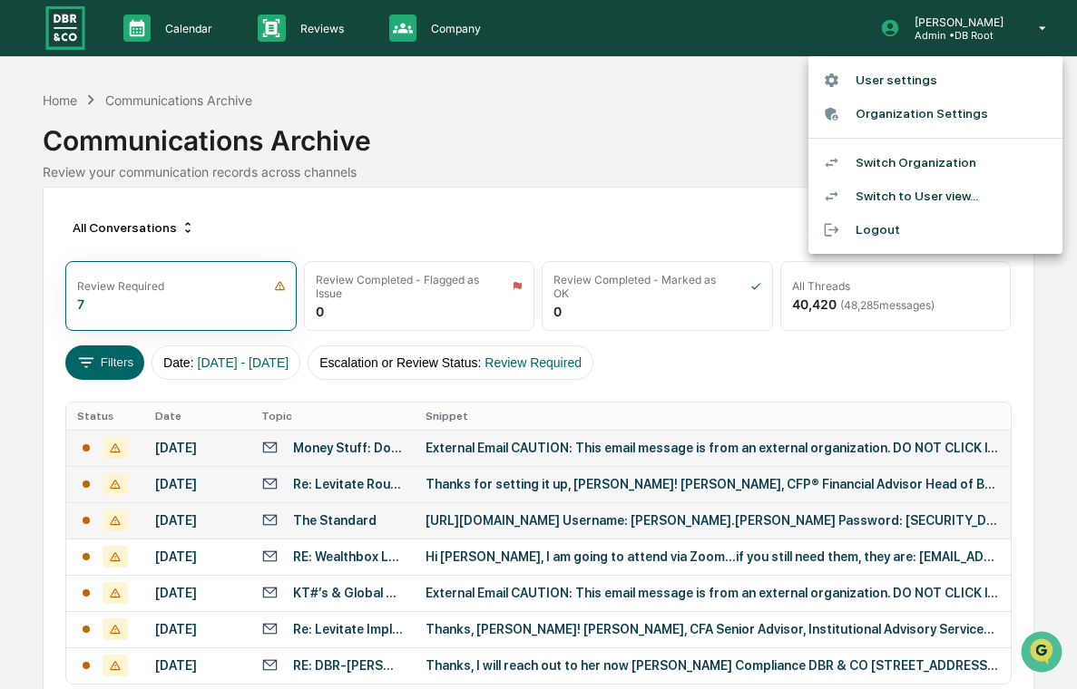
click at [70, 35] on div at bounding box center [538, 344] width 1077 height 689
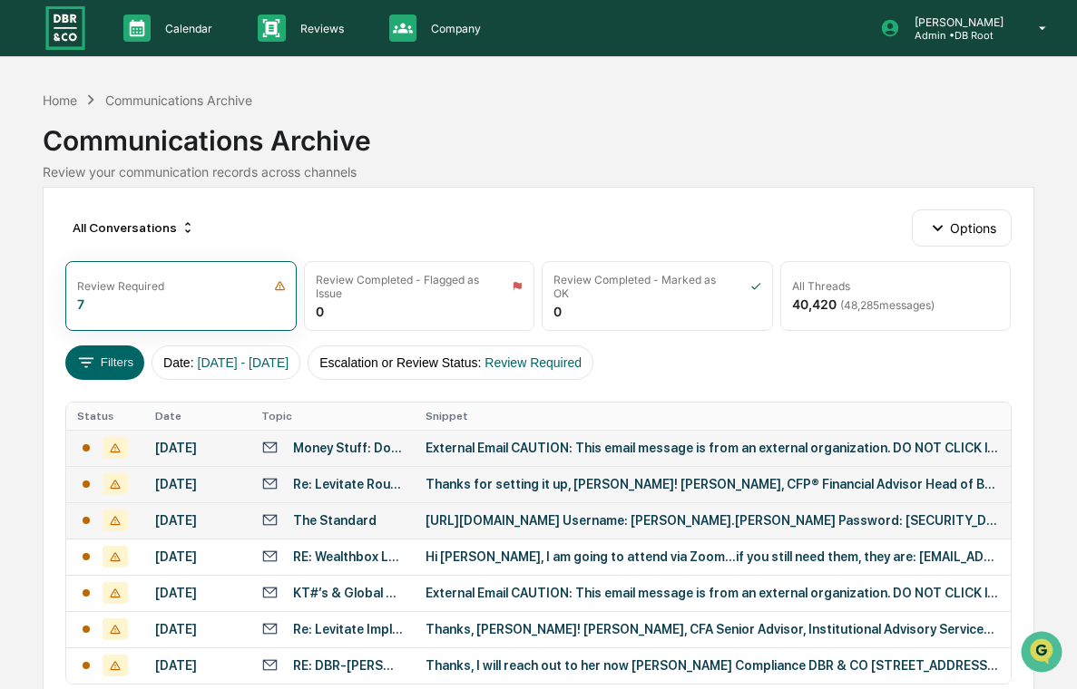
click at [63, 33] on img at bounding box center [66, 28] width 44 height 48
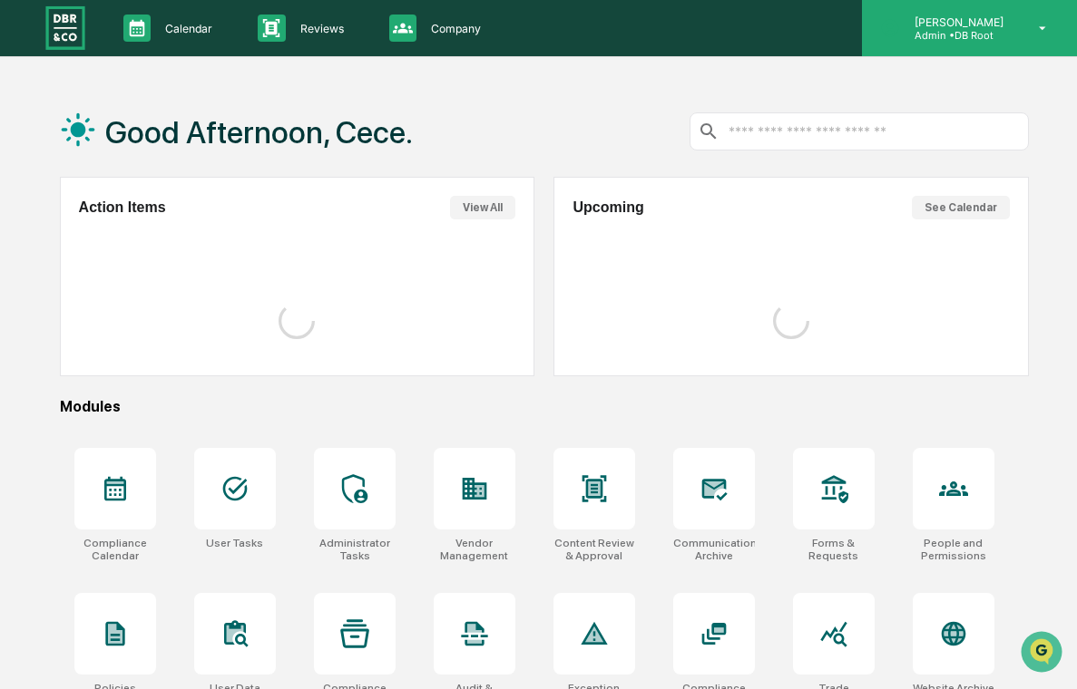
click at [776, 45] on div "[PERSON_NAME] Admin • DB Root" at bounding box center [969, 28] width 215 height 56
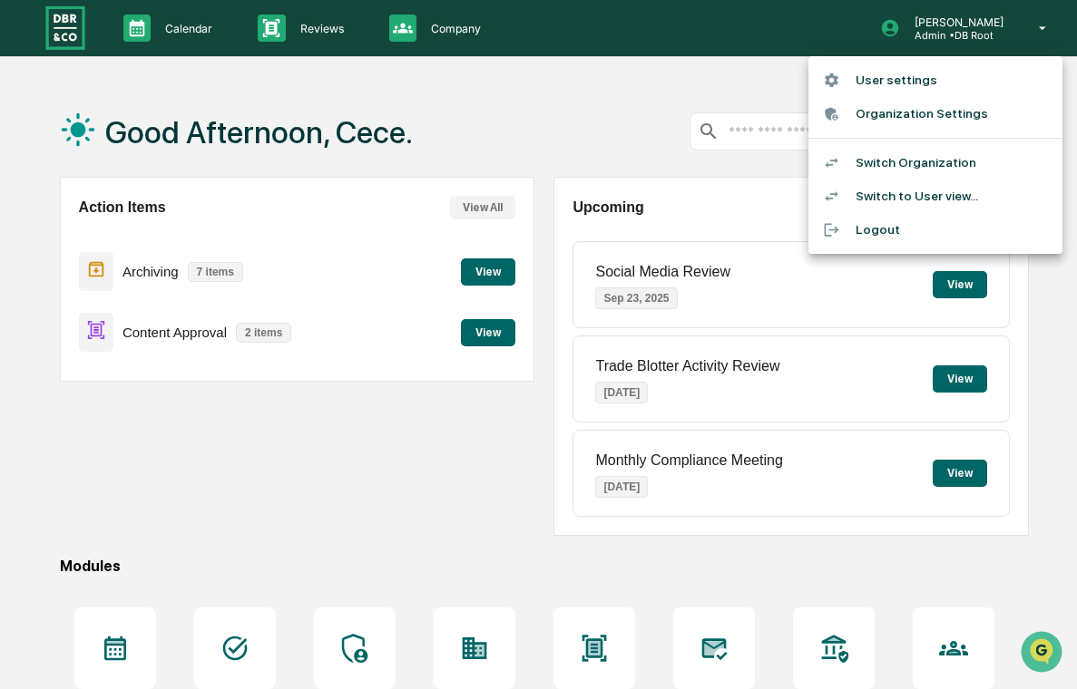
click at [776, 176] on li "Switch Organization" at bounding box center [935, 163] width 254 height 34
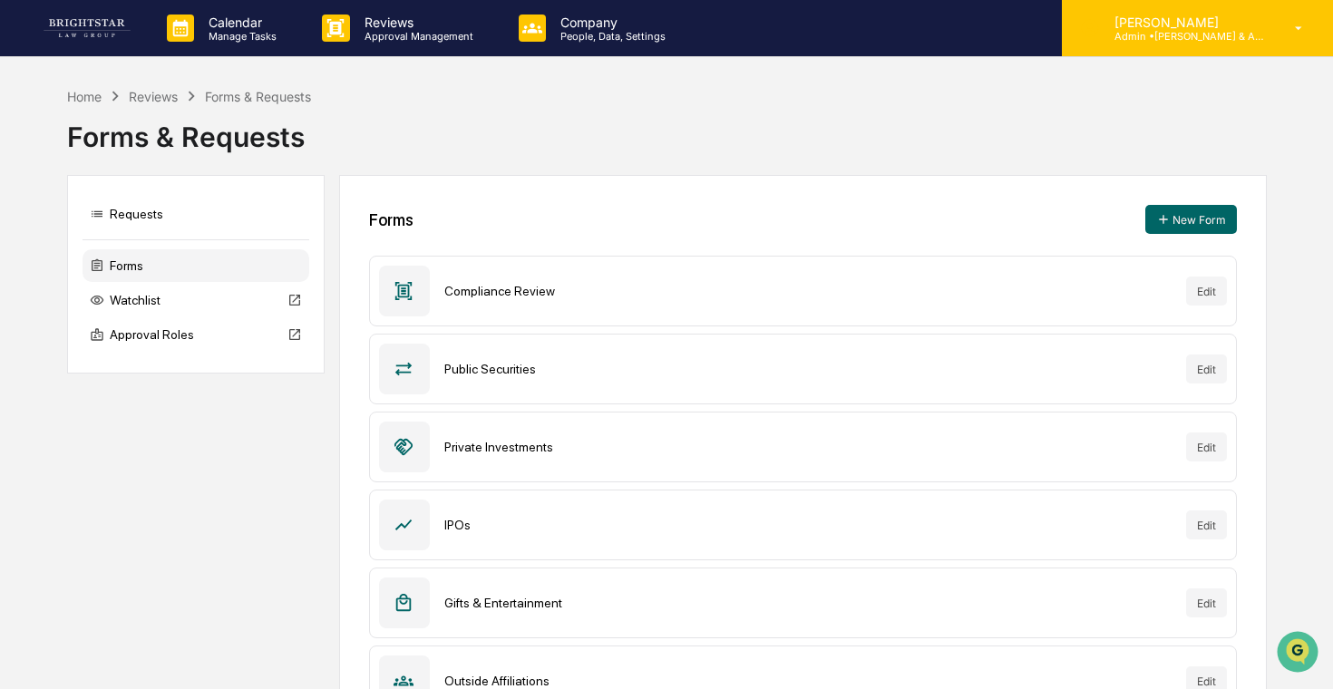
click at [1200, 39] on p "Admin • Arthur M. Cohen & Associates" at bounding box center [1184, 36] width 169 height 13
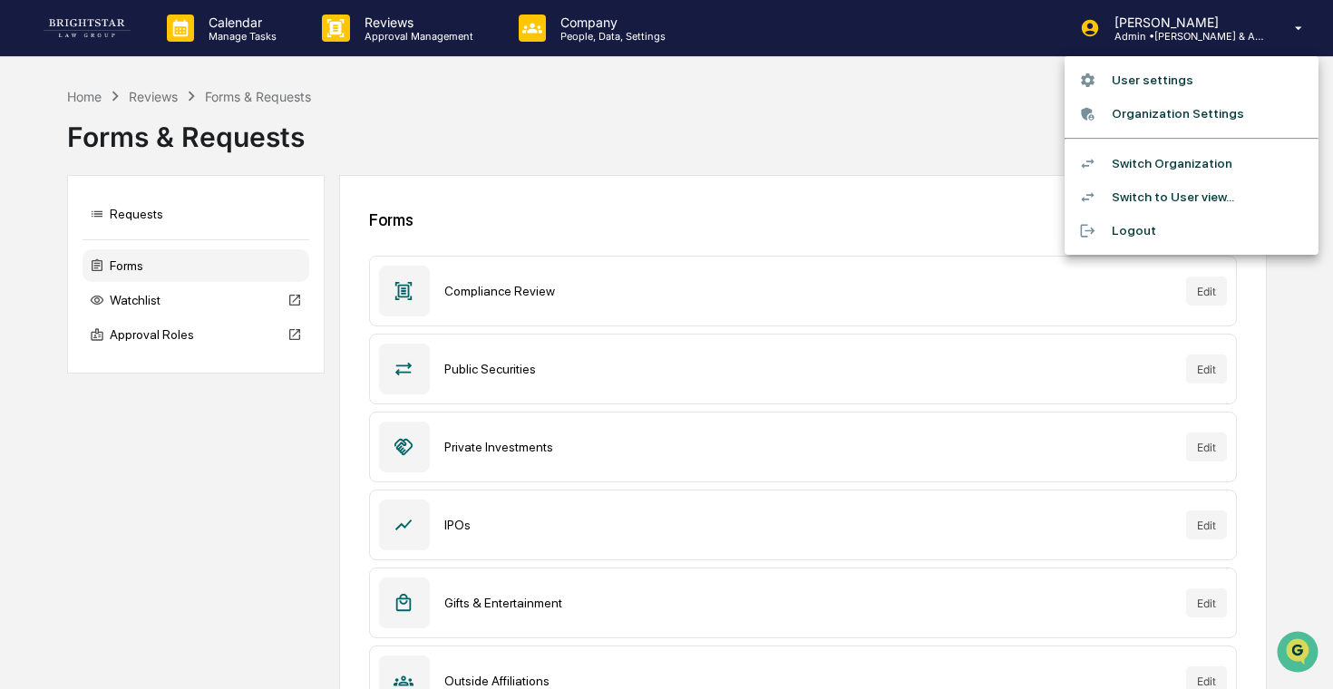
click at [1178, 150] on li "Switch Organization" at bounding box center [1192, 164] width 254 height 34
